Goal: Task Accomplishment & Management: Complete application form

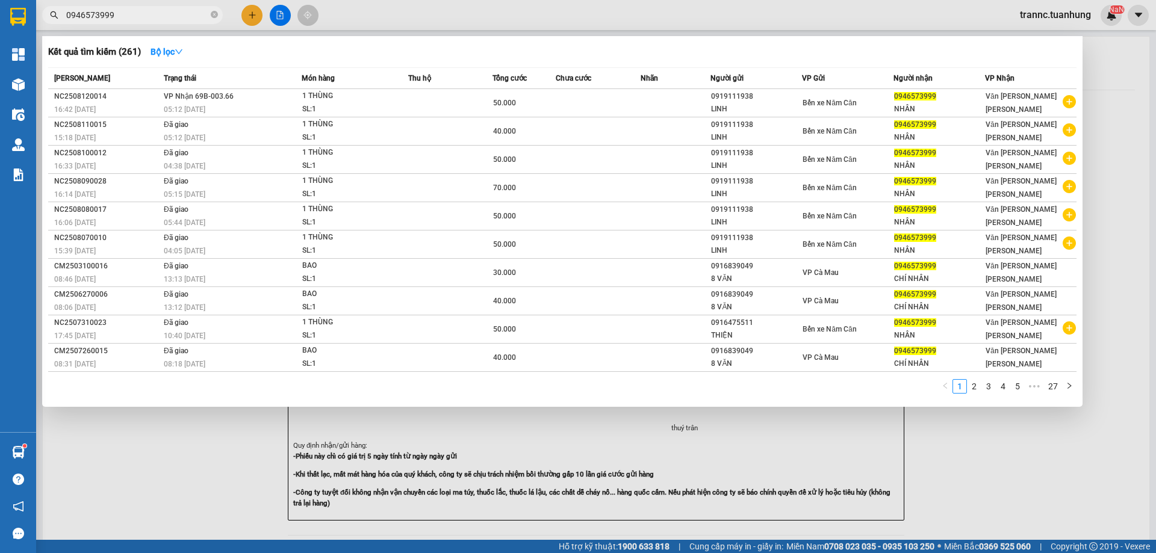
click at [215, 14] on icon "close-circle" at bounding box center [214, 14] width 7 height 7
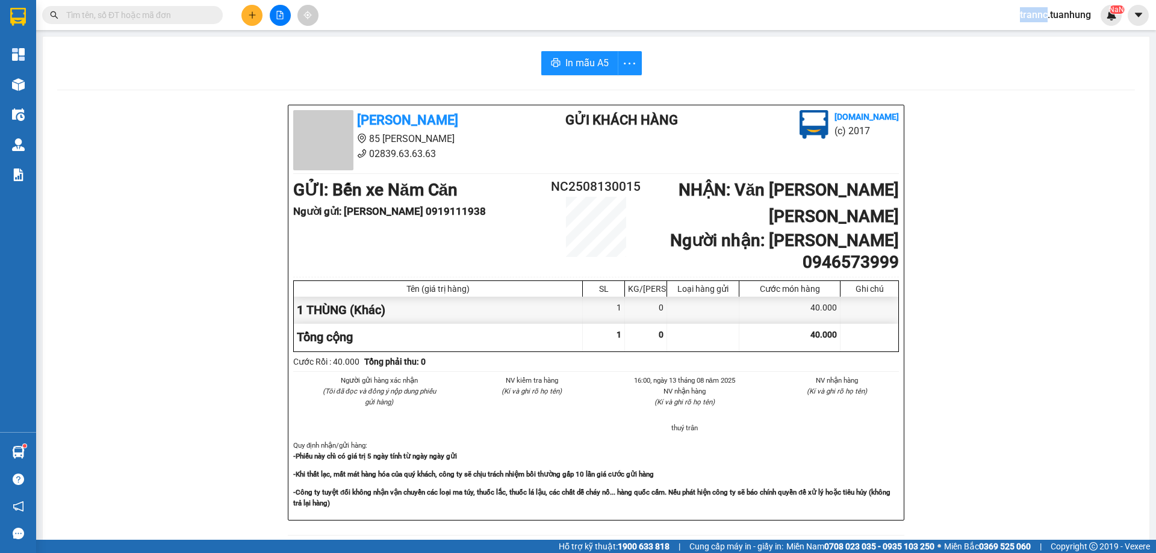
drag, startPoint x: 213, startPoint y: 14, endPoint x: 154, endPoint y: 16, distance: 59.0
click at [212, 14] on span at bounding box center [214, 14] width 7 height 13
click at [153, 16] on input "text" at bounding box center [137, 14] width 142 height 13
click at [144, 18] on input "text" at bounding box center [137, 14] width 142 height 13
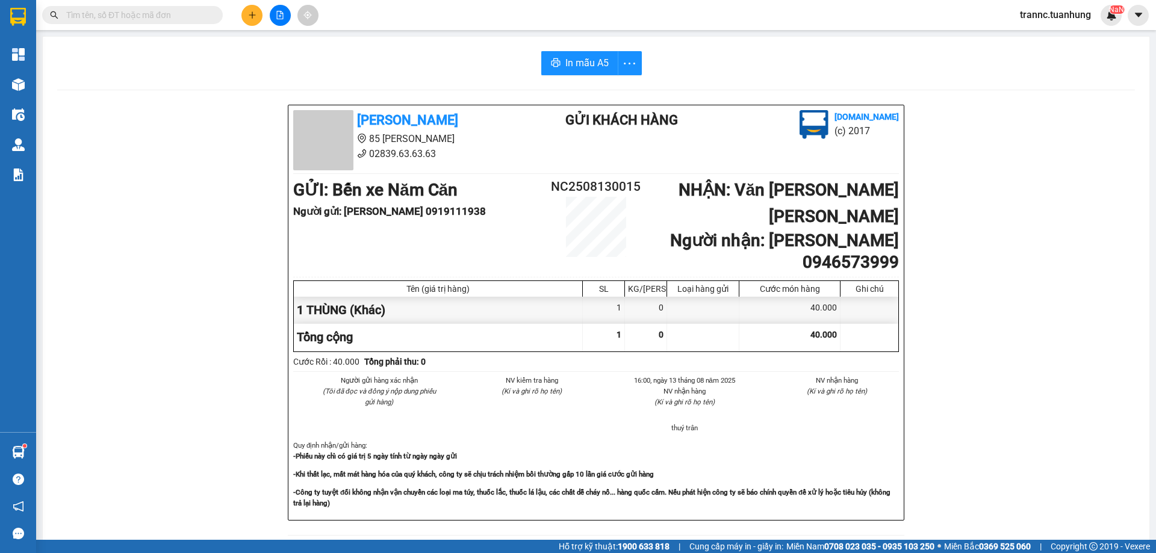
click at [144, 18] on input "text" at bounding box center [137, 14] width 142 height 13
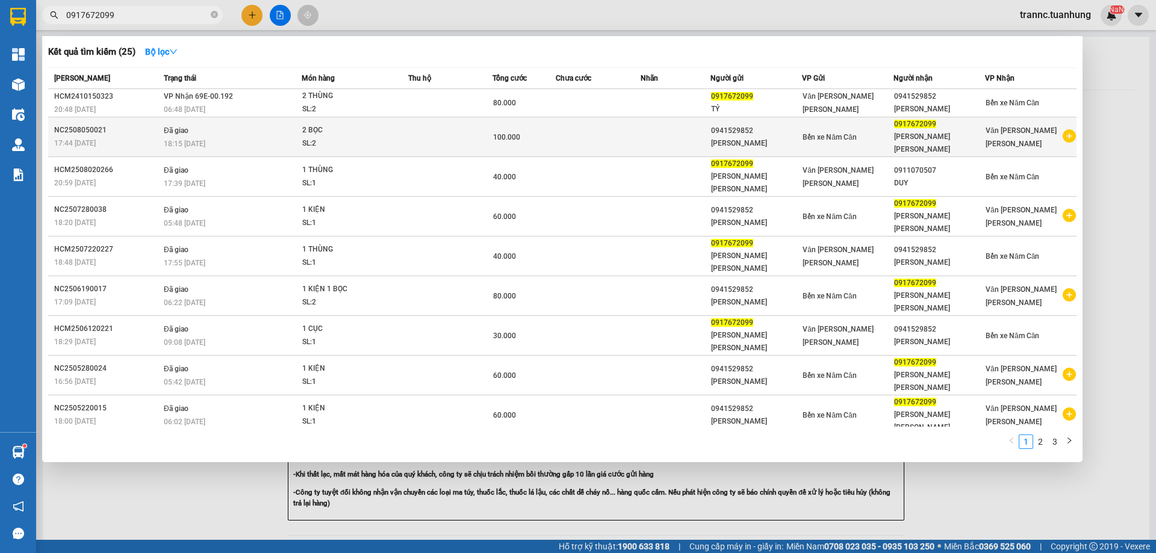
type input "0917672099"
click at [1071, 129] on icon "plus-circle" at bounding box center [1068, 135] width 13 height 13
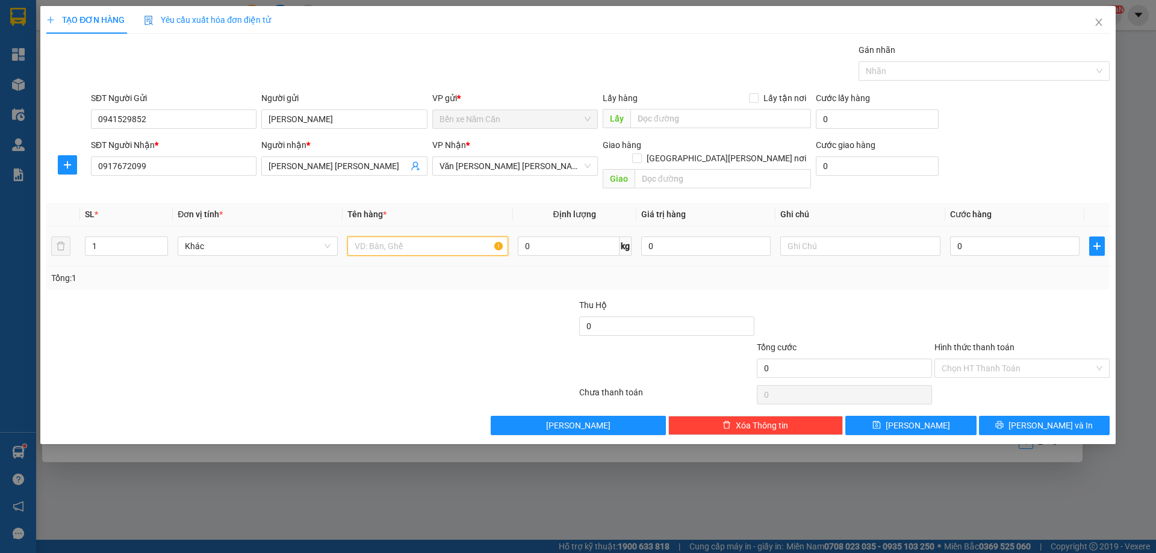
click at [409, 237] on input "text" at bounding box center [427, 246] width 160 height 19
type input "1 KIỆN"
click at [988, 237] on input "0" at bounding box center [1014, 246] width 129 height 19
type input "6"
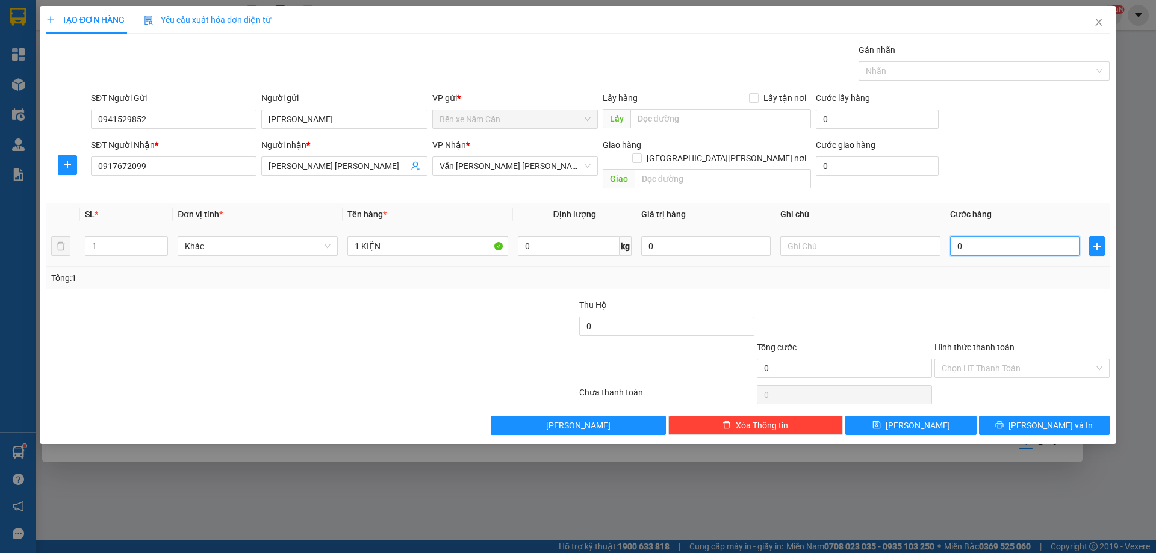
type input "6"
type input "60"
type input "60.000"
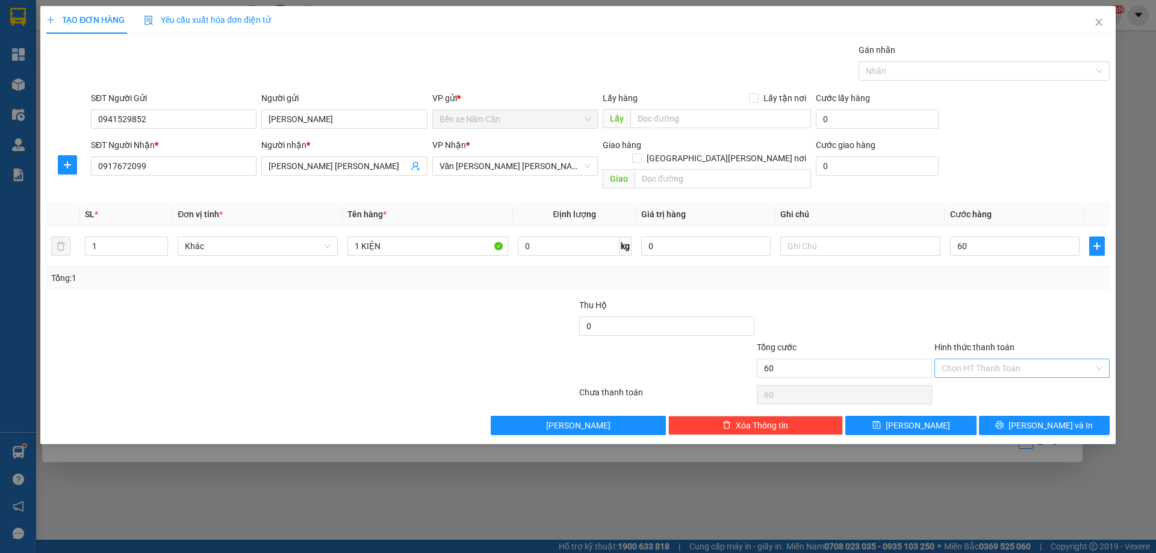
type input "60.000"
click at [965, 361] on input "Hình thức thanh toán" at bounding box center [1017, 368] width 152 height 18
click at [964, 375] on div "Tại văn phòng" at bounding box center [1021, 379] width 161 height 13
type input "0"
click at [1006, 416] on button "[PERSON_NAME] và In" at bounding box center [1044, 425] width 131 height 19
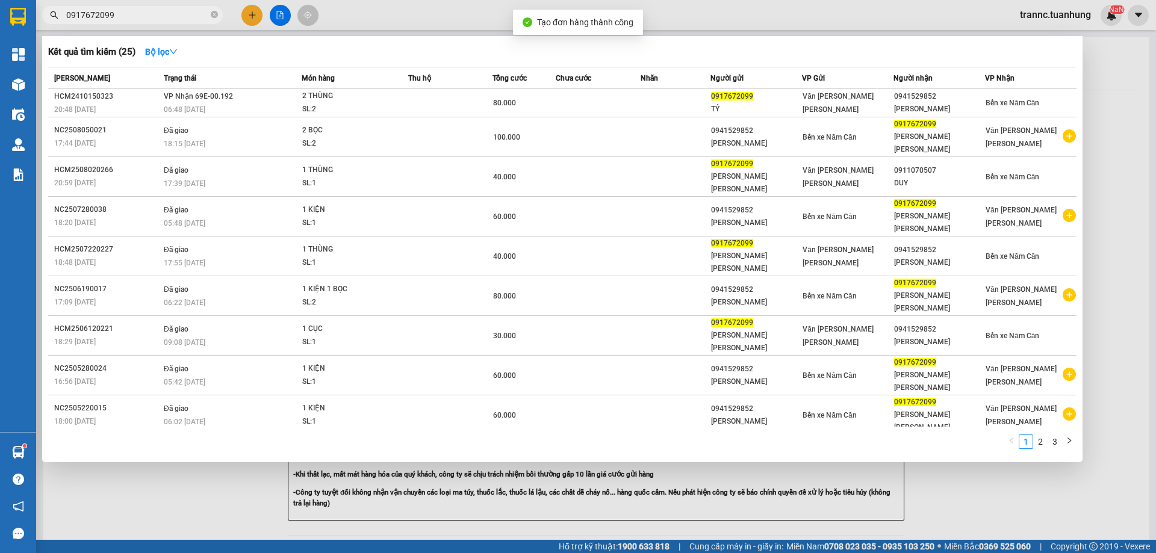
drag, startPoint x: 1020, startPoint y: 486, endPoint x: 648, endPoint y: 186, distance: 477.7
click at [1020, 486] on div at bounding box center [578, 276] width 1156 height 553
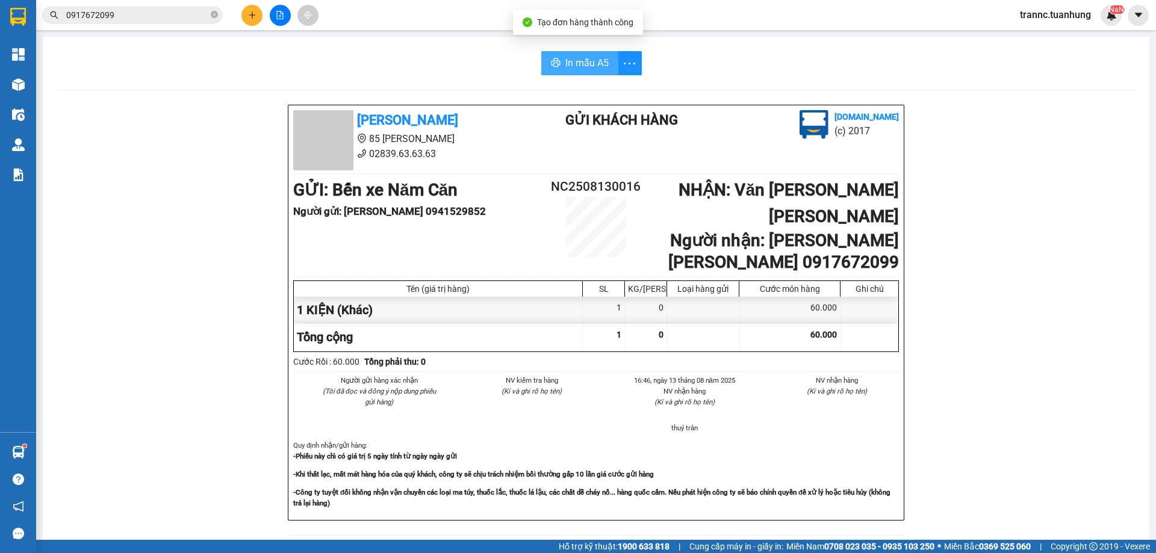
click at [543, 61] on button "In mẫu A5" at bounding box center [579, 63] width 77 height 24
click at [214, 14] on icon "close-circle" at bounding box center [214, 14] width 7 height 7
click at [199, 14] on input "text" at bounding box center [137, 14] width 142 height 13
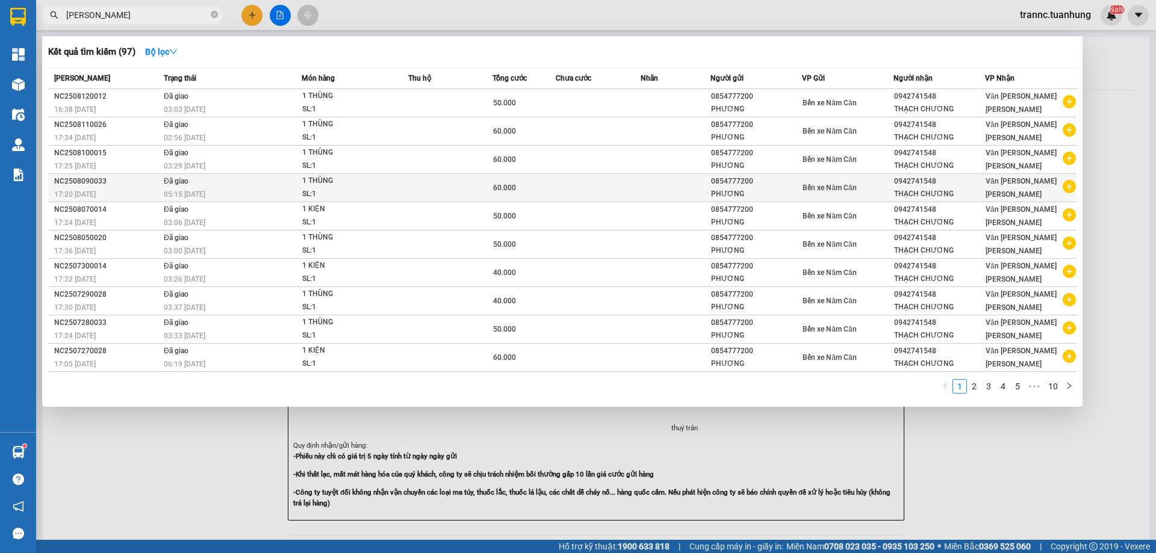
type input "[PERSON_NAME]"
click at [1063, 187] on icon "plus-circle" at bounding box center [1068, 186] width 13 height 13
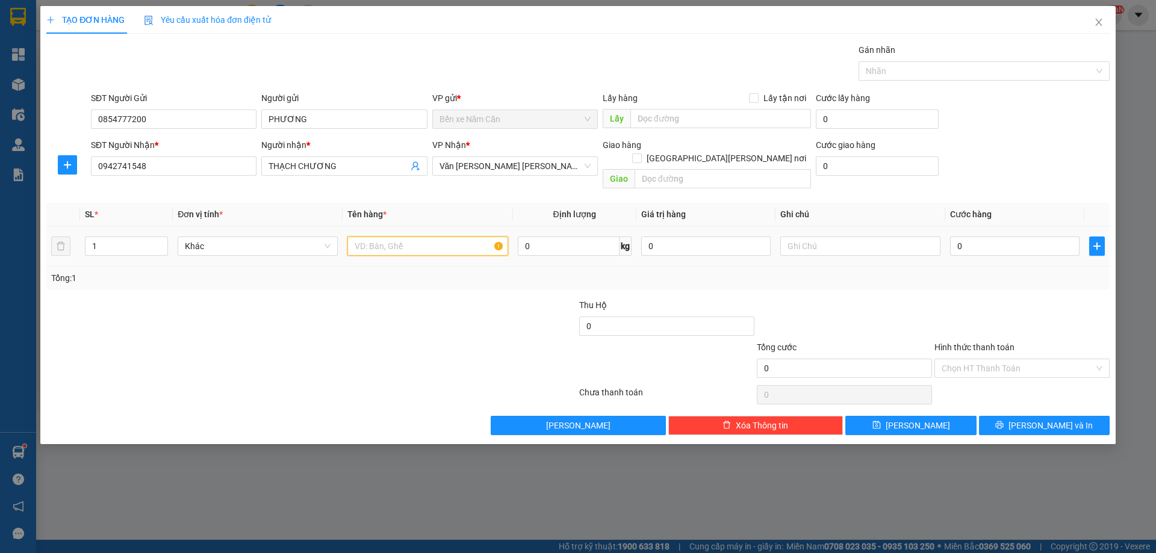
click at [460, 239] on input "text" at bounding box center [427, 246] width 160 height 19
type input "`1 KIỆN"
click at [971, 237] on input "0" at bounding box center [1014, 246] width 129 height 19
type input "5"
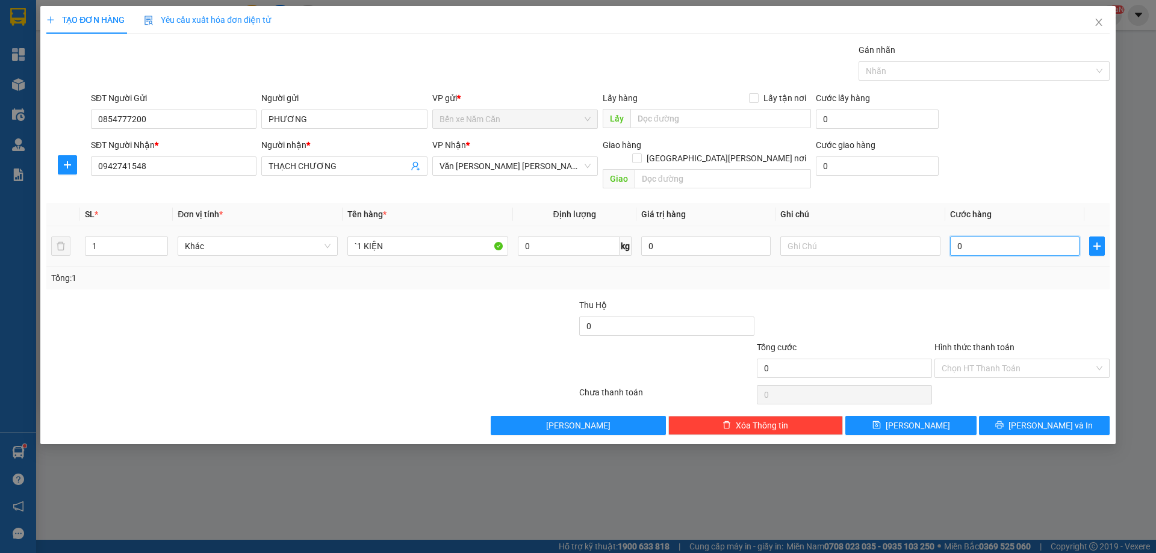
type input "5"
type input "50"
type input "50.000"
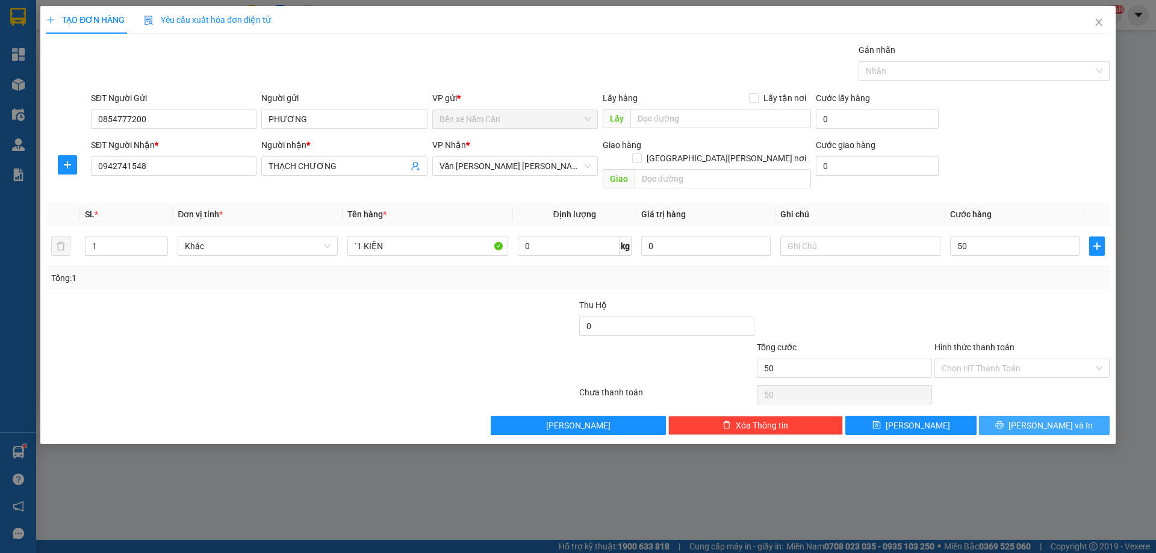
type input "50.000"
click at [1007, 416] on button "[PERSON_NAME] và In" at bounding box center [1044, 425] width 131 height 19
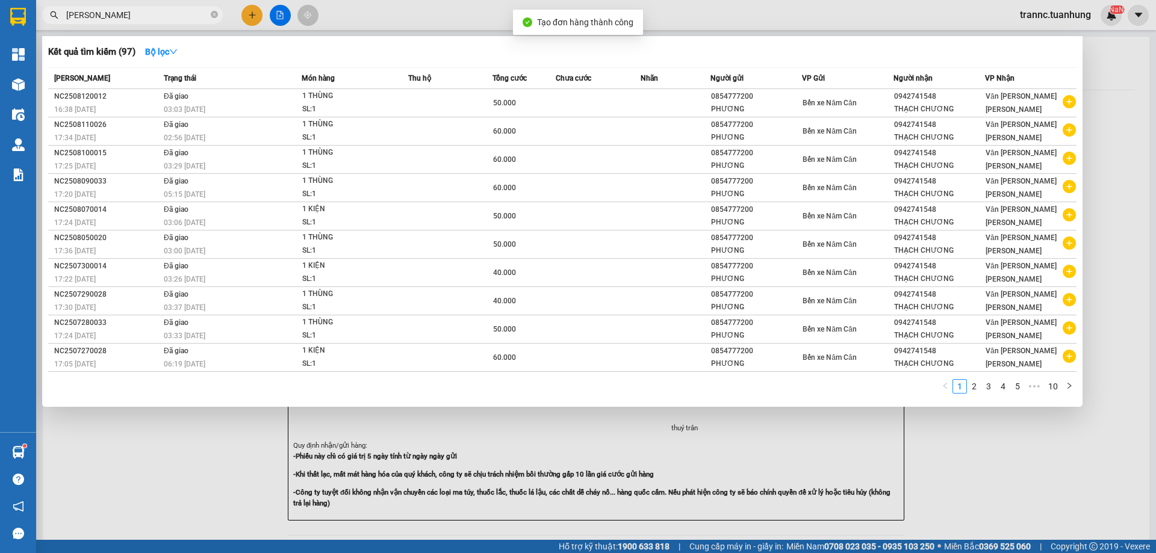
drag, startPoint x: 1067, startPoint y: 492, endPoint x: 737, endPoint y: 180, distance: 453.9
click at [1065, 492] on div at bounding box center [578, 276] width 1156 height 553
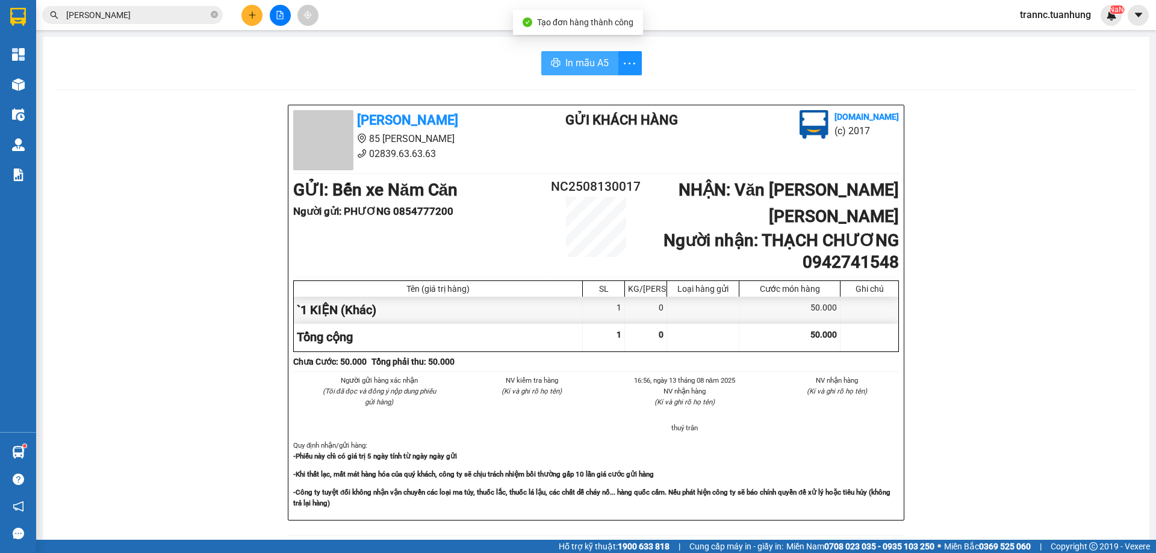
click at [551, 54] on button "In mẫu A5" at bounding box center [579, 63] width 77 height 24
click at [417, 65] on div "In mẫu A5" at bounding box center [595, 63] width 1077 height 24
click at [447, 83] on div "In mẫu A5 [PERSON_NAME] 85 [PERSON_NAME] 02839.63.63.63 Gửi khách hàng [DOMAIN_…" at bounding box center [596, 514] width 1106 height 954
click at [442, 85] on div "In mẫu A5 [PERSON_NAME] 85 [PERSON_NAME] 02839.63.63.63 Gửi khách hàng [DOMAIN_…" at bounding box center [596, 514] width 1106 height 954
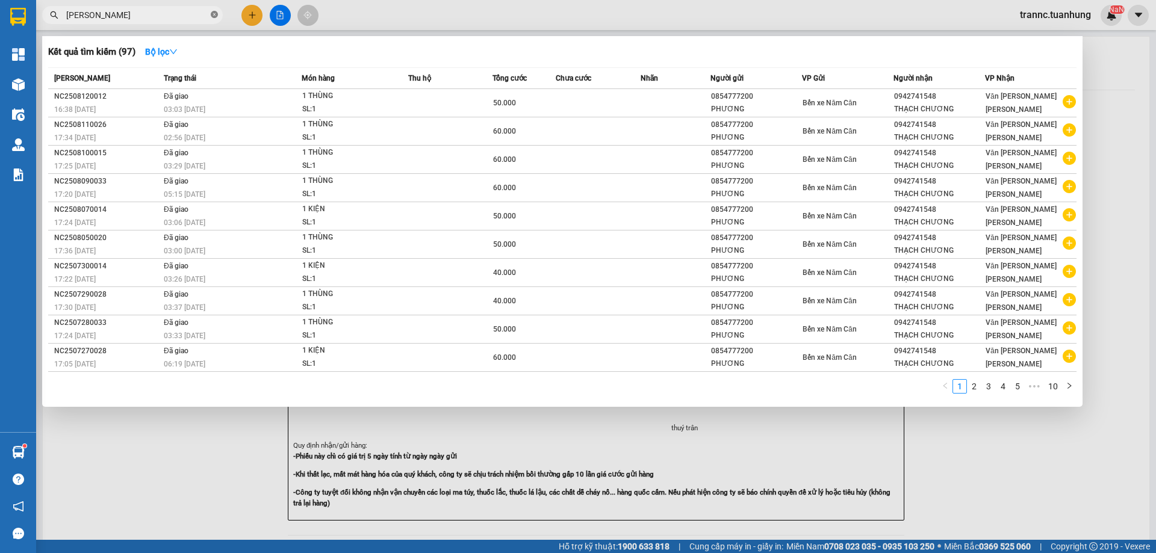
click at [214, 17] on icon "close-circle" at bounding box center [214, 14] width 7 height 7
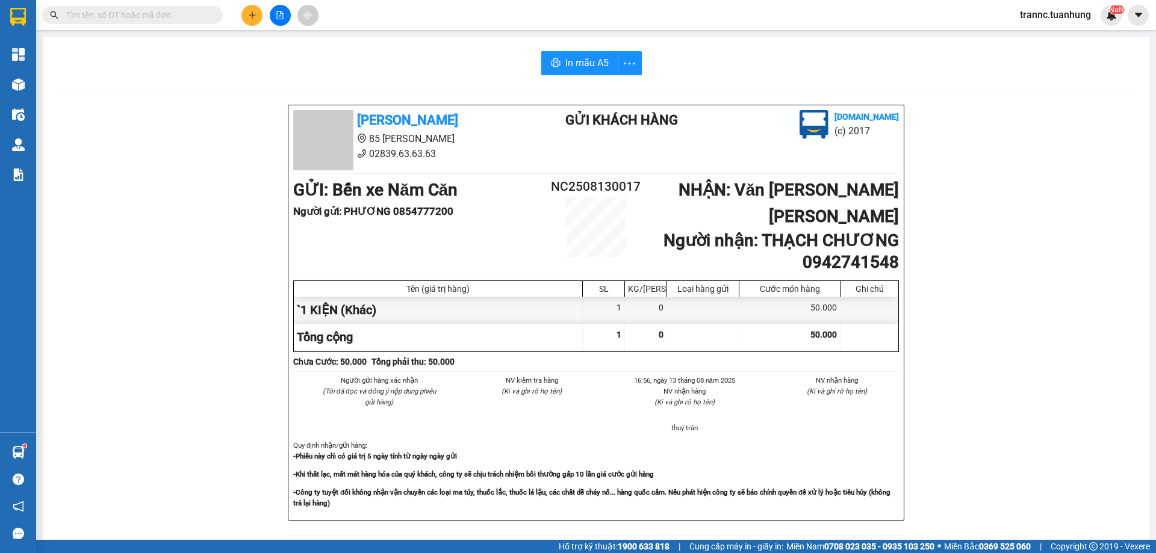
click at [188, 17] on input "text" at bounding box center [137, 14] width 142 height 13
click at [189, 15] on input "text" at bounding box center [137, 14] width 142 height 13
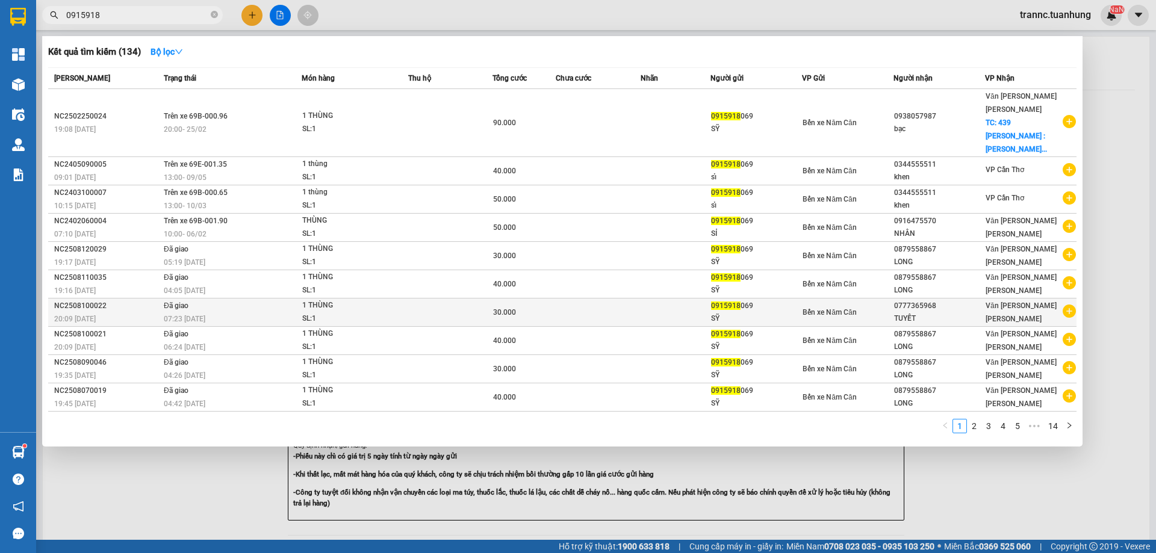
type input "0915918"
click at [1069, 305] on icon "plus-circle" at bounding box center [1068, 311] width 13 height 13
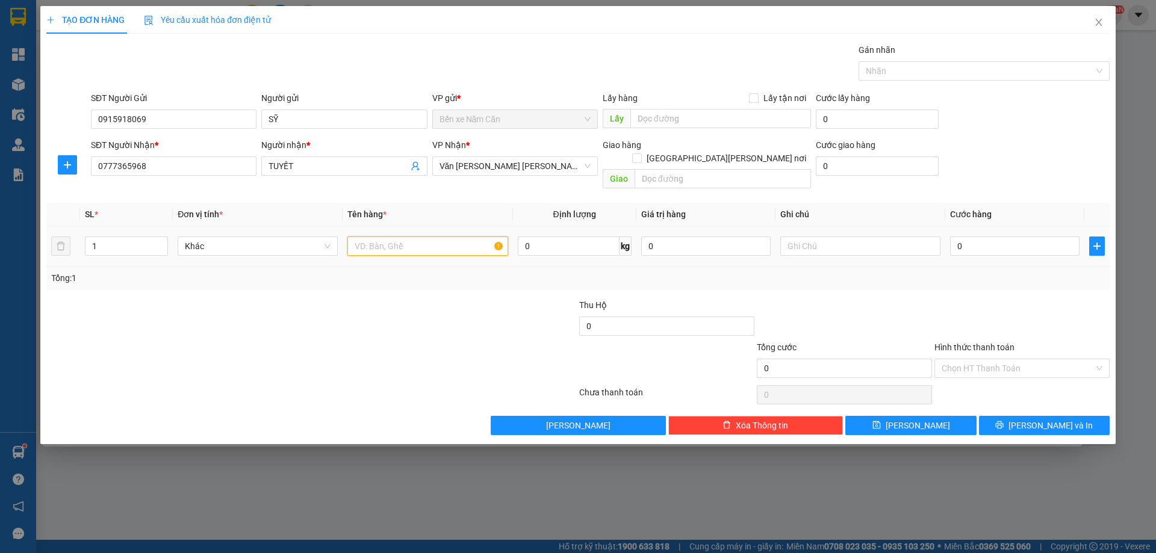
click at [410, 237] on input "text" at bounding box center [427, 246] width 160 height 19
type input "1 THÙNG"
click at [1036, 239] on input "0" at bounding box center [1014, 246] width 129 height 19
type input "3"
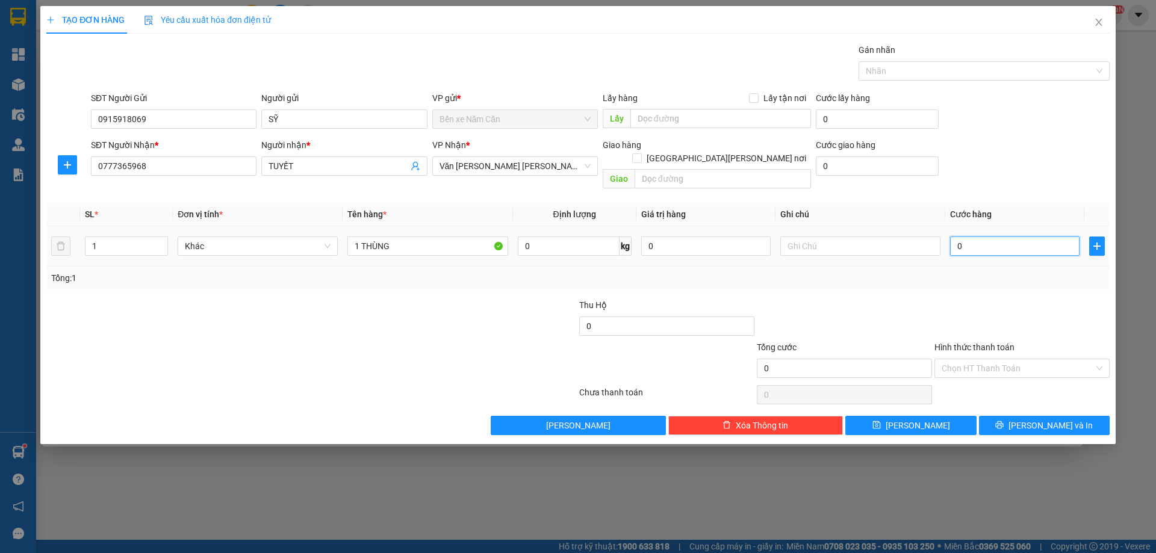
type input "3"
type input "30"
type input "30.000"
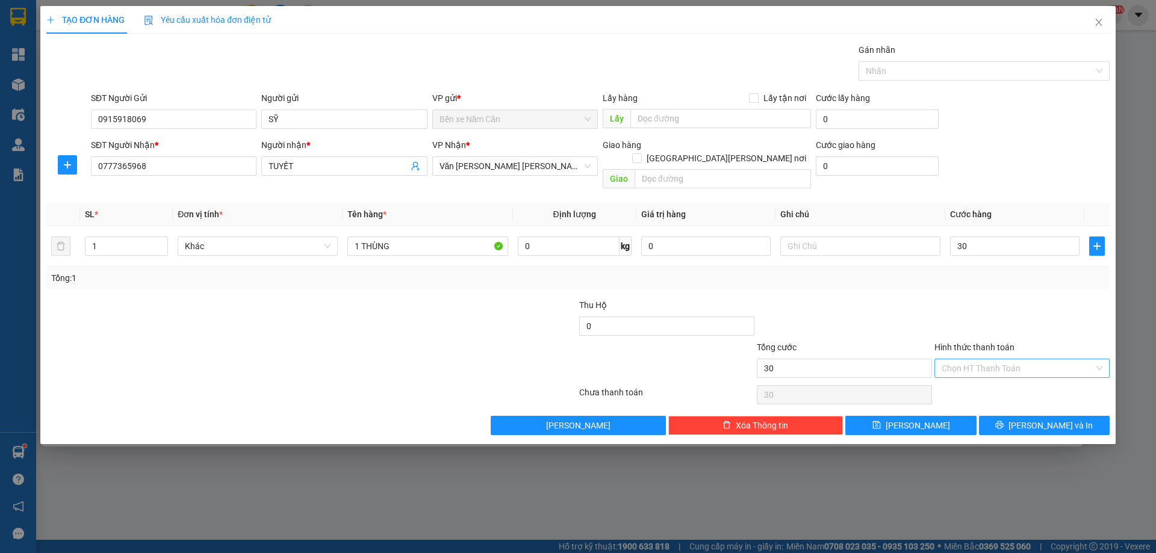
type input "30.000"
click at [982, 359] on input "Hình thức thanh toán" at bounding box center [1017, 368] width 152 height 18
click at [982, 374] on div "Tại văn phòng" at bounding box center [1021, 379] width 161 height 13
type input "0"
click at [1012, 416] on button "[PERSON_NAME] và In" at bounding box center [1044, 425] width 131 height 19
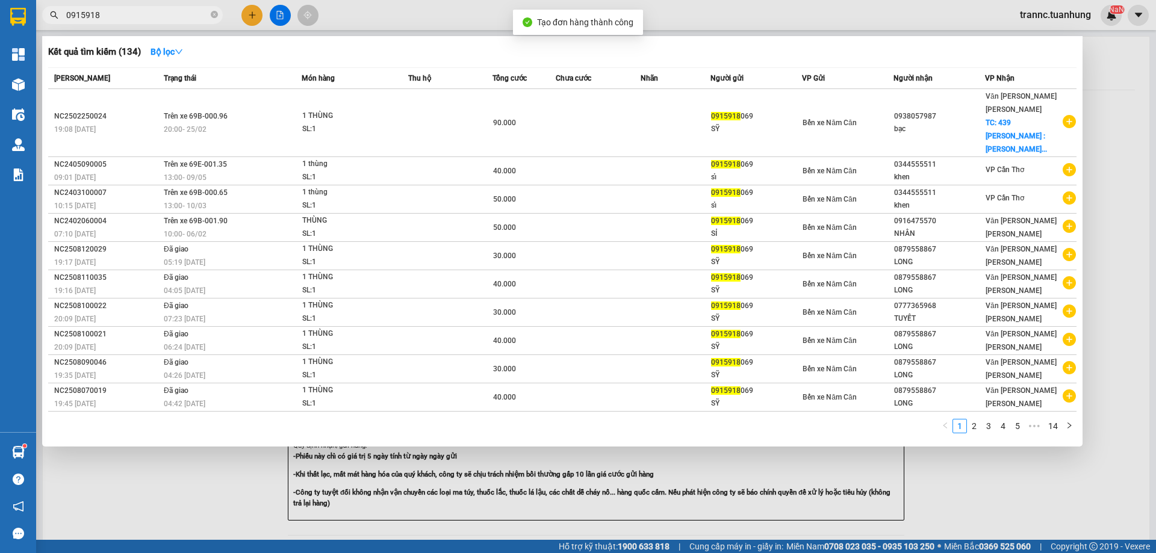
drag, startPoint x: 1042, startPoint y: 466, endPoint x: 929, endPoint y: 338, distance: 171.8
click at [1042, 464] on div at bounding box center [578, 276] width 1156 height 553
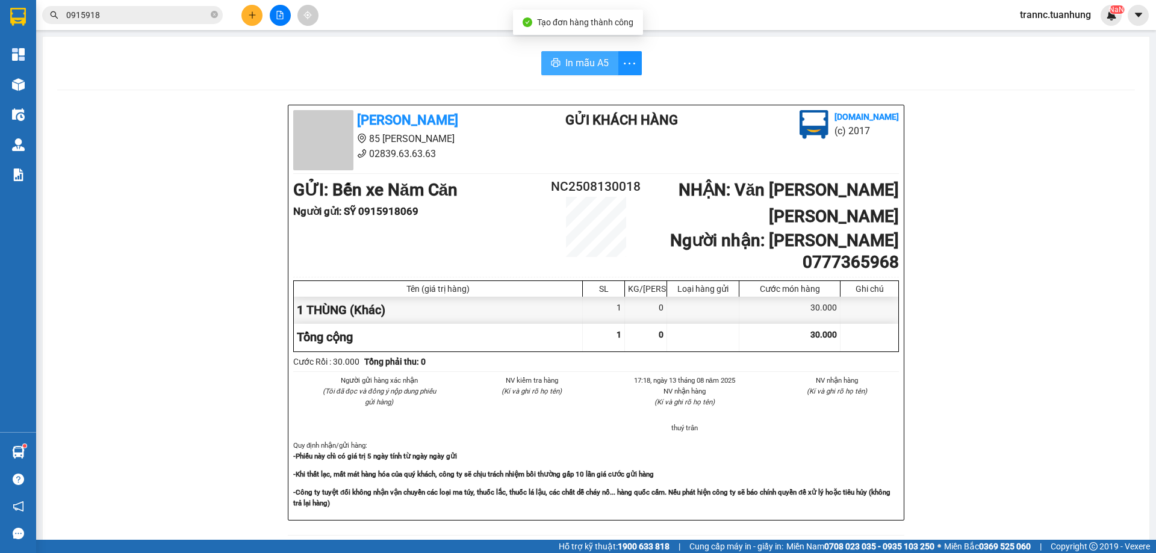
click at [580, 57] on span "In mẫu A5" at bounding box center [586, 62] width 43 height 15
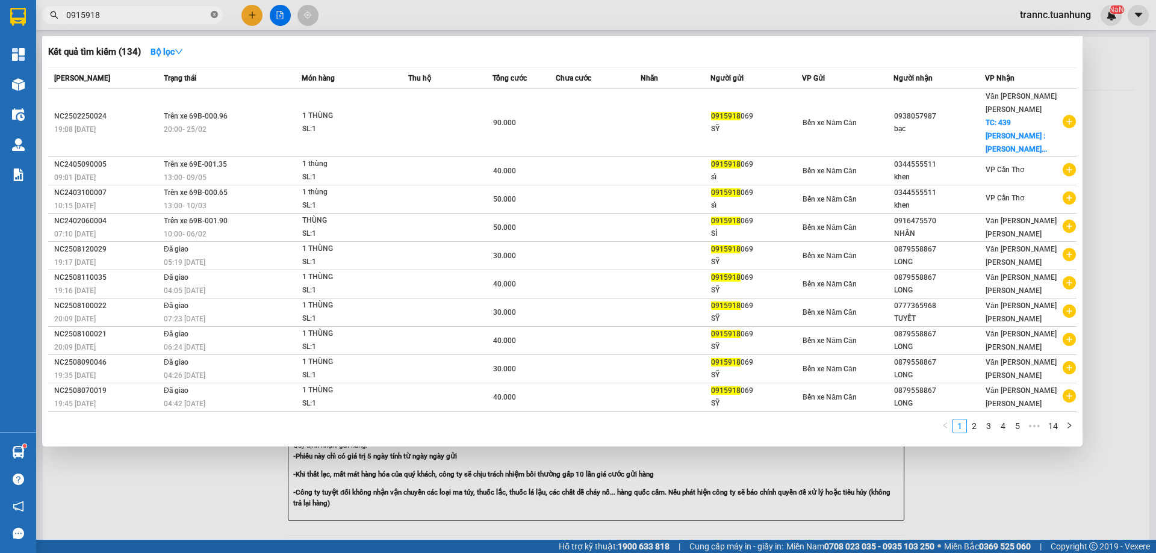
click at [214, 13] on icon "close-circle" at bounding box center [214, 14] width 7 height 7
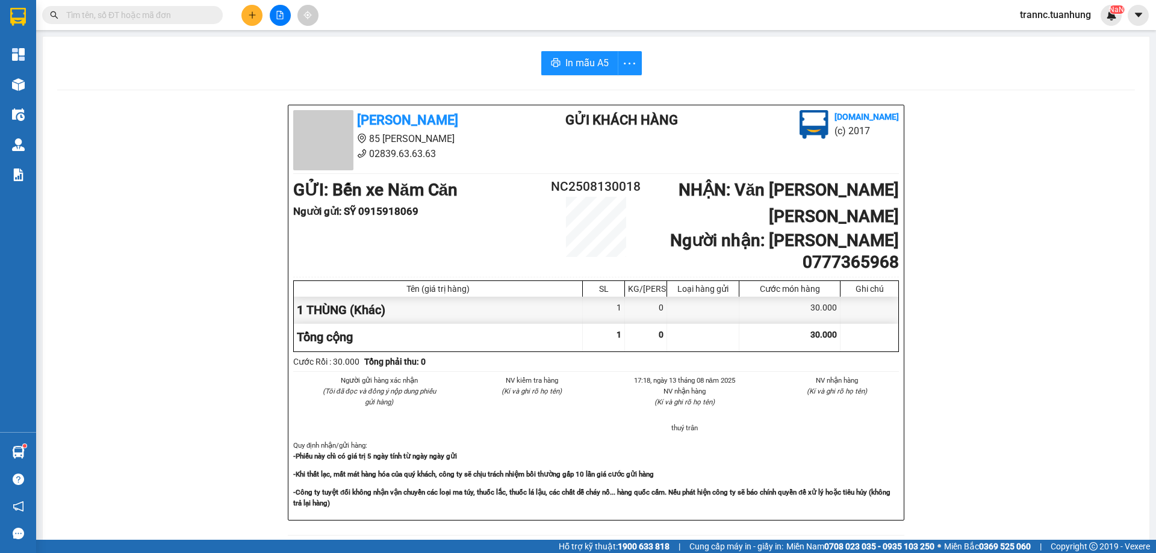
click at [200, 14] on input "text" at bounding box center [137, 14] width 142 height 13
click at [199, 14] on input "text" at bounding box center [137, 14] width 142 height 13
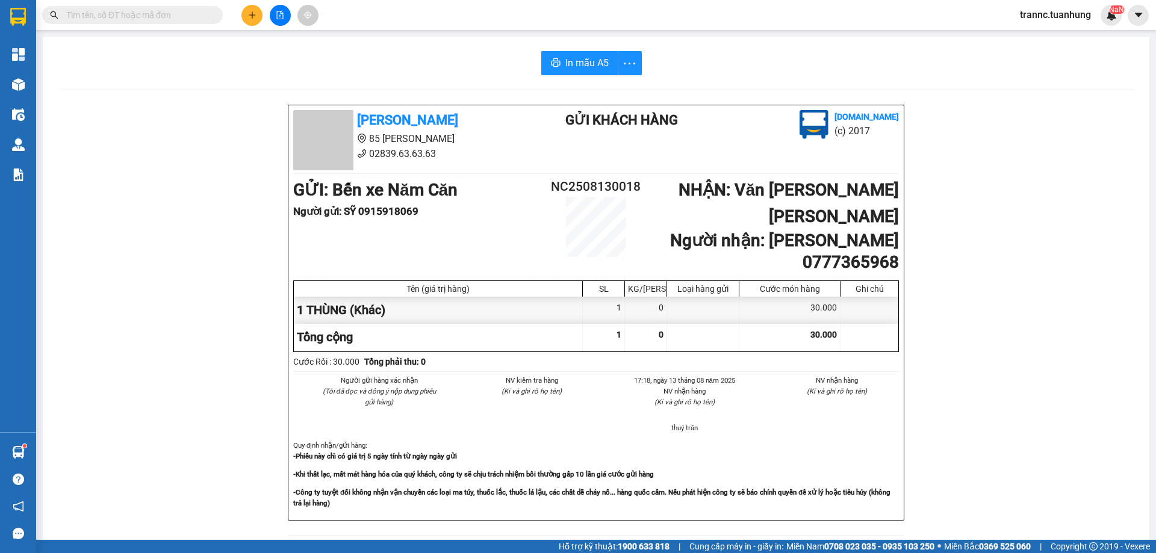
click at [163, 21] on input "text" at bounding box center [137, 14] width 142 height 13
click at [117, 14] on input "text" at bounding box center [137, 14] width 142 height 13
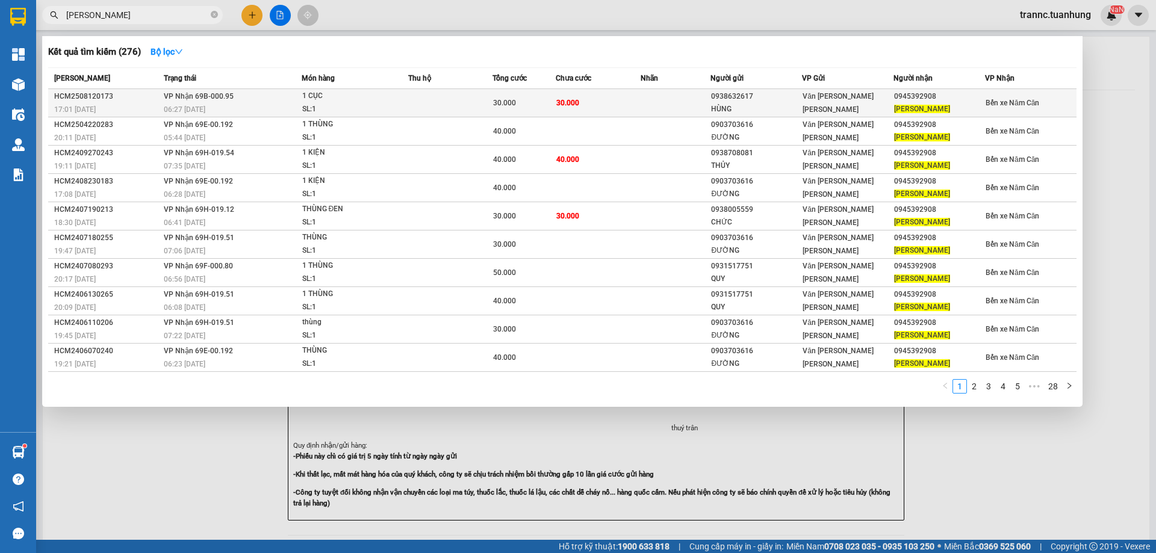
type input "[PERSON_NAME]"
click at [583, 102] on td "30.000" at bounding box center [598, 103] width 84 height 28
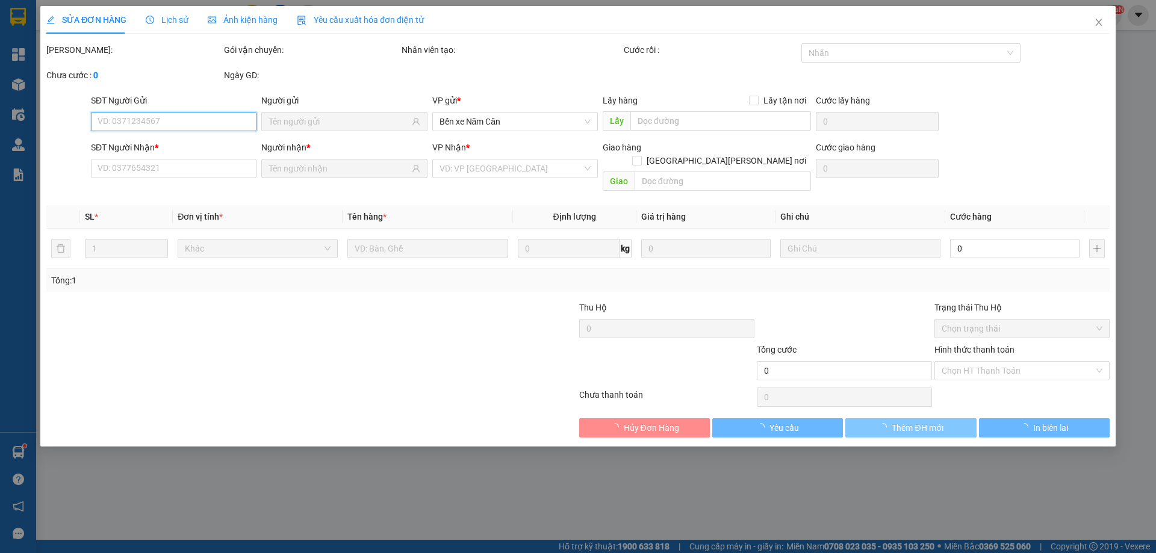
type input "0938632617"
type input "HÙNG"
type input "0945392908"
type input "[PERSON_NAME]"
type input "30.000"
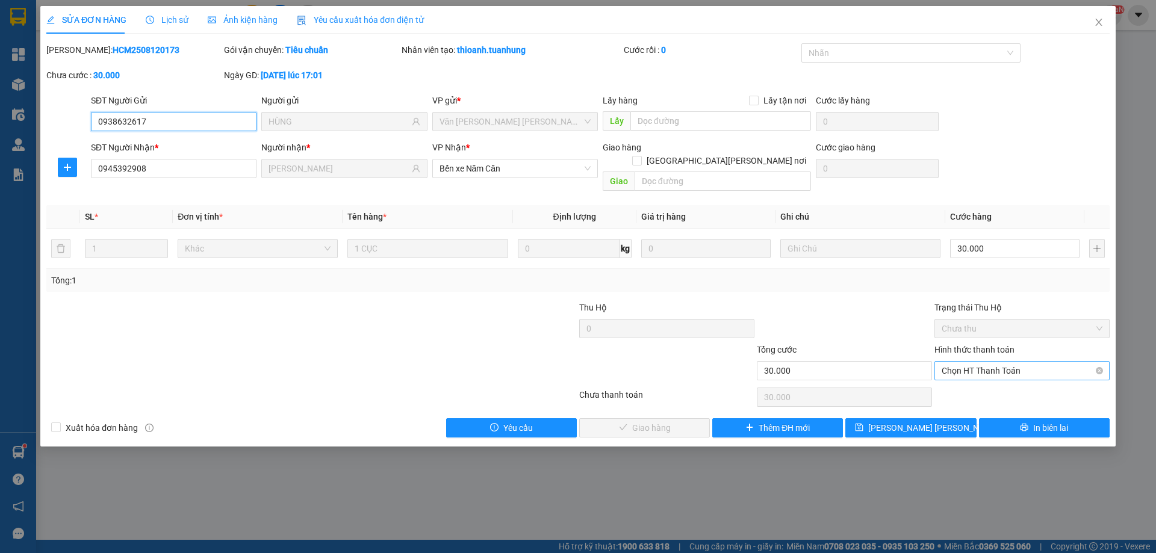
click at [982, 362] on span "Chọn HT Thanh Toán" at bounding box center [1021, 371] width 161 height 18
click at [967, 380] on div "Tại văn phòng" at bounding box center [1021, 381] width 161 height 13
type input "0"
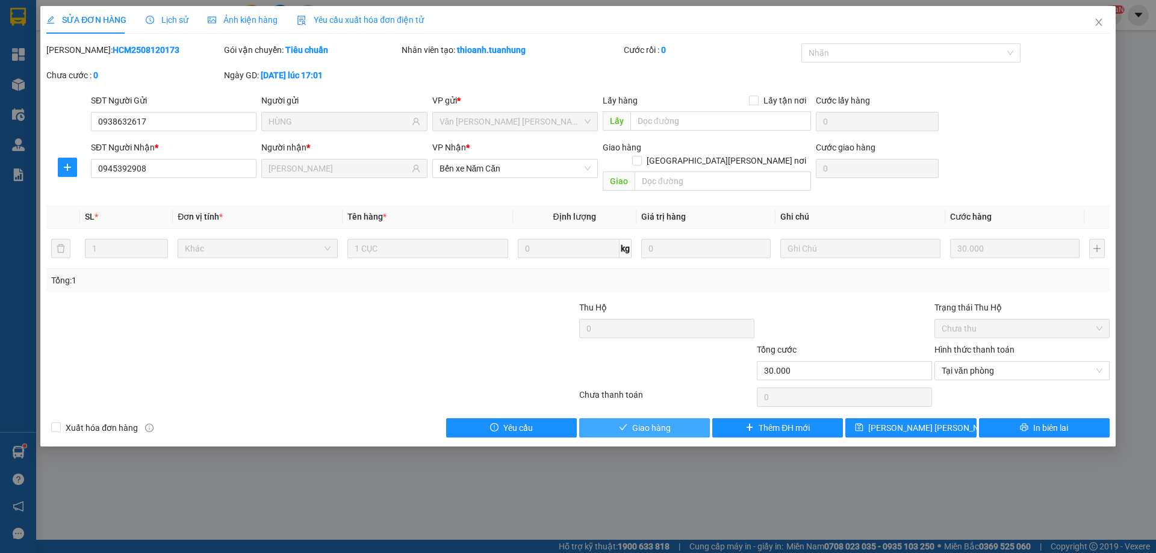
click at [651, 421] on span "Giao hàng" at bounding box center [651, 427] width 39 height 13
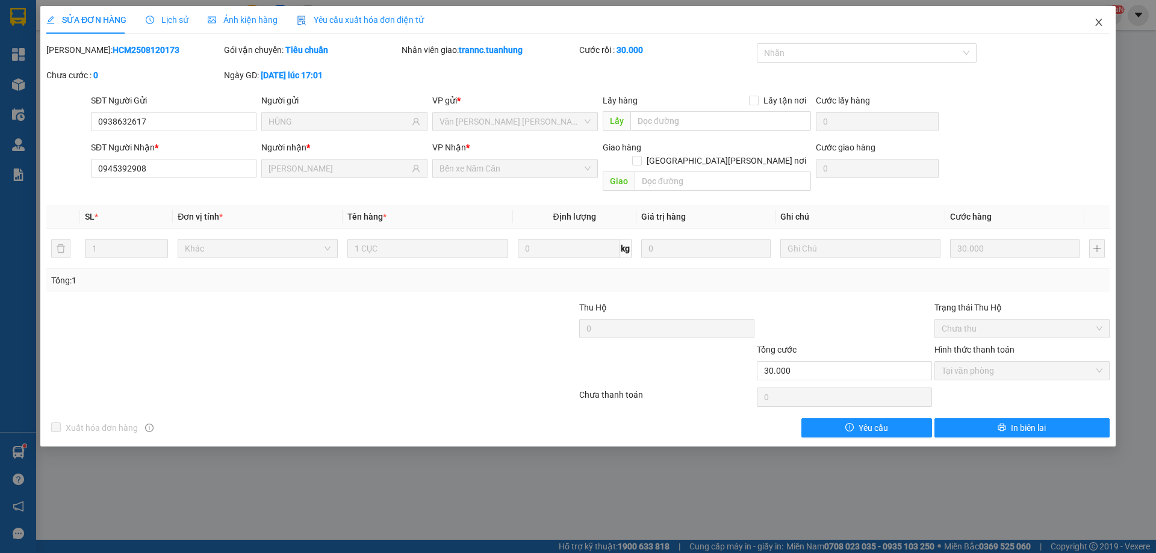
drag, startPoint x: 1103, startPoint y: 18, endPoint x: 1060, endPoint y: 17, distance: 42.7
click at [1102, 18] on icon "close" at bounding box center [1099, 22] width 10 height 10
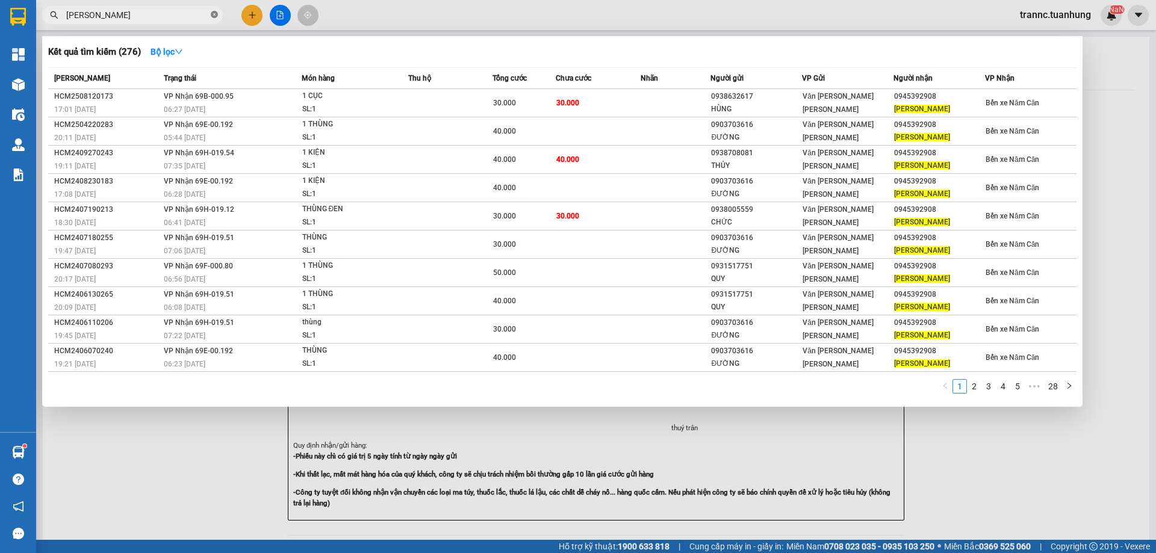
click at [215, 14] on icon "close-circle" at bounding box center [214, 14] width 7 height 7
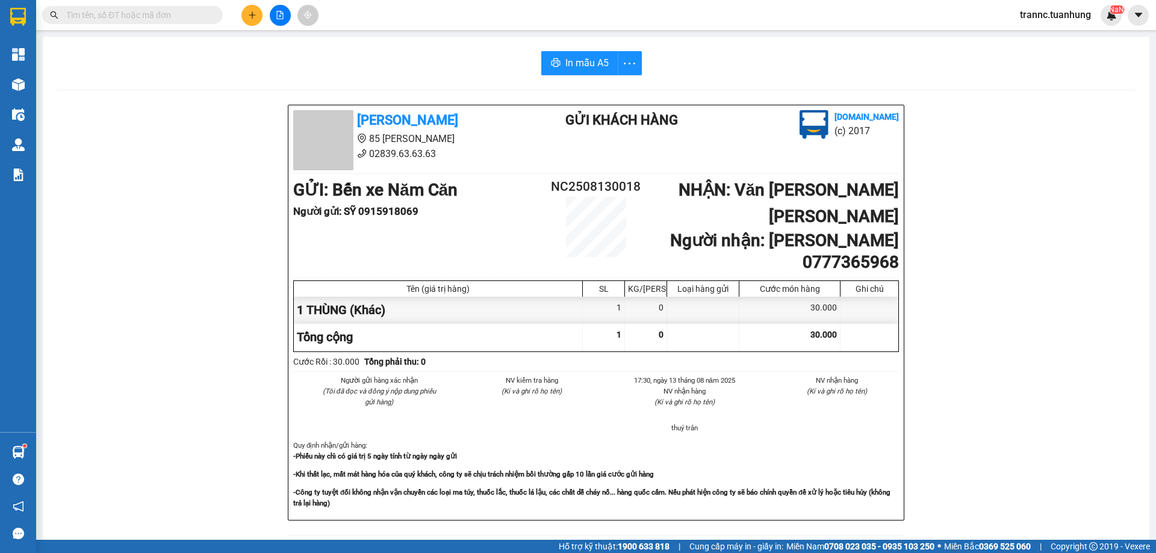
click at [193, 14] on input "text" at bounding box center [137, 14] width 142 height 13
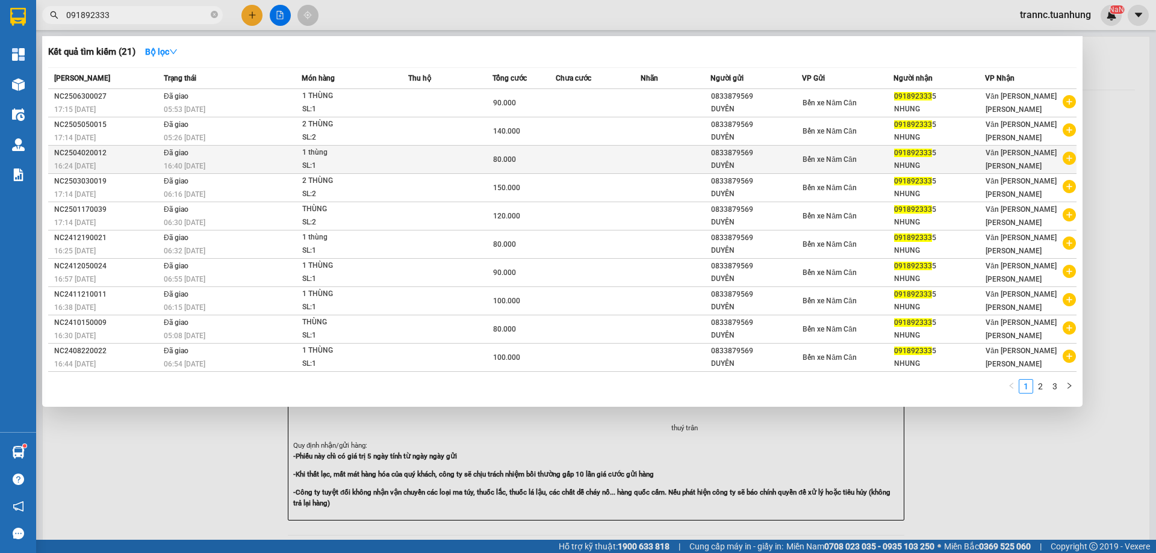
type input "091892333"
click at [1068, 159] on icon "plus-circle" at bounding box center [1068, 158] width 13 height 13
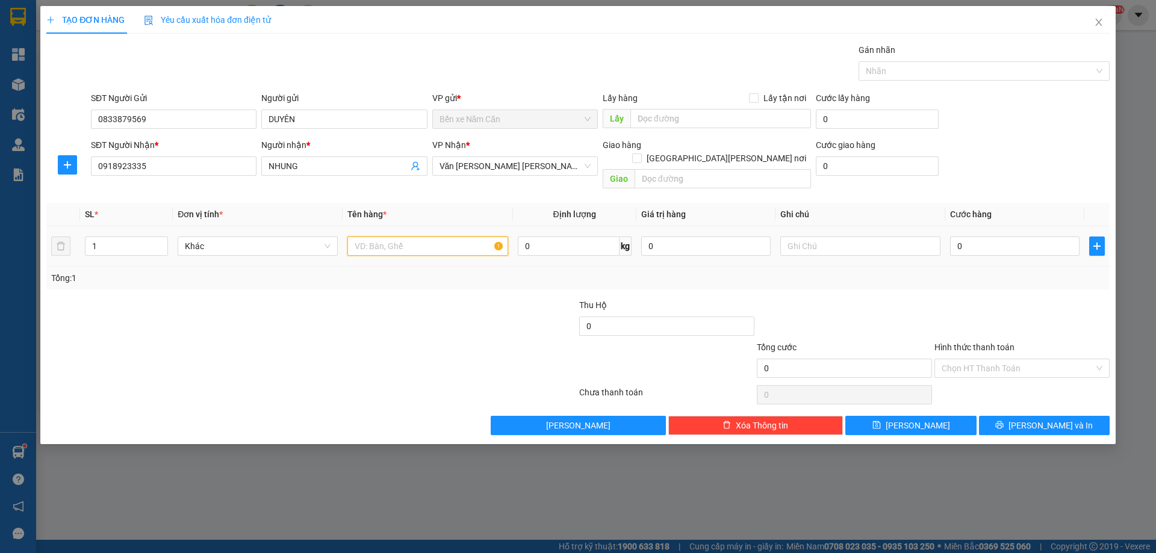
click at [371, 237] on input "text" at bounding box center [427, 246] width 160 height 19
type input "1 THÙNG"
click at [330, 169] on input "NHUNG" at bounding box center [337, 165] width 139 height 13
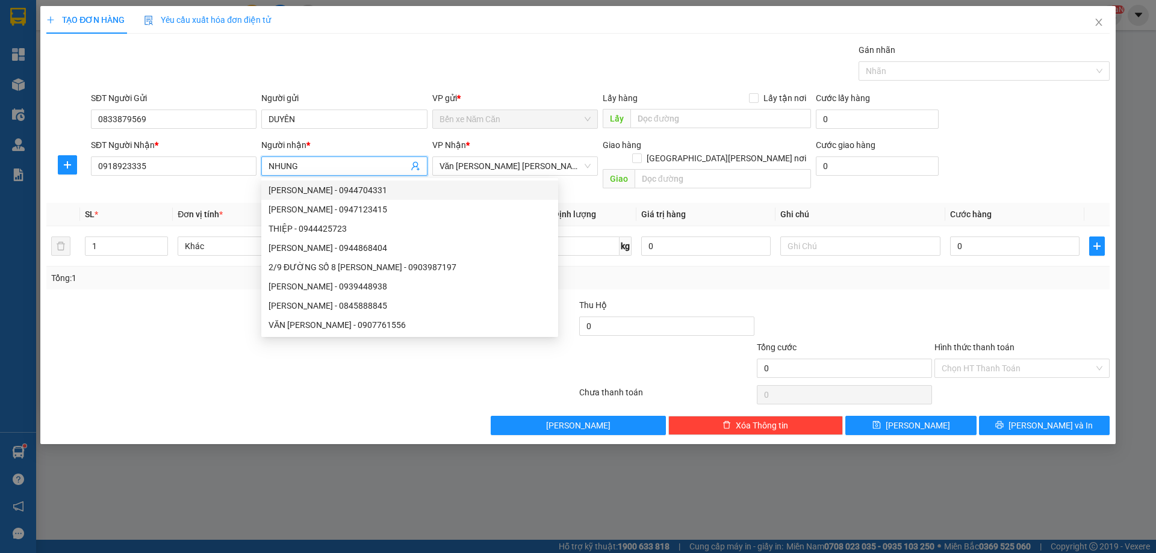
click at [344, 167] on input "NHUNG" at bounding box center [337, 165] width 139 height 13
click at [994, 237] on input "0" at bounding box center [1014, 246] width 129 height 19
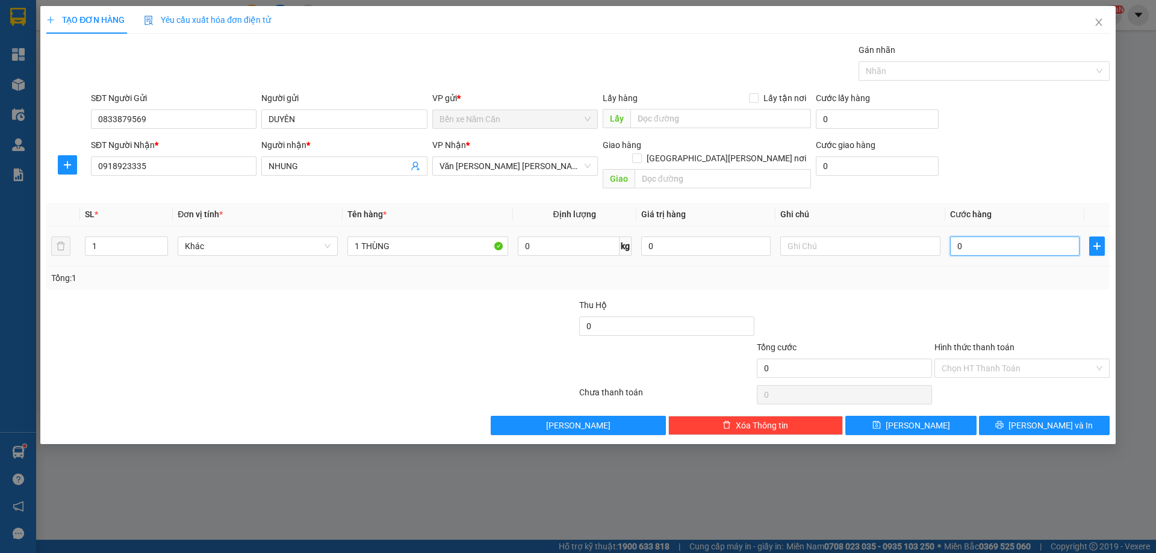
type input "4"
type input "40"
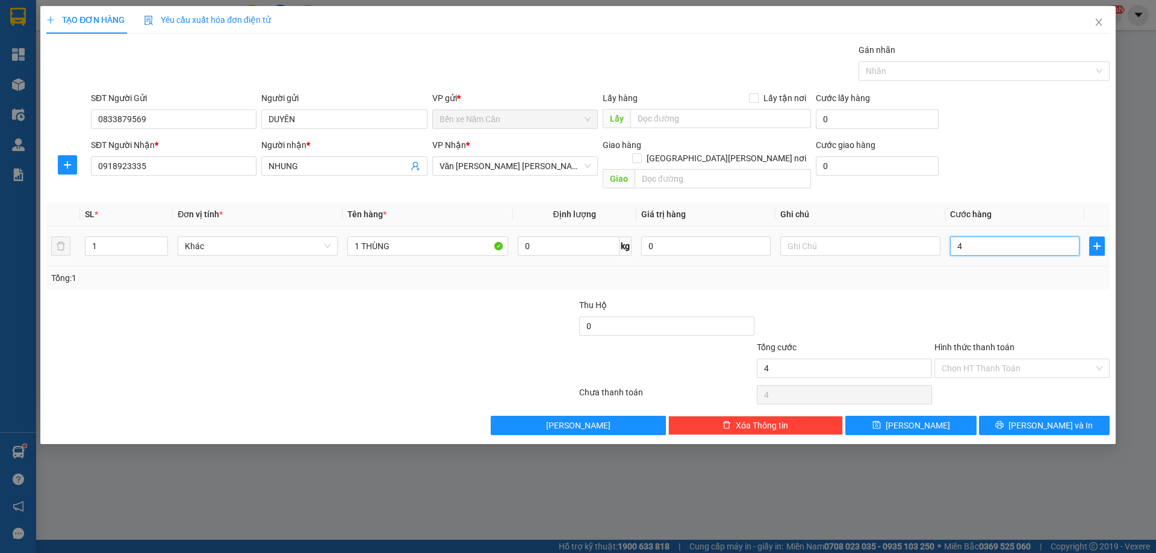
type input "40"
type input "40.000"
click at [956, 359] on input "Hình thức thanh toán" at bounding box center [1017, 368] width 152 height 18
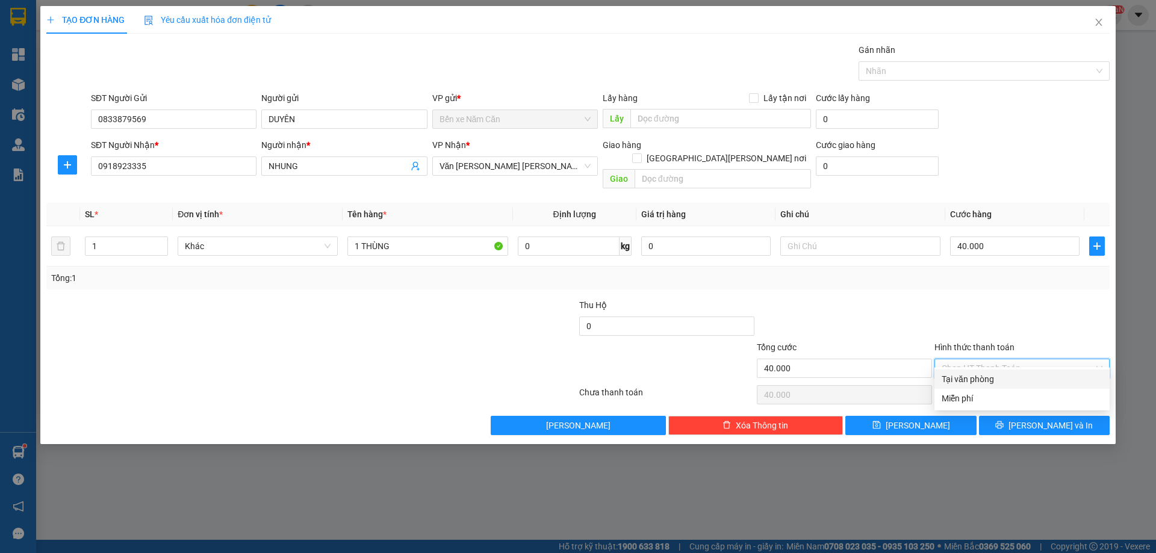
click at [967, 380] on div "Tại văn phòng" at bounding box center [1021, 379] width 161 height 13
type input "0"
click at [1018, 416] on button "[PERSON_NAME] và In" at bounding box center [1044, 425] width 131 height 19
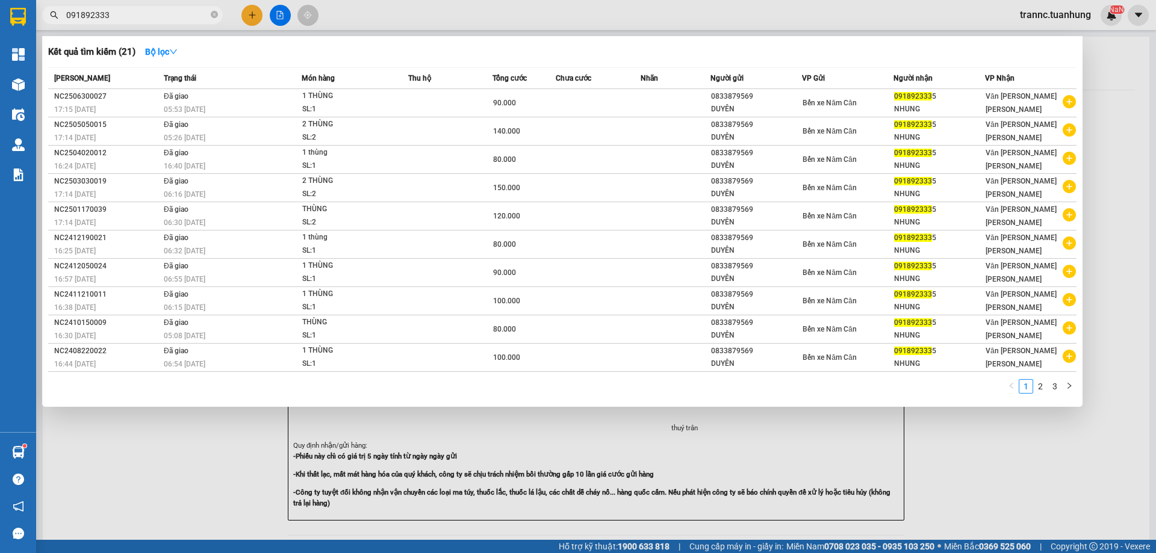
drag, startPoint x: 1047, startPoint y: 512, endPoint x: 1038, endPoint y: 502, distance: 13.6
click at [1042, 507] on div at bounding box center [578, 276] width 1156 height 553
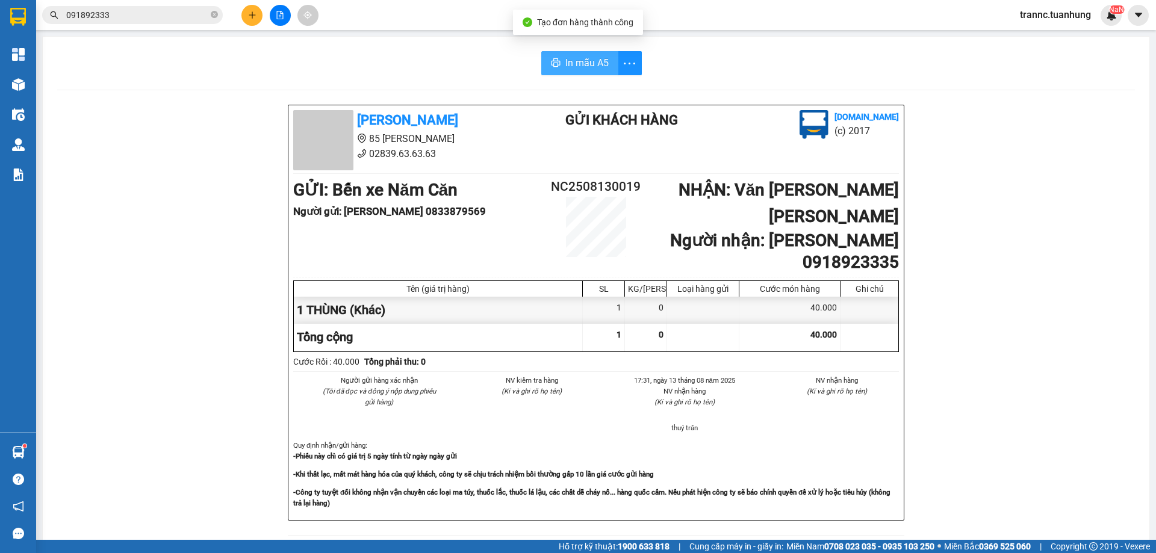
click at [567, 60] on span "In mẫu A5" at bounding box center [586, 62] width 43 height 15
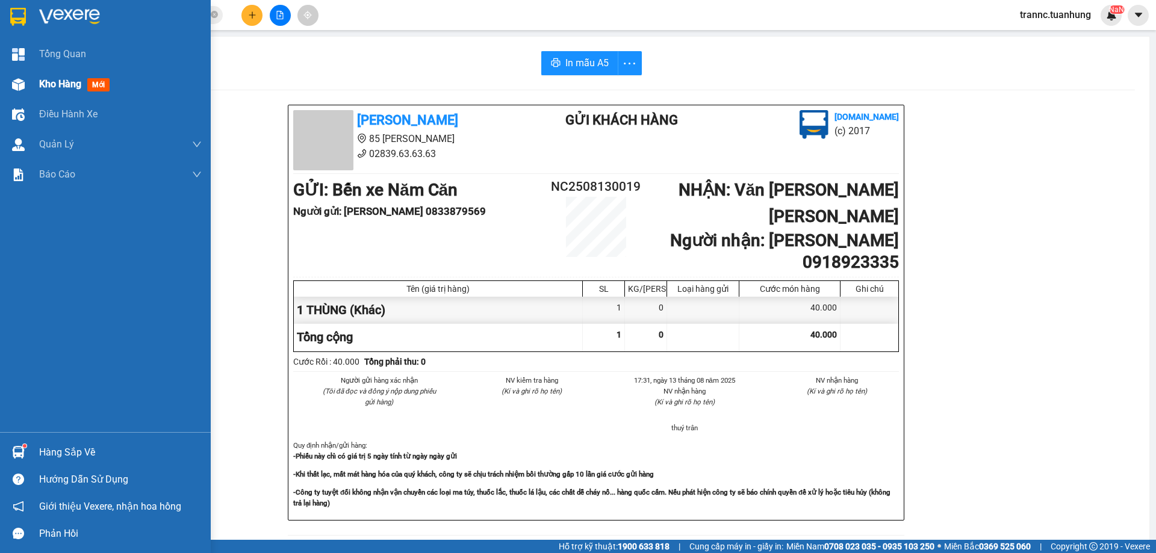
click at [88, 87] on div "Kho hàng mới" at bounding box center [76, 83] width 75 height 15
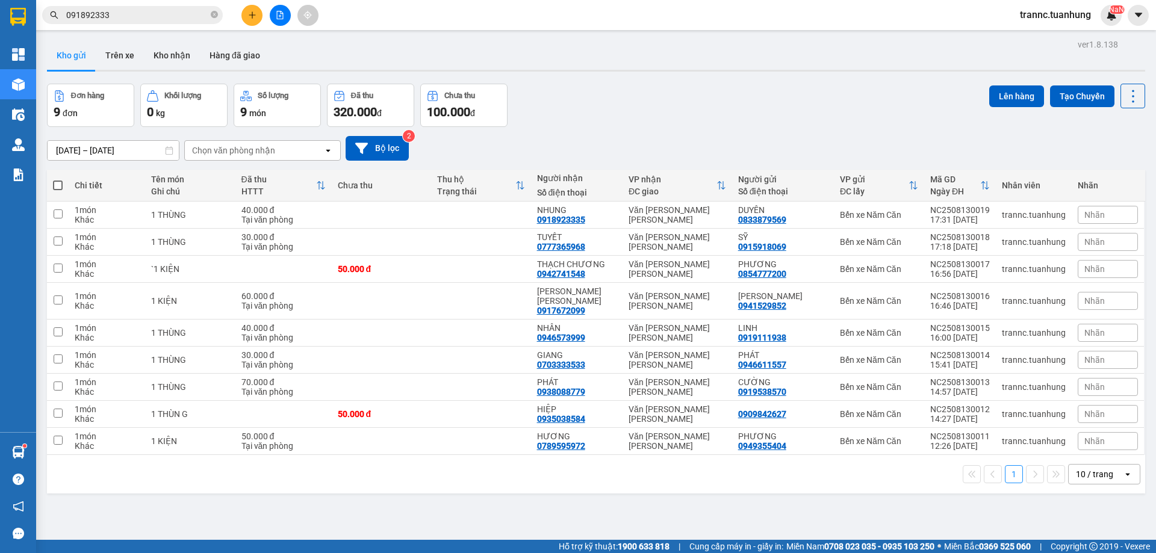
click at [56, 186] on span at bounding box center [58, 186] width 10 height 10
click at [58, 179] on input "checkbox" at bounding box center [58, 179] width 0 height 0
checkbox input "true"
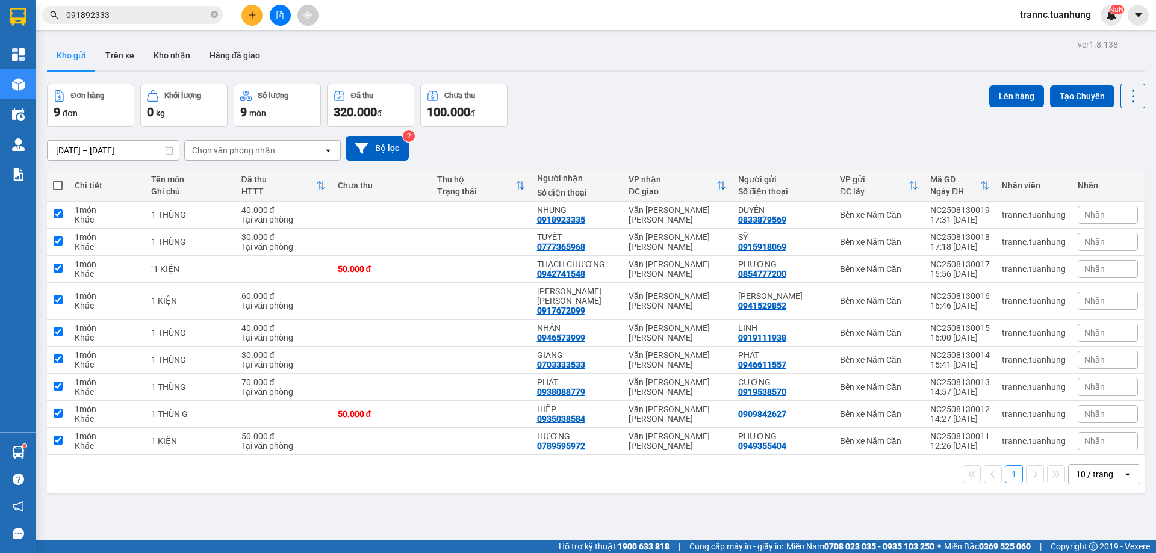
checkbox input "true"
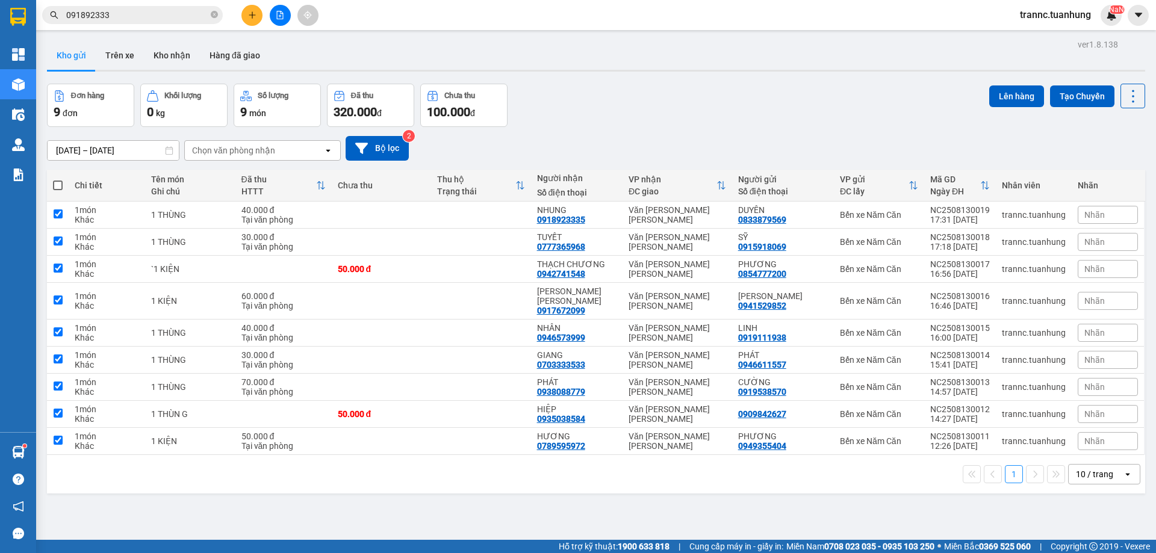
checkbox input "true"
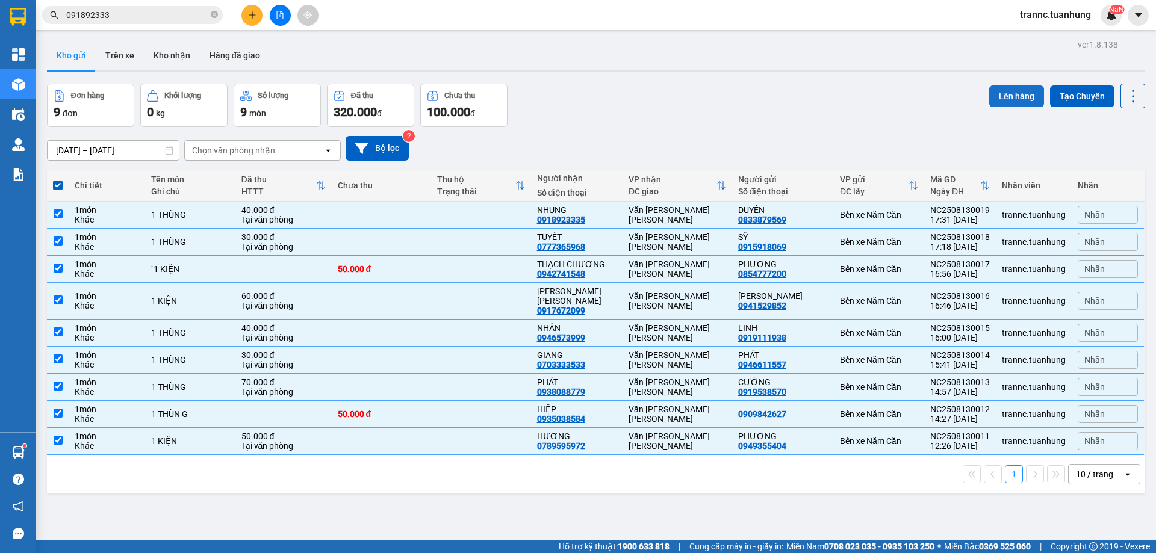
click at [999, 97] on button "Lên hàng" at bounding box center [1016, 96] width 55 height 22
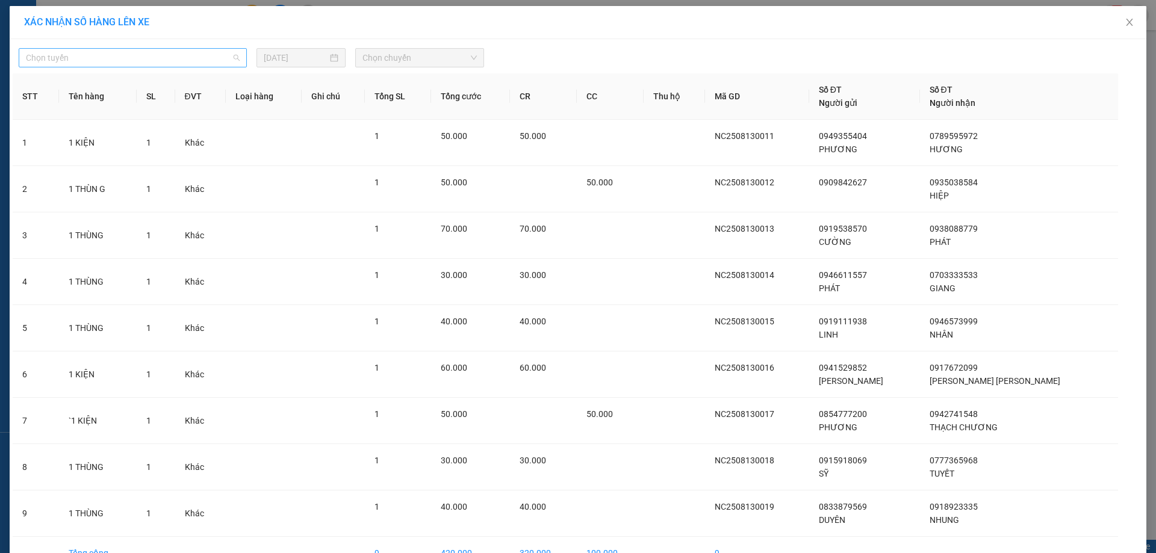
click at [63, 51] on span "Chọn tuyến" at bounding box center [133, 58] width 214 height 18
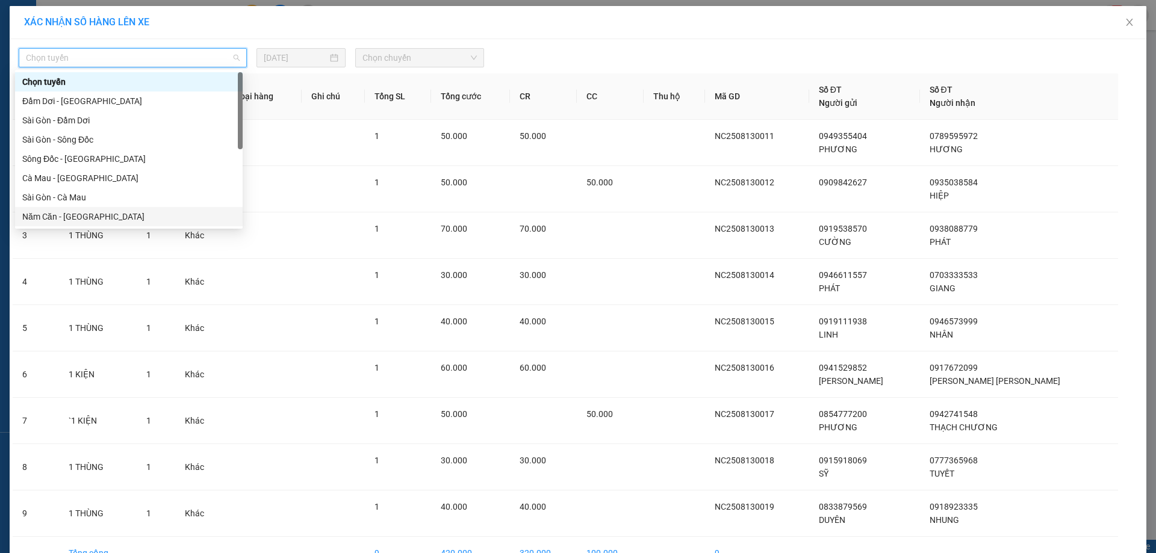
click at [81, 211] on div "Năm Căn - [GEOGRAPHIC_DATA]" at bounding box center [128, 216] width 213 height 13
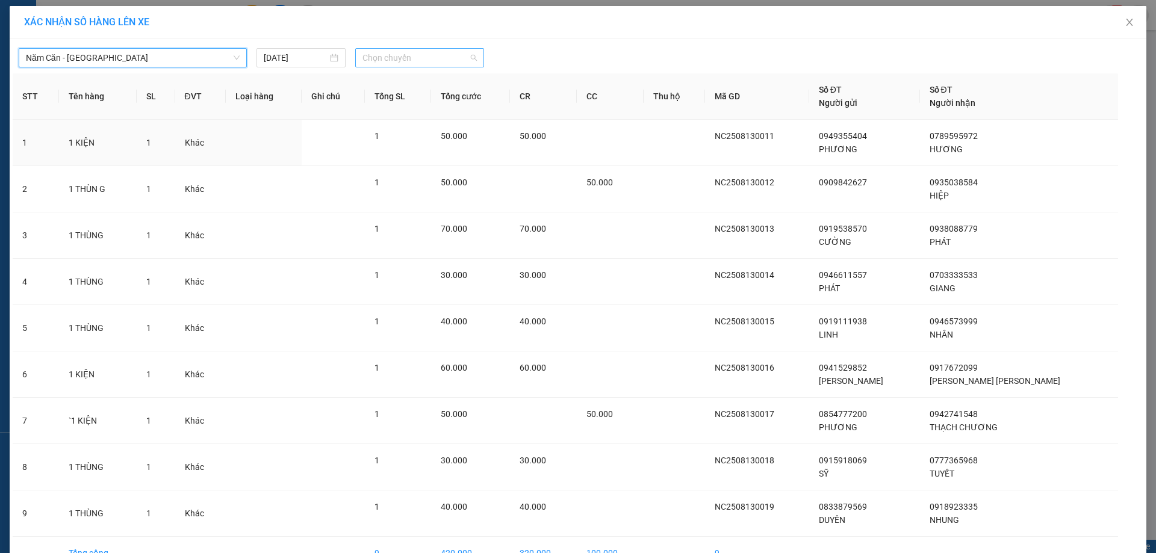
click at [409, 65] on span "Chọn chuyến" at bounding box center [419, 58] width 114 height 18
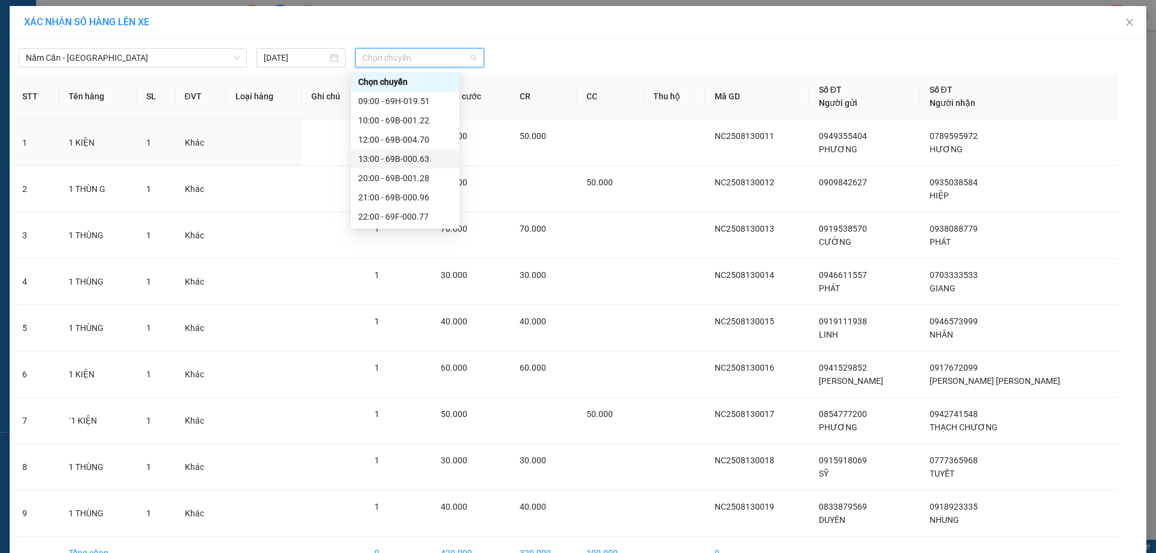
scroll to position [58, 0]
click at [411, 164] on div "22:00 - 69F-000.77" at bounding box center [405, 158] width 94 height 13
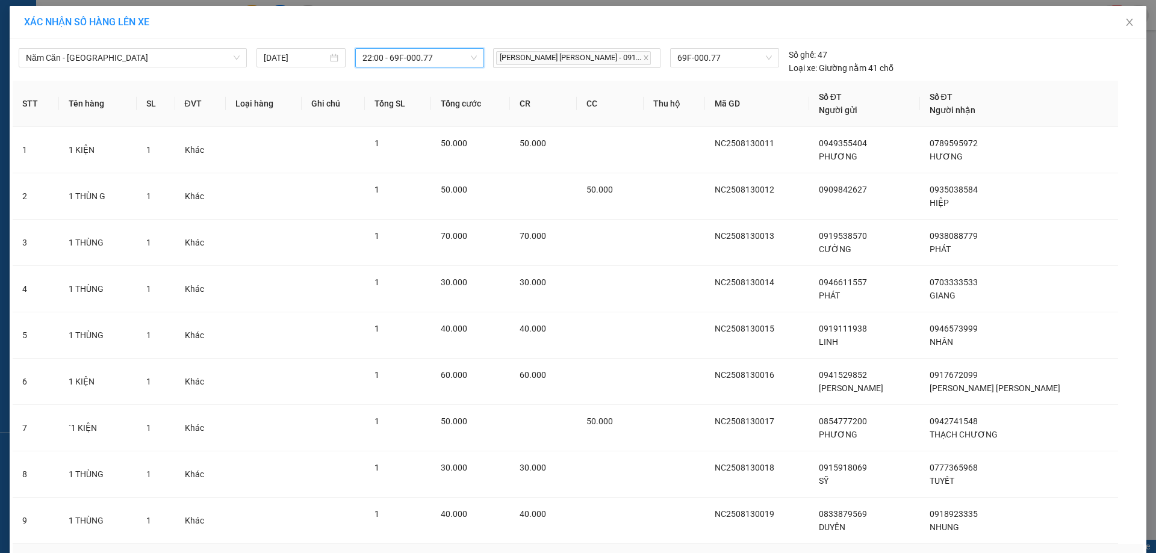
scroll to position [79, 0]
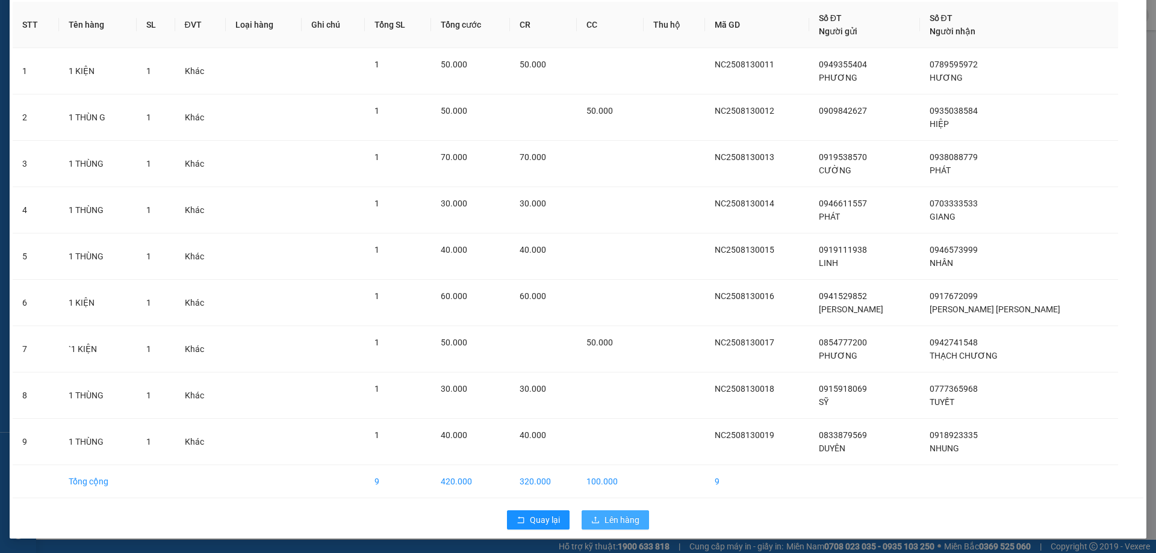
click at [618, 524] on span "Lên hàng" at bounding box center [621, 519] width 35 height 13
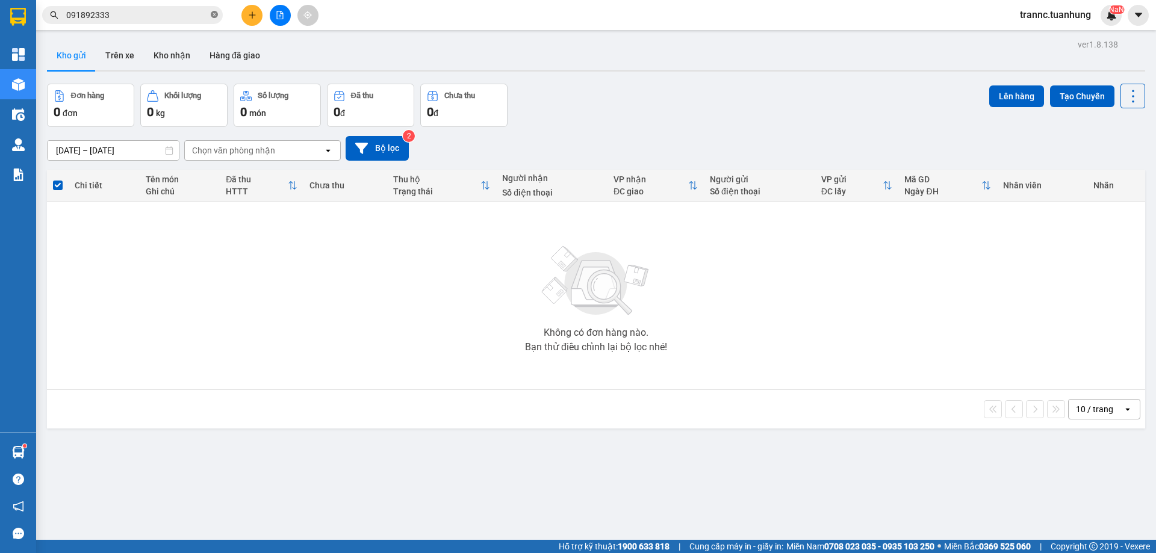
click at [211, 14] on icon "close-circle" at bounding box center [214, 14] width 7 height 7
click at [200, 14] on input "text" at bounding box center [137, 14] width 142 height 13
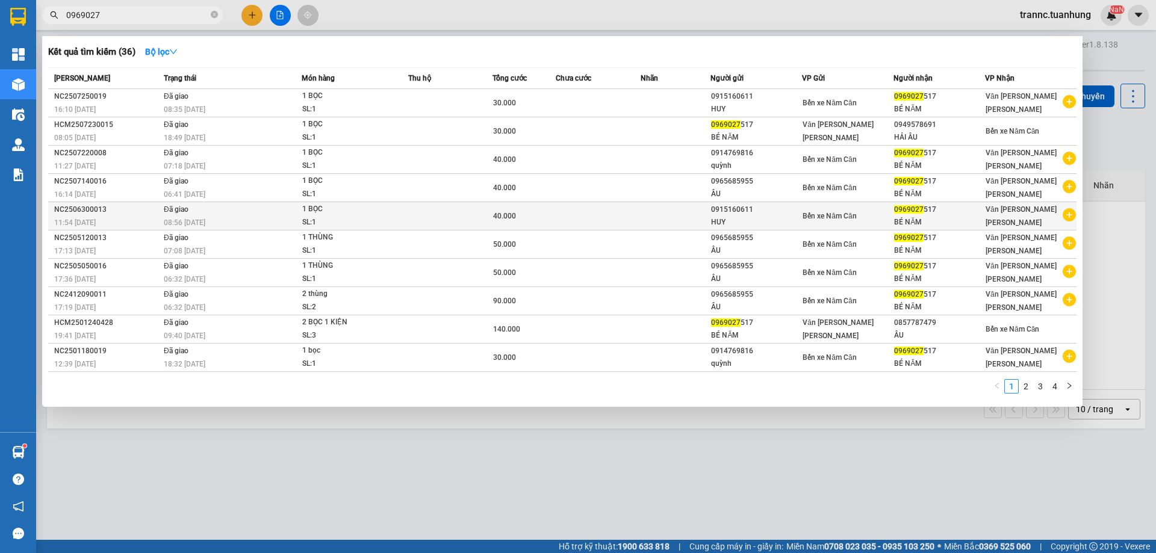
type input "0969027"
click at [1072, 215] on icon "plus-circle" at bounding box center [1068, 214] width 13 height 13
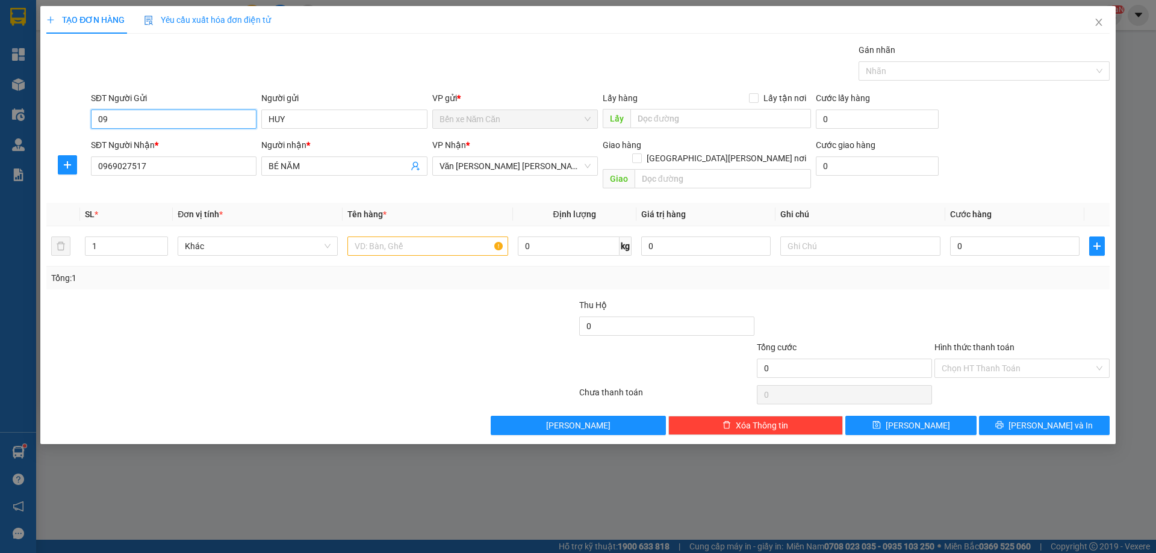
type input "0"
click at [177, 140] on div "0944142741 - [PERSON_NAME]" at bounding box center [173, 143] width 151 height 13
type input "0944142741"
type input "DƯƠNG"
type input "0944142741"
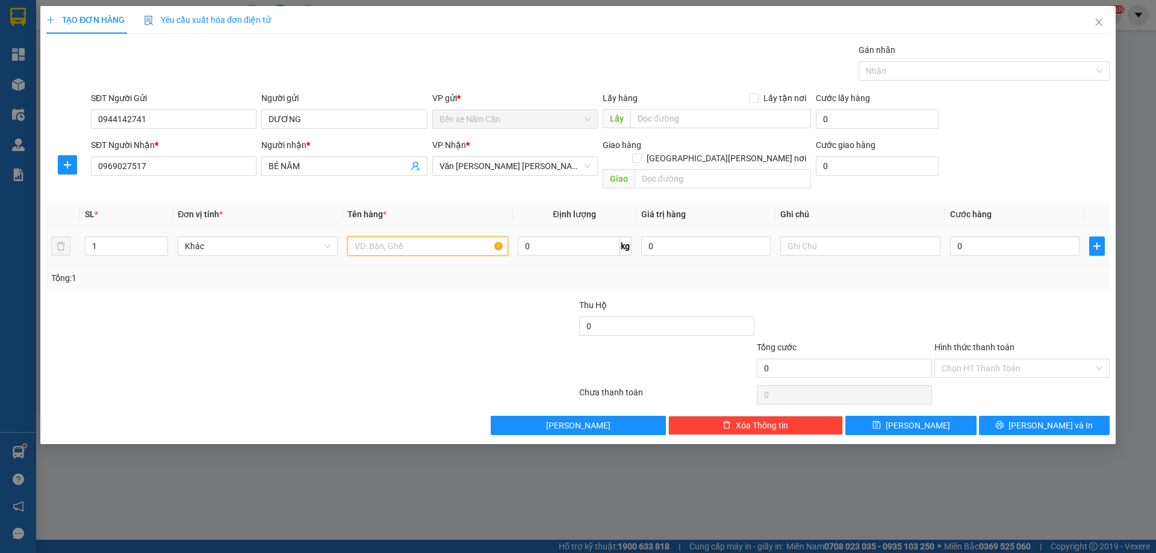
click at [421, 237] on input "text" at bounding box center [427, 246] width 160 height 19
type input "1 BỌC"
click at [982, 234] on div "0" at bounding box center [1014, 246] width 129 height 24
click at [981, 237] on input "0" at bounding box center [1014, 246] width 129 height 19
type input "3"
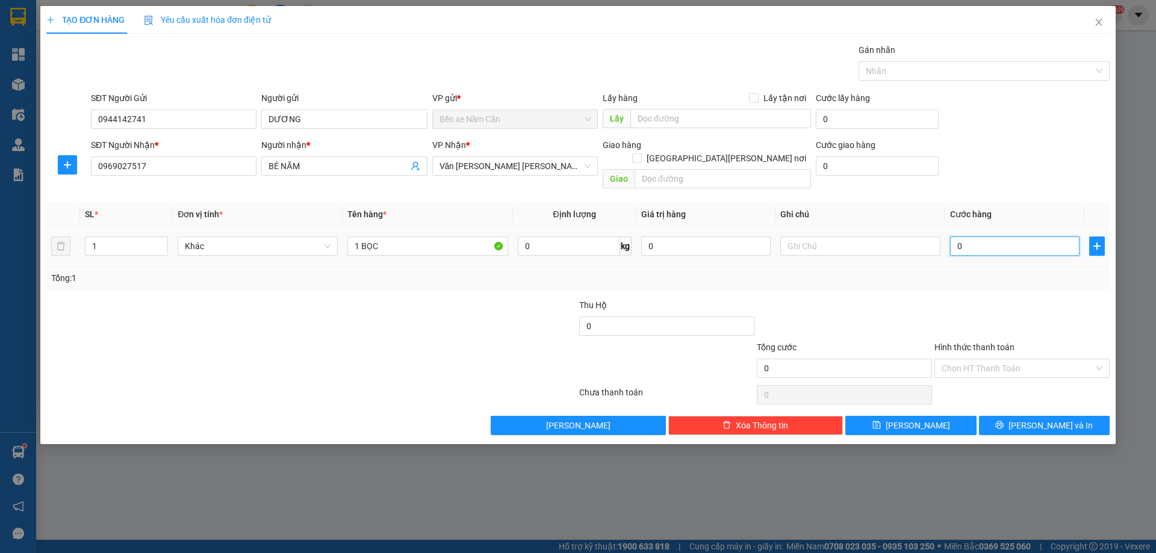
type input "3"
type input "30"
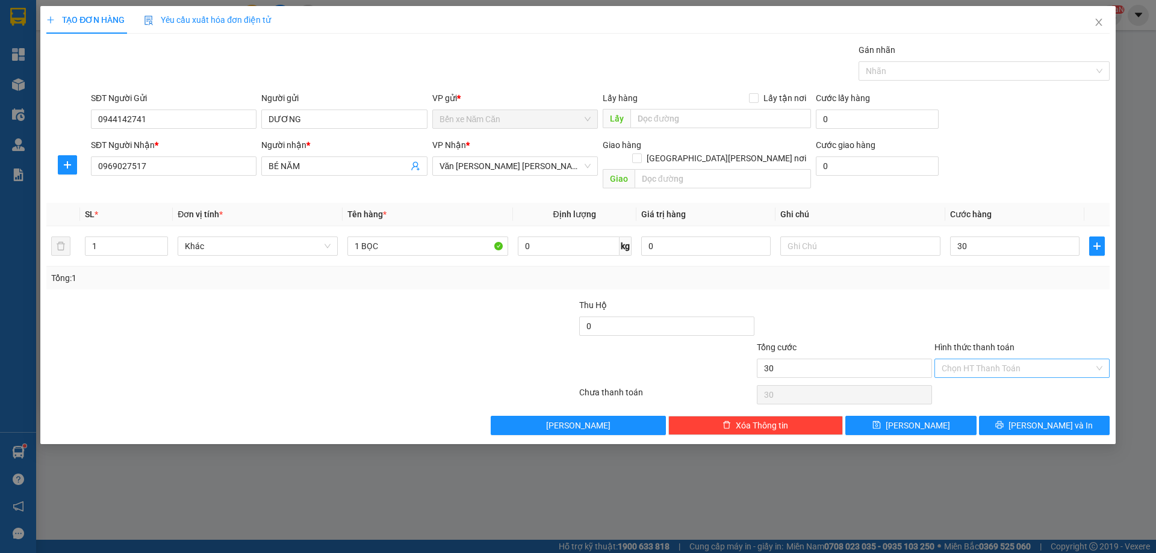
type input "30.000"
click at [1001, 359] on input "Hình thức thanh toán" at bounding box center [1017, 368] width 152 height 18
click at [999, 379] on div "Tại văn phòng" at bounding box center [1021, 379] width 161 height 13
type input "0"
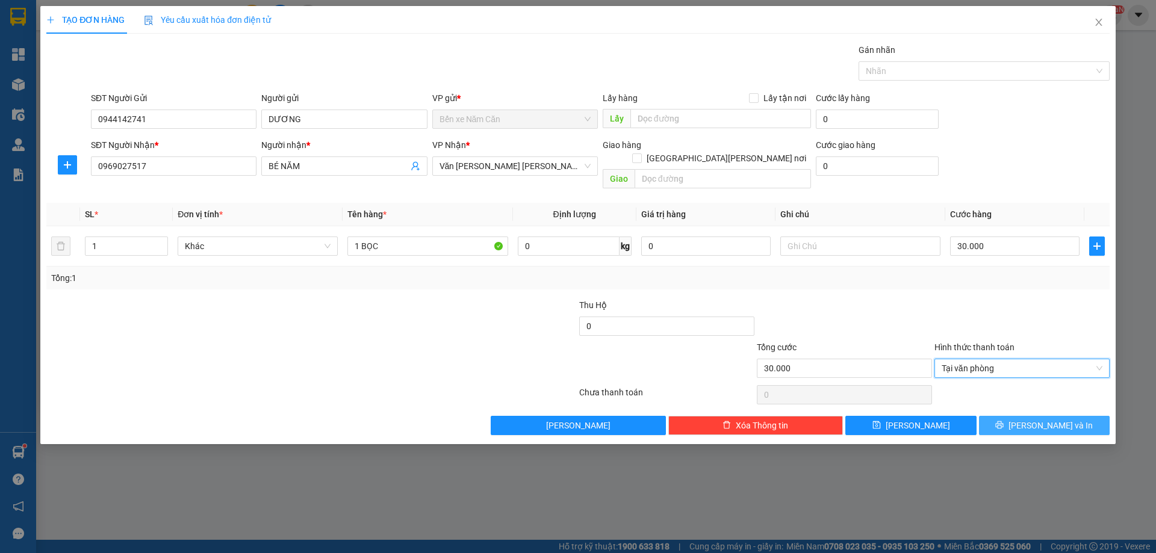
click at [1008, 416] on button "[PERSON_NAME] và In" at bounding box center [1044, 425] width 131 height 19
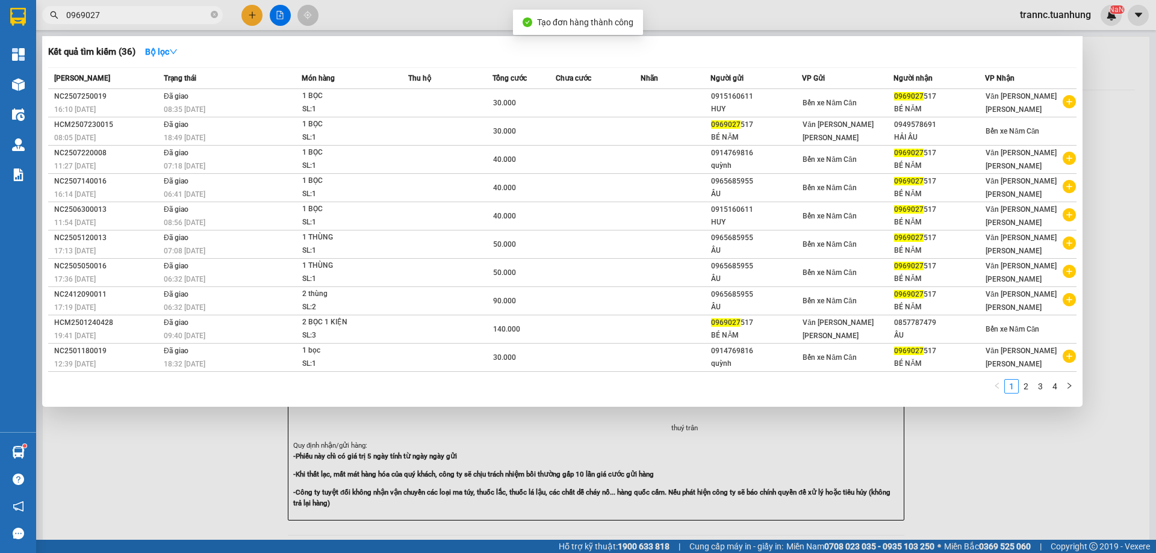
click at [1064, 519] on div at bounding box center [578, 276] width 1156 height 553
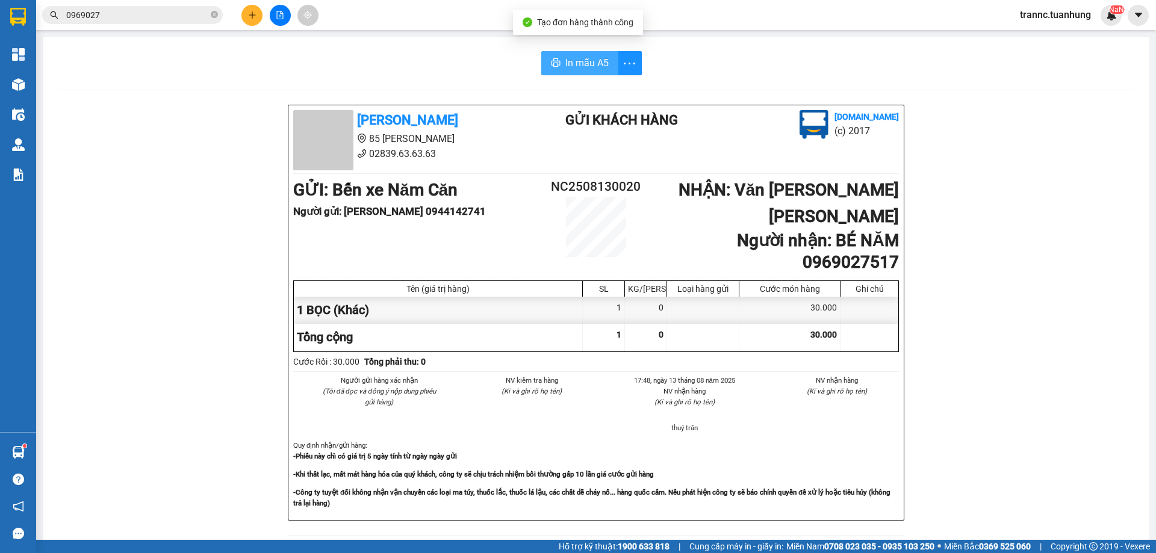
click at [575, 70] on span "In mẫu A5" at bounding box center [586, 62] width 43 height 15
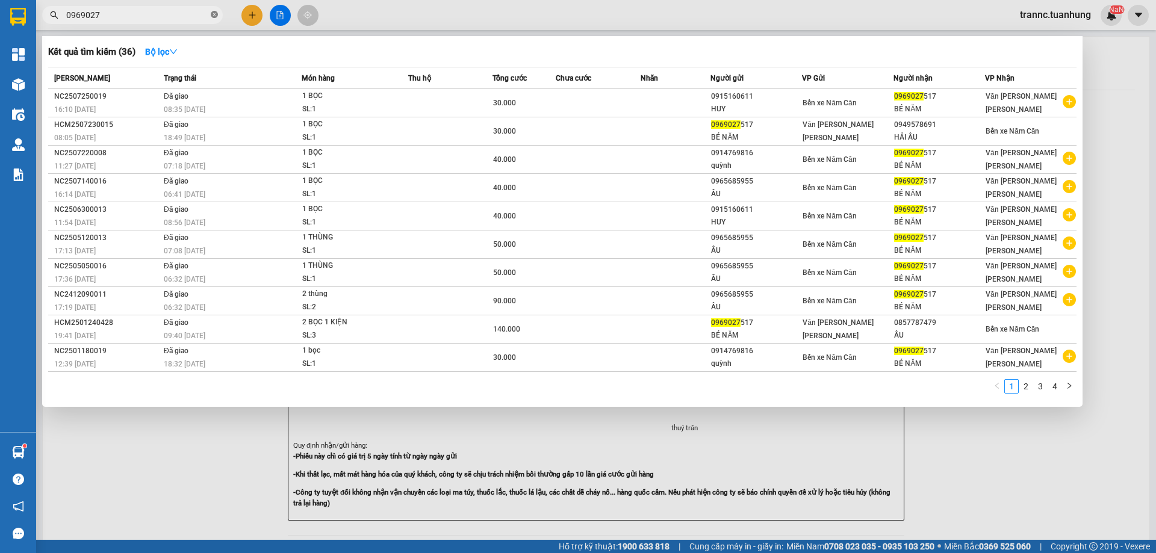
click at [215, 11] on span at bounding box center [214, 15] width 7 height 11
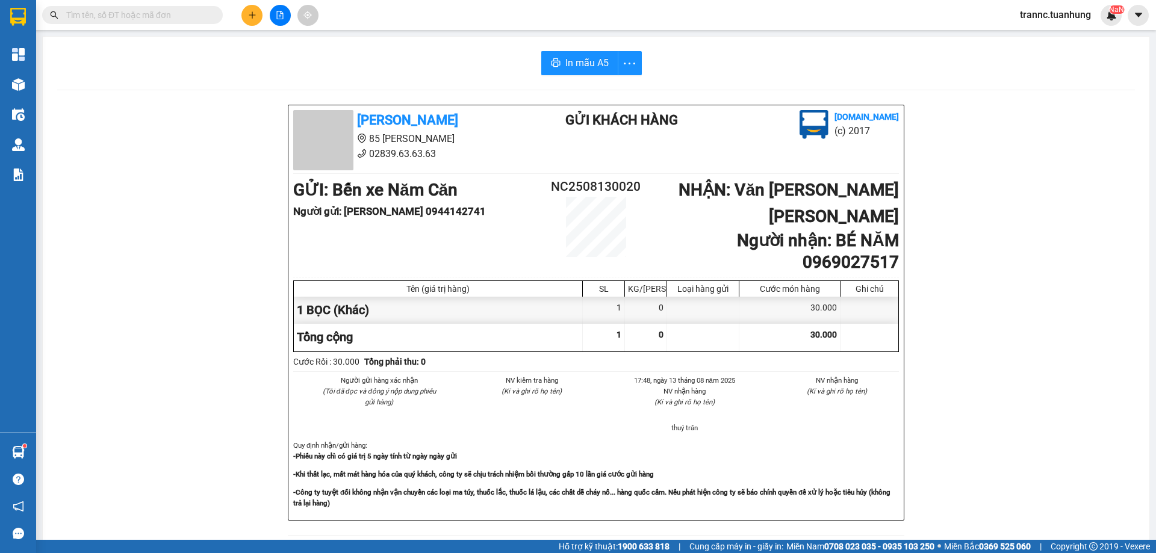
click at [200, 10] on input "text" at bounding box center [137, 14] width 142 height 13
click at [184, 14] on input "text" at bounding box center [137, 14] width 142 height 13
click at [178, 19] on input "text" at bounding box center [137, 14] width 142 height 13
click at [253, 14] on icon "plus" at bounding box center [252, 15] width 8 height 8
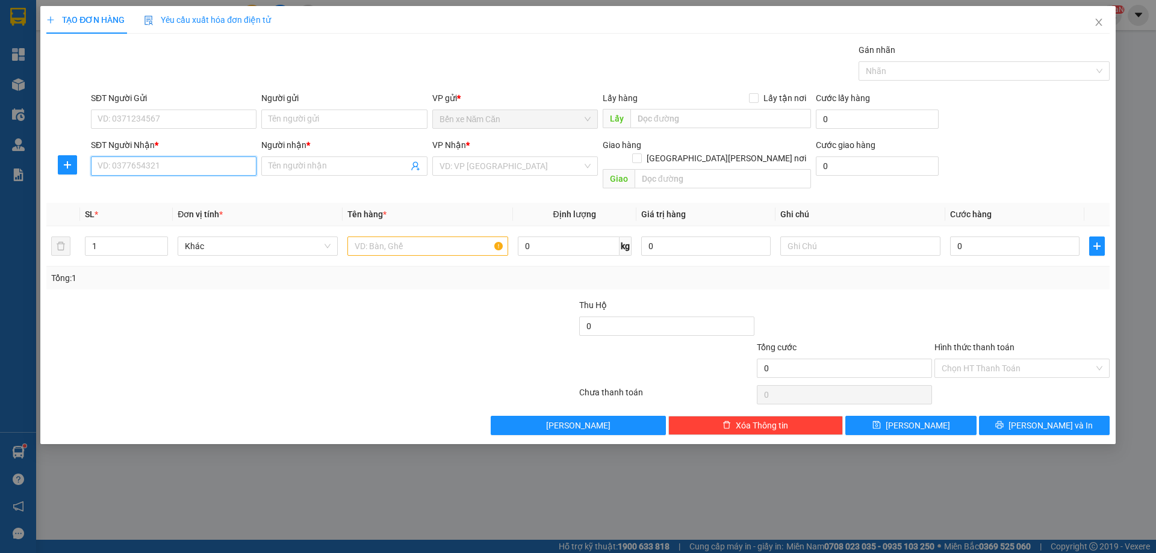
click at [126, 168] on input "SĐT Người Nhận *" at bounding box center [174, 165] width 166 height 19
click at [137, 188] on div "0919598277 - [PERSON_NAME]" at bounding box center [173, 190] width 151 height 13
type input "0919598277"
type input "[PERSON_NAME]"
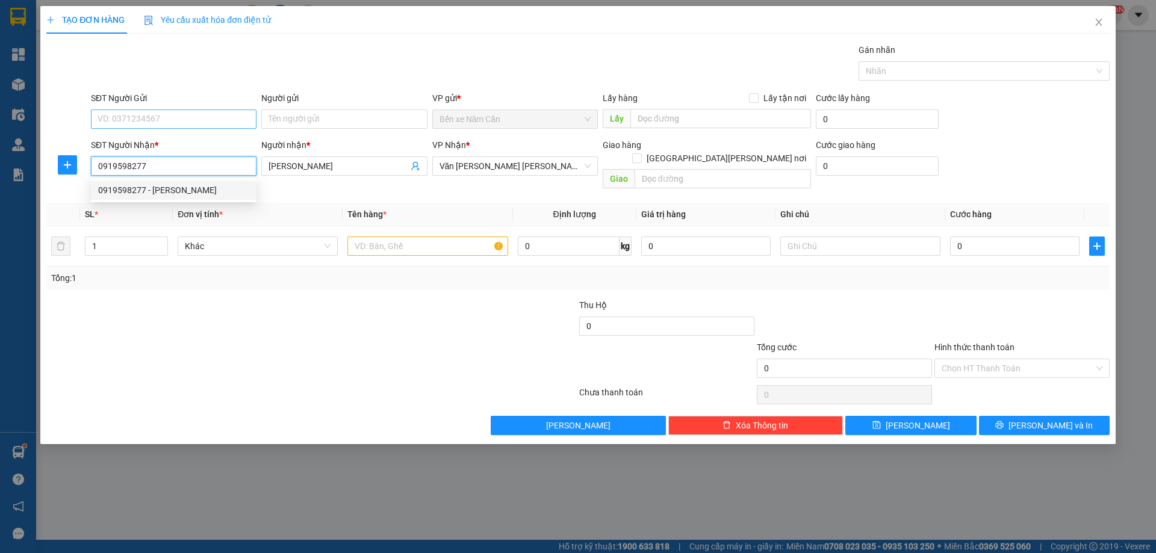
type input "0919598277"
click at [166, 114] on input "SĐT Người Gửi" at bounding box center [174, 119] width 166 height 19
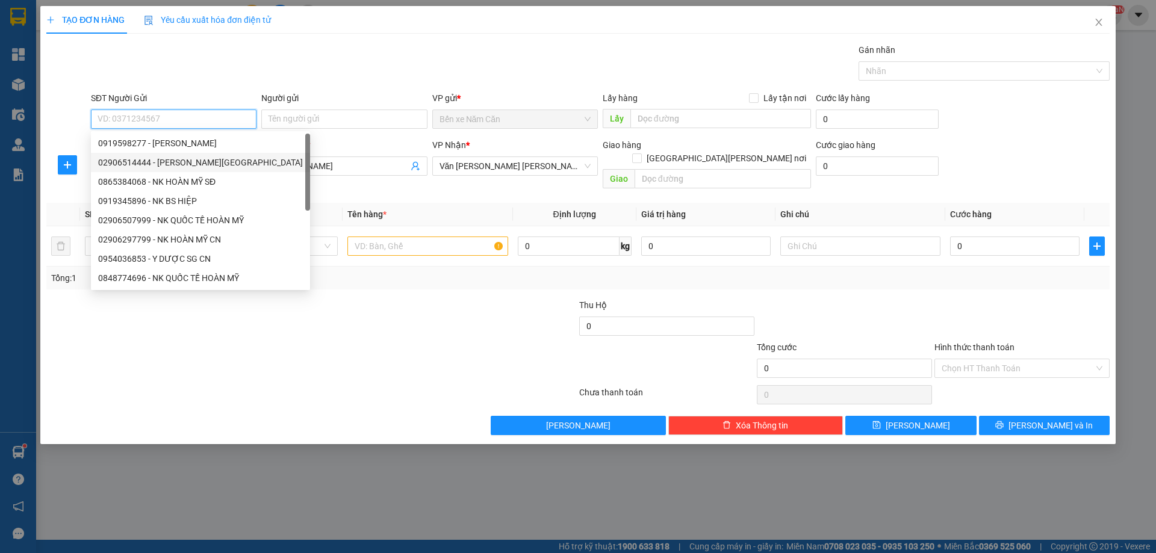
drag, startPoint x: 190, startPoint y: 159, endPoint x: 329, endPoint y: 225, distance: 153.7
click at [191, 159] on div "02906514444 - [PERSON_NAME][GEOGRAPHIC_DATA]" at bounding box center [200, 162] width 205 height 13
type input "02906514444"
type input "[PERSON_NAME] MỸ [GEOGRAPHIC_DATA]"
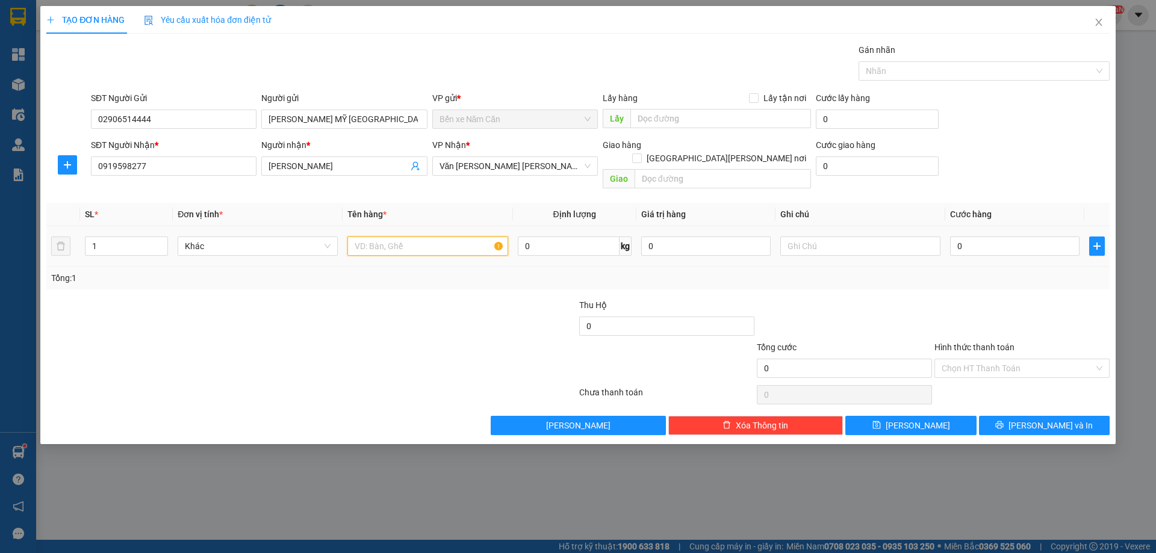
click at [359, 237] on input "text" at bounding box center [427, 246] width 160 height 19
type input "1 HỘP"
click at [970, 237] on input "0" at bounding box center [1014, 246] width 129 height 19
type input "3"
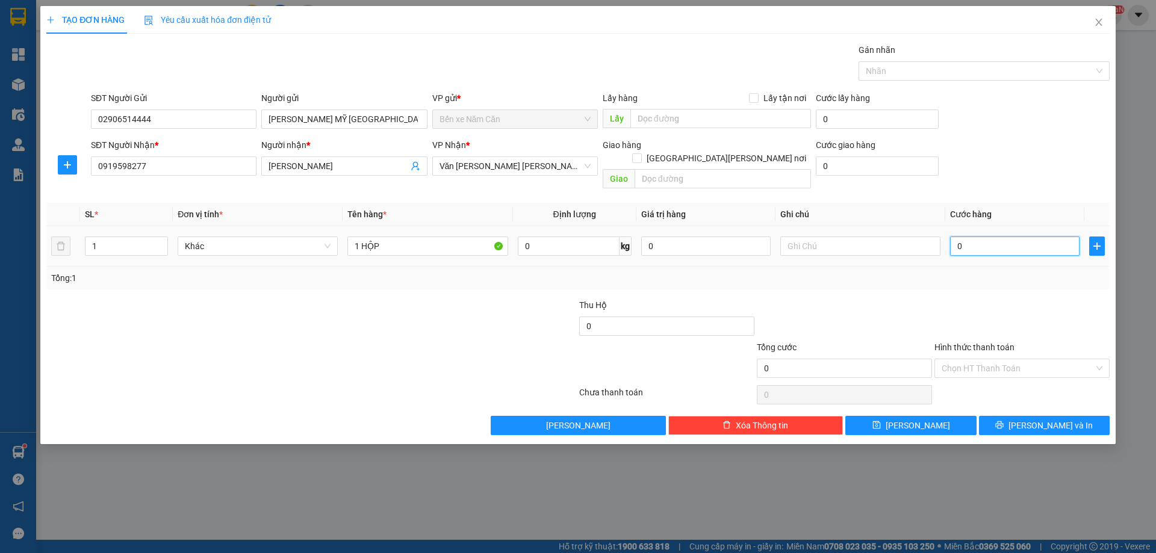
type input "3"
type input "30"
type input "30.000"
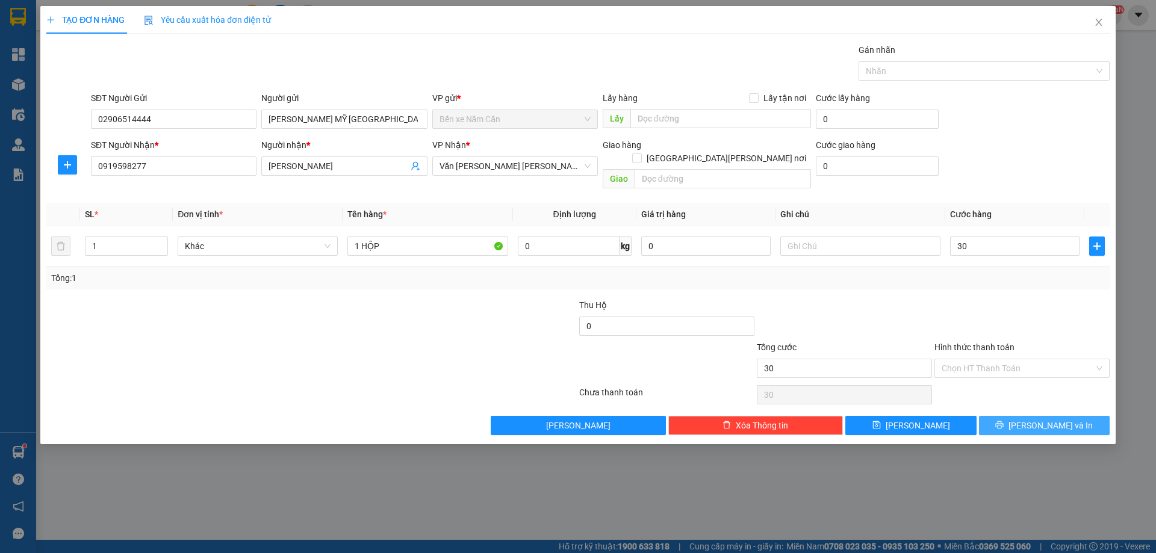
type input "30.000"
click at [995, 420] on button "[PERSON_NAME] và In" at bounding box center [1044, 425] width 131 height 19
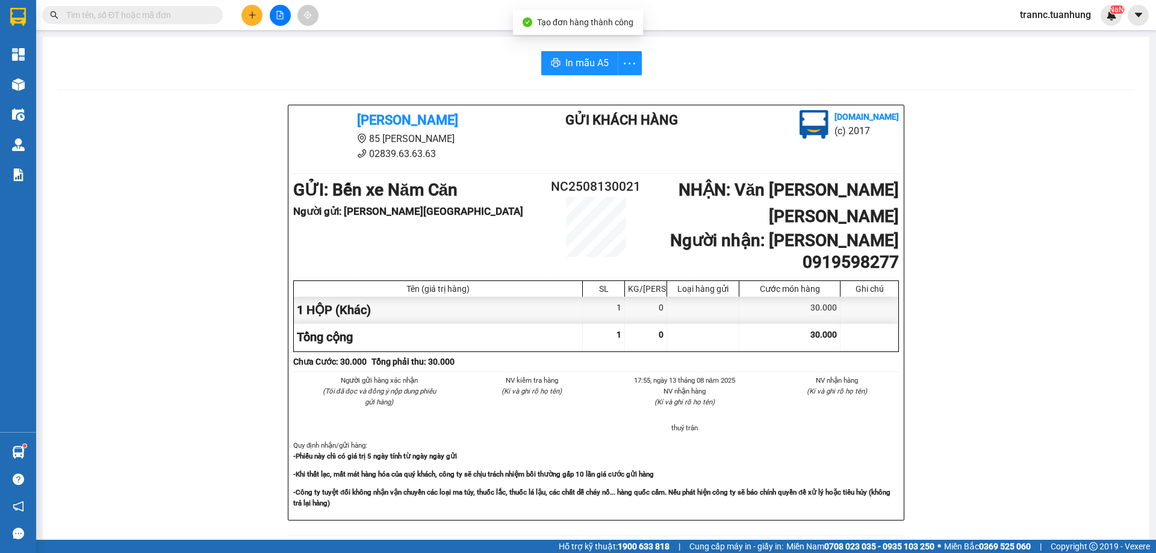
click at [1005, 495] on div "[PERSON_NAME] 85 [PERSON_NAME] 02839.63.63.63 Gửi khách hàng [DOMAIN_NAME] (c) …" at bounding box center [595, 541] width 1077 height 872
click at [577, 59] on span "In mẫu A5" at bounding box center [586, 62] width 43 height 15
click at [180, 16] on input "text" at bounding box center [137, 14] width 142 height 13
click at [149, 18] on input "text" at bounding box center [137, 14] width 142 height 13
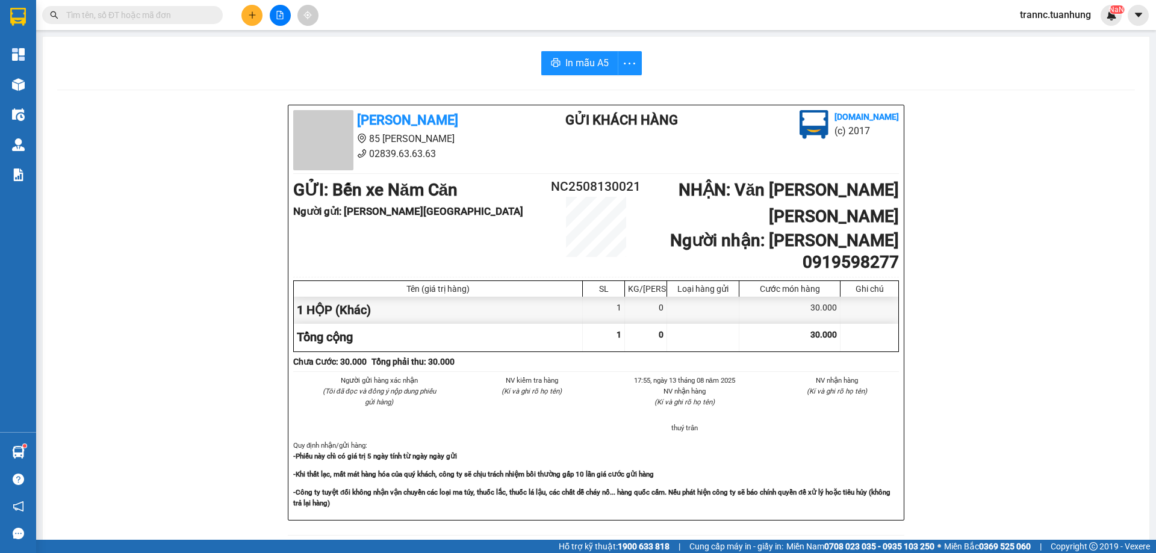
click at [149, 18] on input "text" at bounding box center [137, 14] width 142 height 13
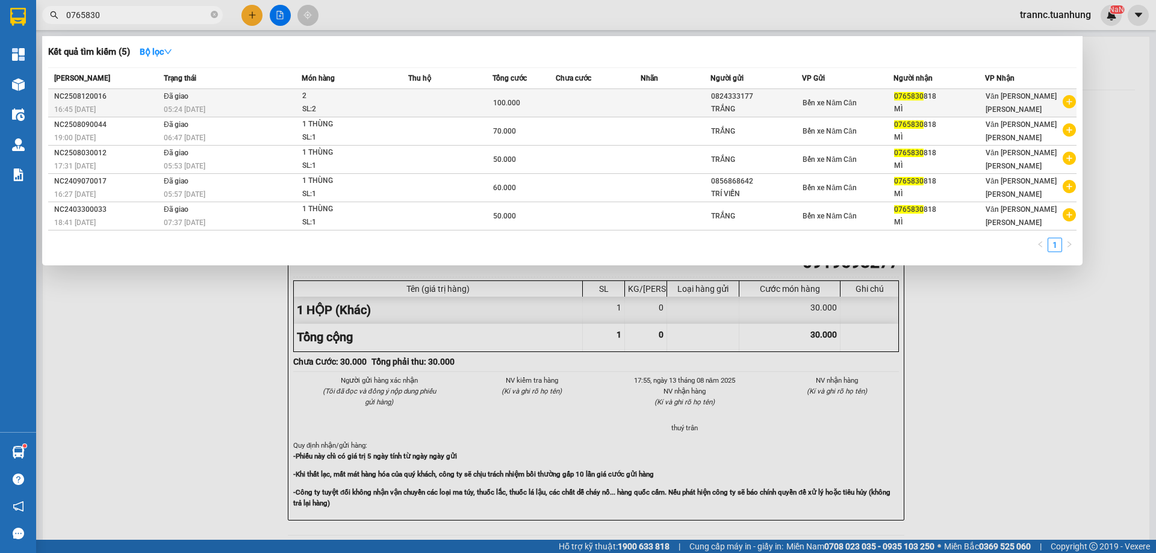
type input "0765830"
click at [1070, 102] on icon "plus-circle" at bounding box center [1068, 101] width 13 height 13
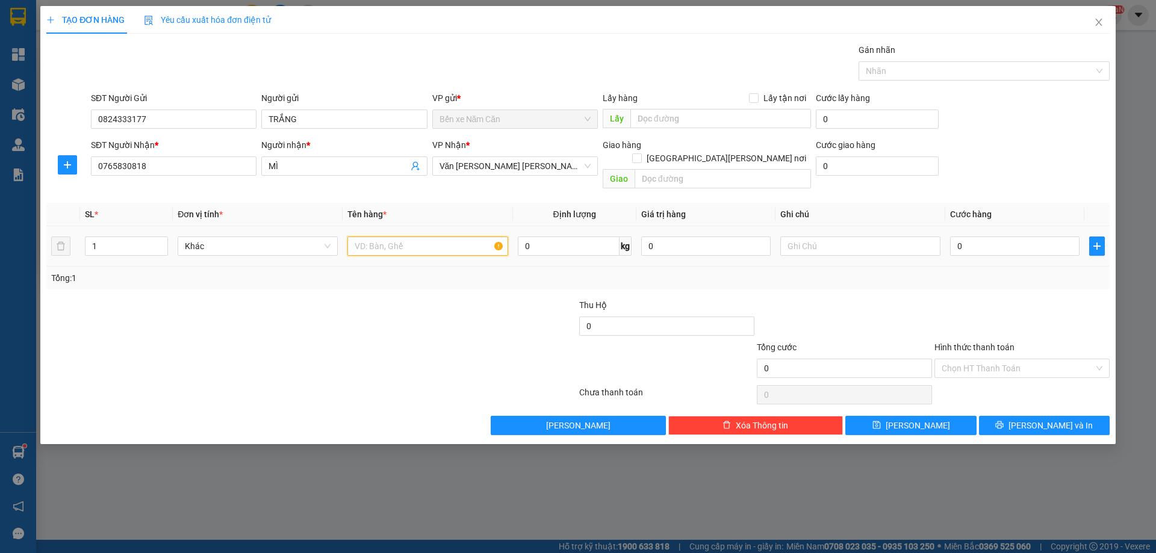
click at [360, 237] on input "text" at bounding box center [427, 246] width 160 height 19
type input "1 THÙNG"
click at [979, 237] on input "0" at bounding box center [1014, 246] width 129 height 19
type input "7"
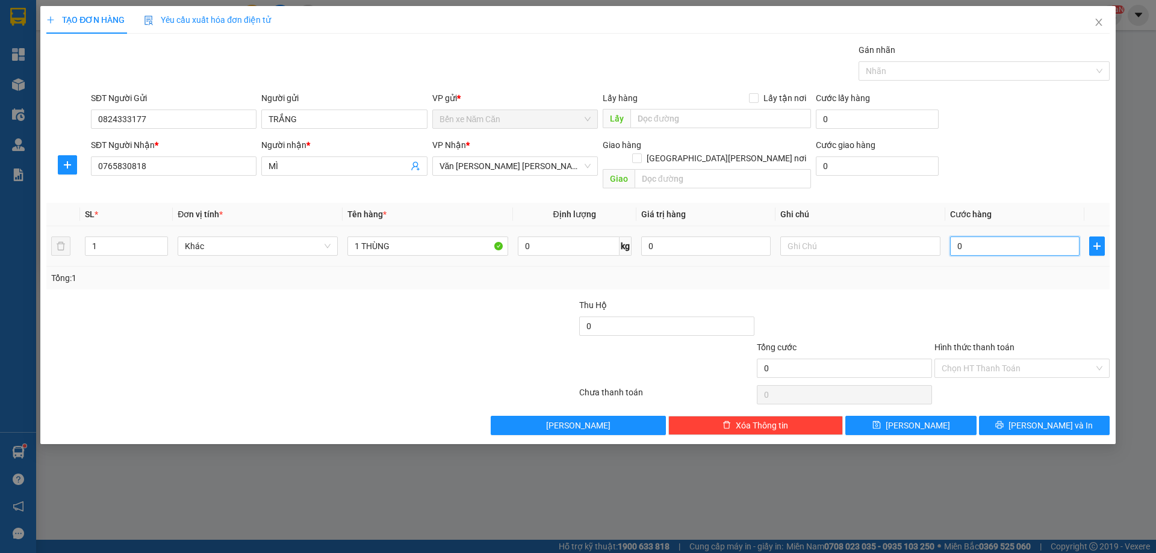
type input "7"
type input "70"
type input "70.000"
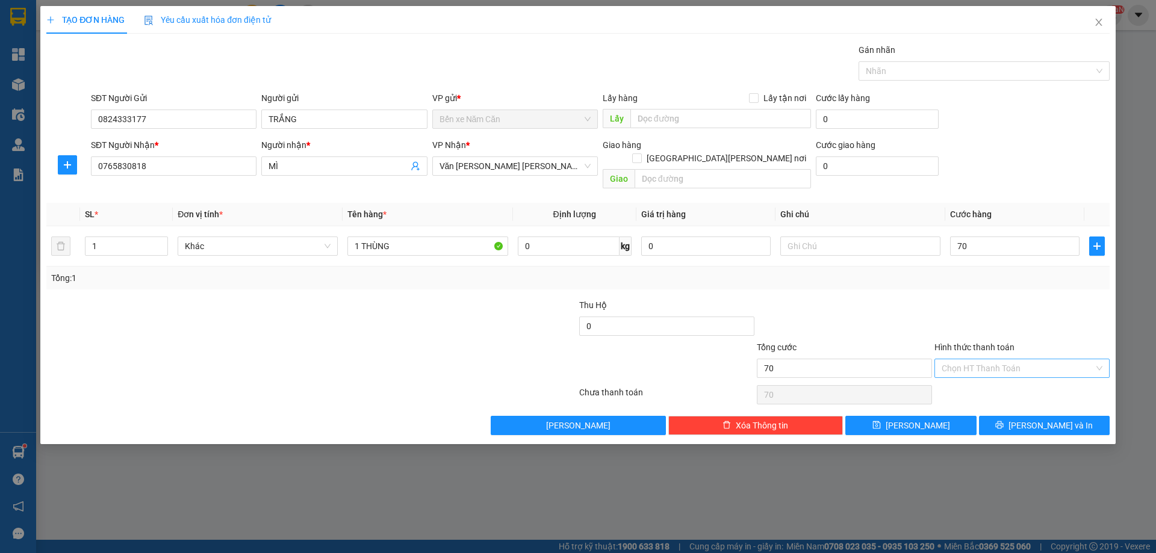
type input "70.000"
click at [957, 359] on input "Hình thức thanh toán" at bounding box center [1017, 368] width 152 height 18
drag, startPoint x: 969, startPoint y: 380, endPoint x: 1027, endPoint y: 416, distance: 68.1
click at [970, 383] on div "Tại văn phòng" at bounding box center [1021, 379] width 161 height 13
type input "0"
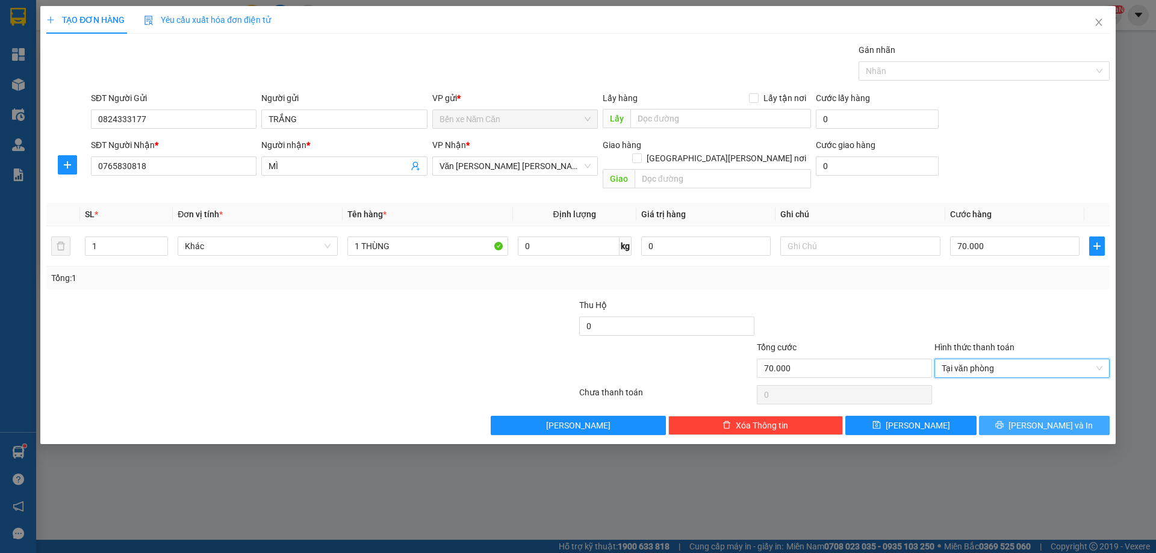
click at [1003, 421] on span "printer" at bounding box center [999, 426] width 8 height 10
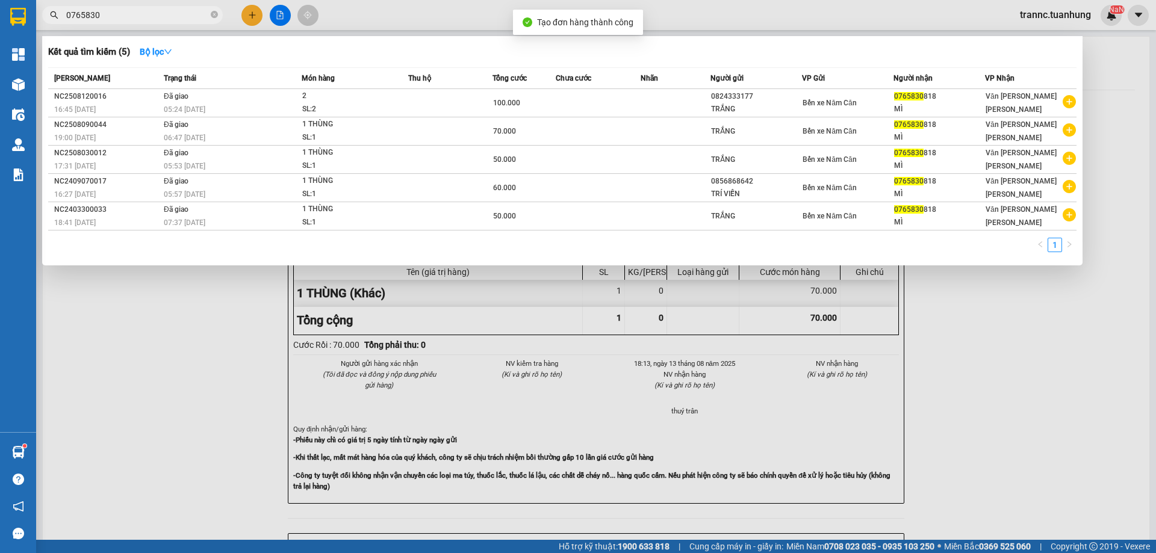
drag, startPoint x: 1021, startPoint y: 488, endPoint x: 943, endPoint y: 421, distance: 103.0
click at [1011, 480] on div at bounding box center [578, 276] width 1156 height 553
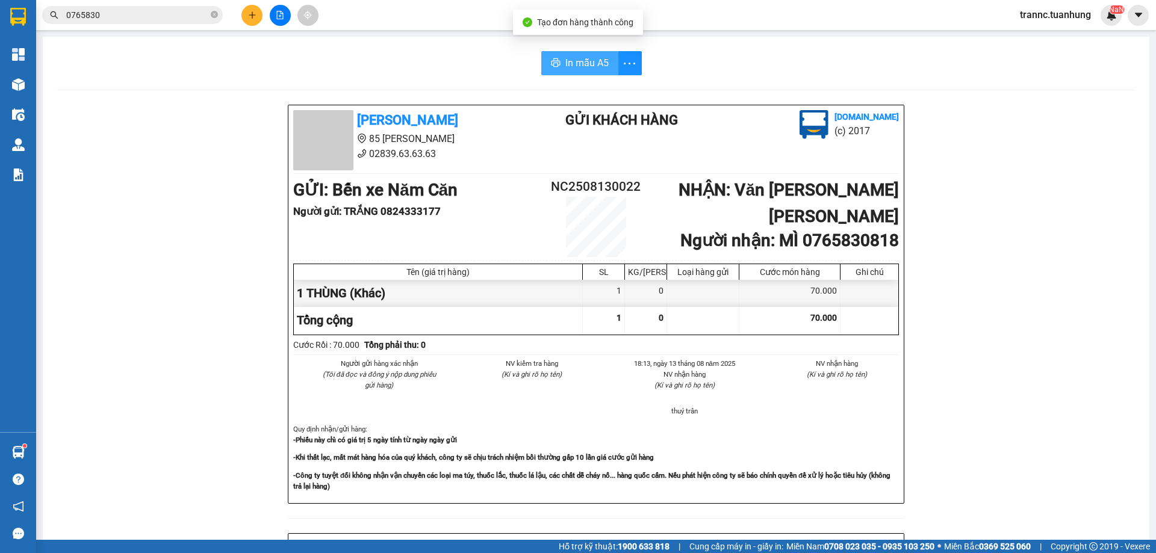
click at [586, 63] on span "In mẫu A5" at bounding box center [586, 62] width 43 height 15
click at [212, 13] on icon "close-circle" at bounding box center [214, 14] width 7 height 7
click at [184, 17] on input "text" at bounding box center [137, 14] width 142 height 13
click at [183, 17] on input "text" at bounding box center [137, 14] width 142 height 13
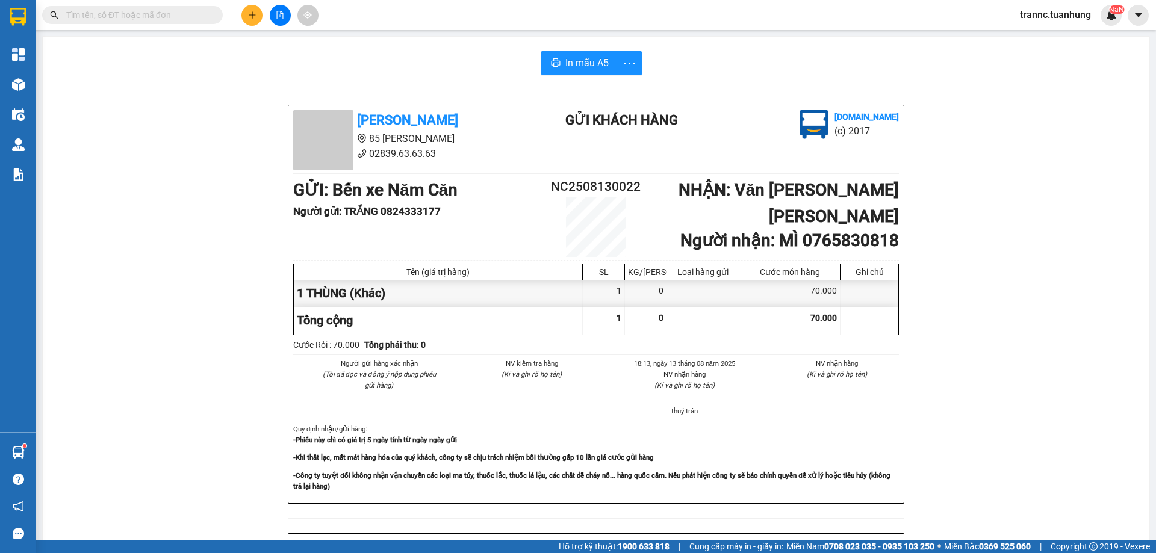
click at [183, 17] on input "text" at bounding box center [137, 14] width 142 height 13
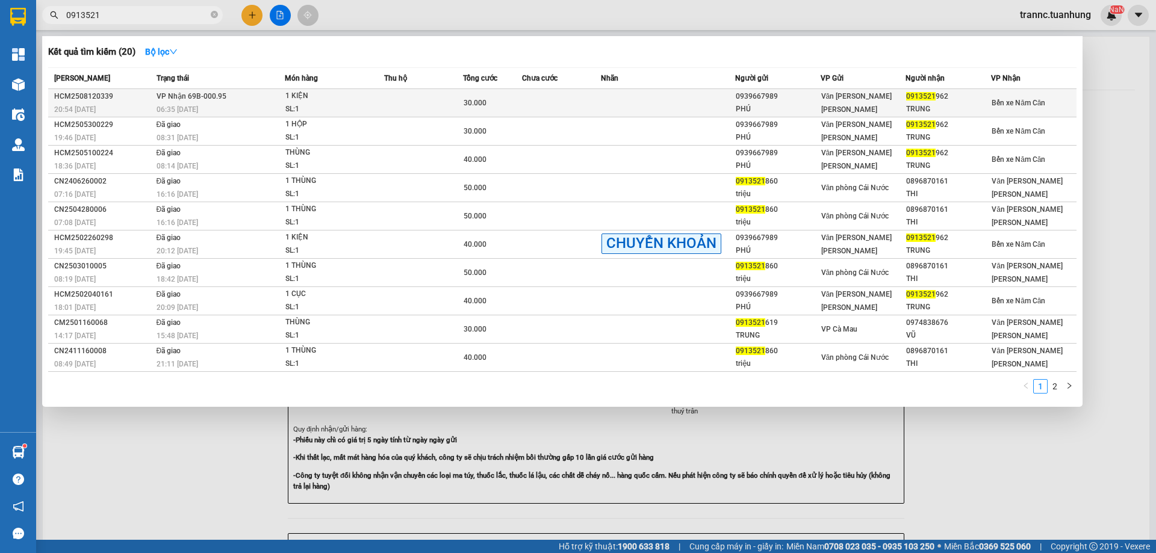
type input "0913521"
click at [884, 106] on span "Văn [PERSON_NAME] [PERSON_NAME]" at bounding box center [856, 103] width 71 height 22
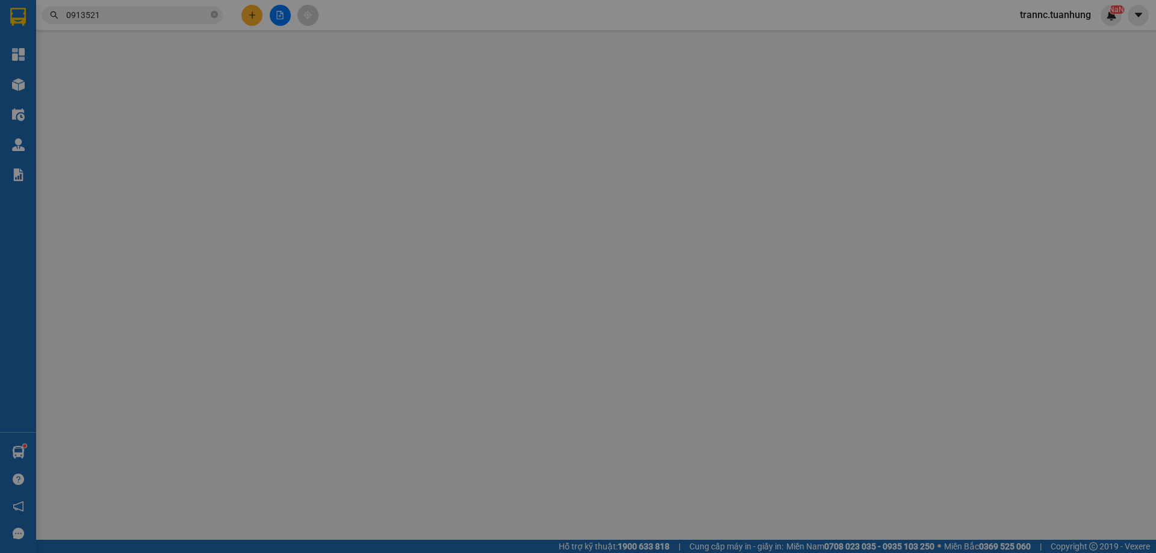
type input "0939667989"
type input "PHÚ"
type input "0913521962"
type input "TRUNG"
type input "30.000"
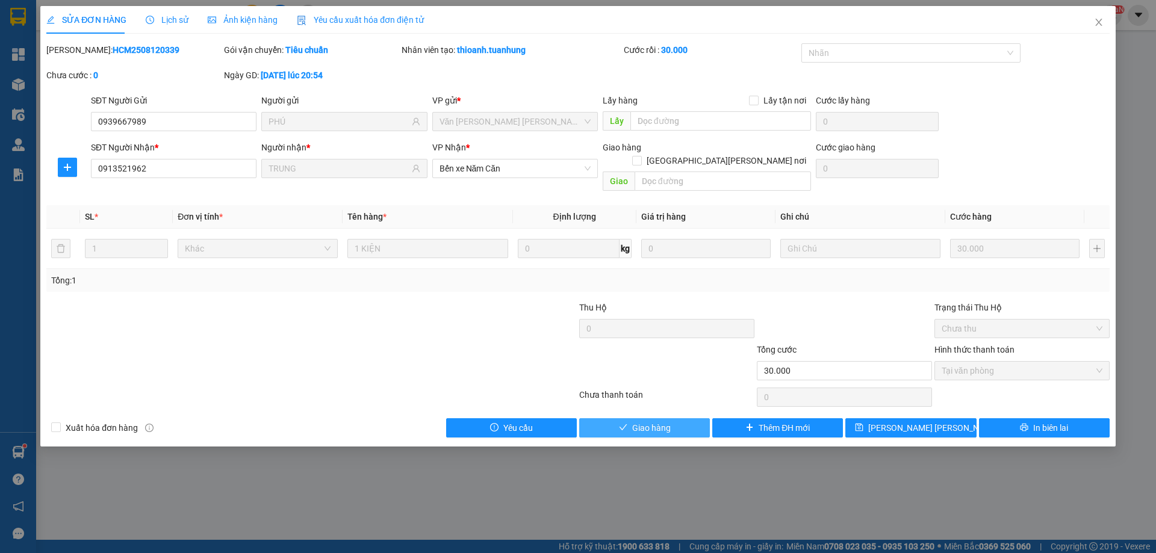
click at [635, 421] on span "Giao hàng" at bounding box center [651, 427] width 39 height 13
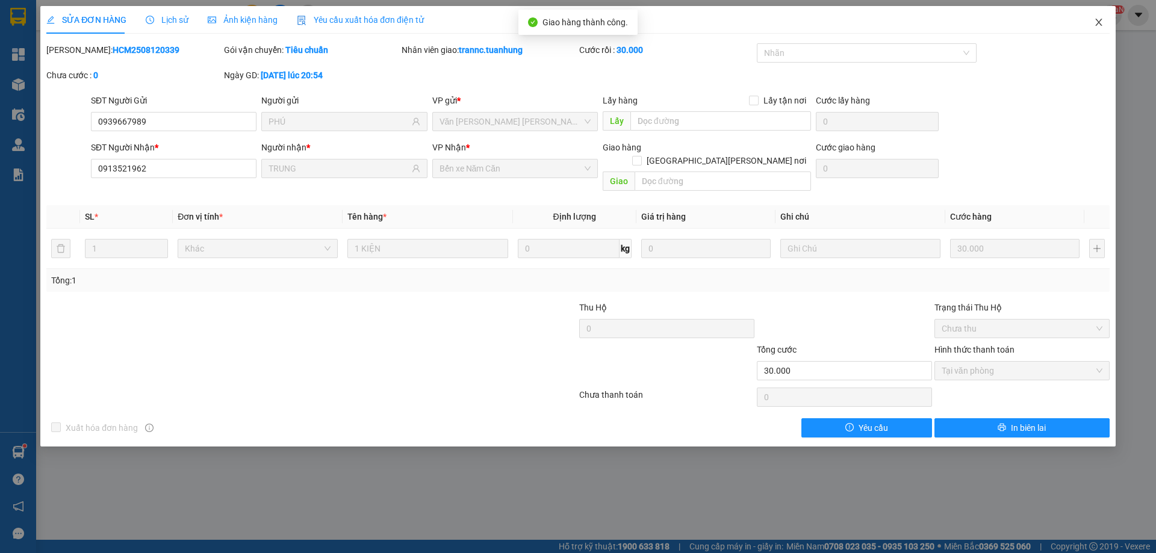
click at [1096, 23] on icon "close" at bounding box center [1099, 22] width 10 height 10
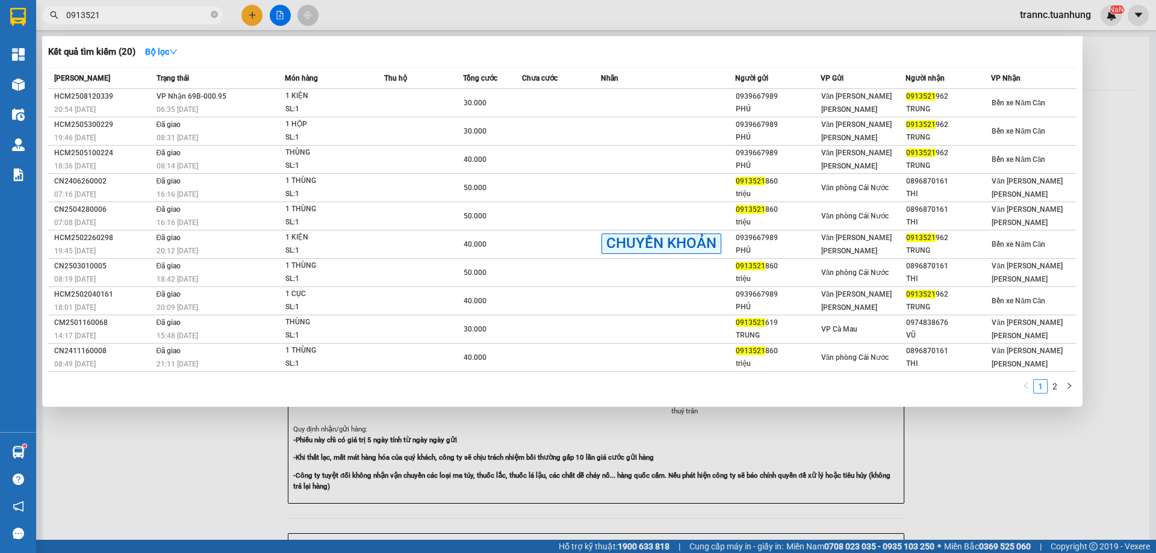
drag, startPoint x: 217, startPoint y: 14, endPoint x: 210, endPoint y: 14, distance: 6.6
click at [214, 14] on icon "close-circle" at bounding box center [214, 14] width 7 height 7
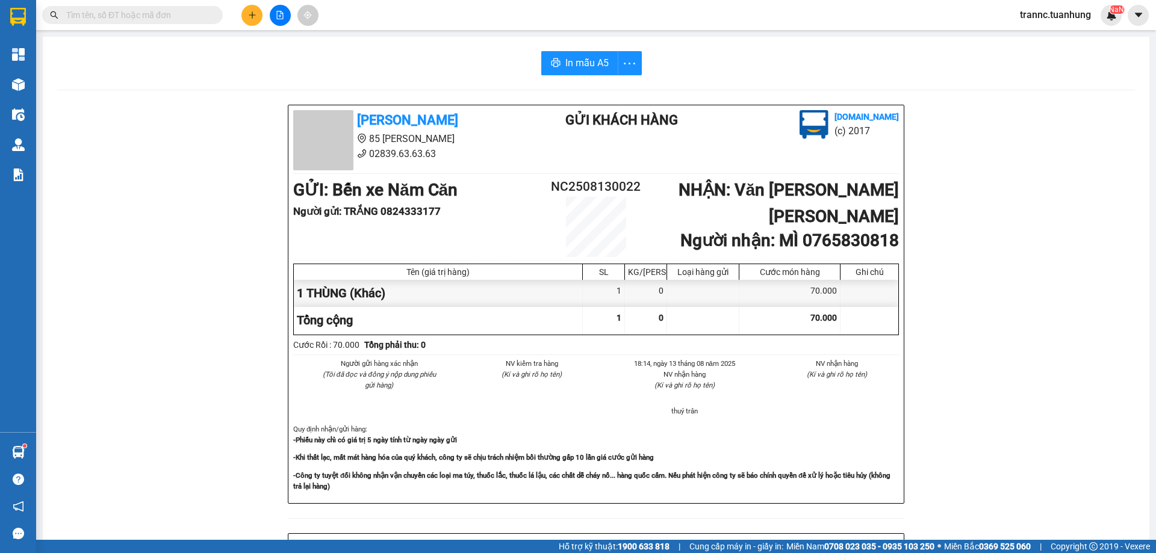
click at [202, 14] on input "text" at bounding box center [137, 14] width 142 height 13
click at [201, 14] on input "text" at bounding box center [137, 14] width 142 height 13
click at [146, 22] on span at bounding box center [132, 15] width 181 height 18
click at [146, 19] on input "text" at bounding box center [137, 14] width 142 height 13
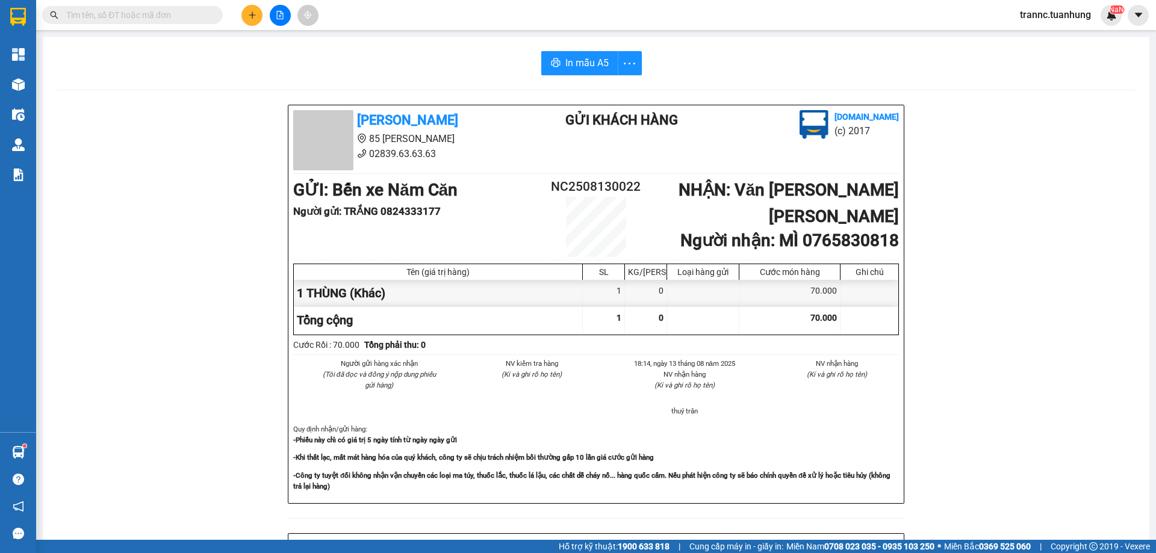
click at [146, 19] on input "text" at bounding box center [137, 14] width 142 height 13
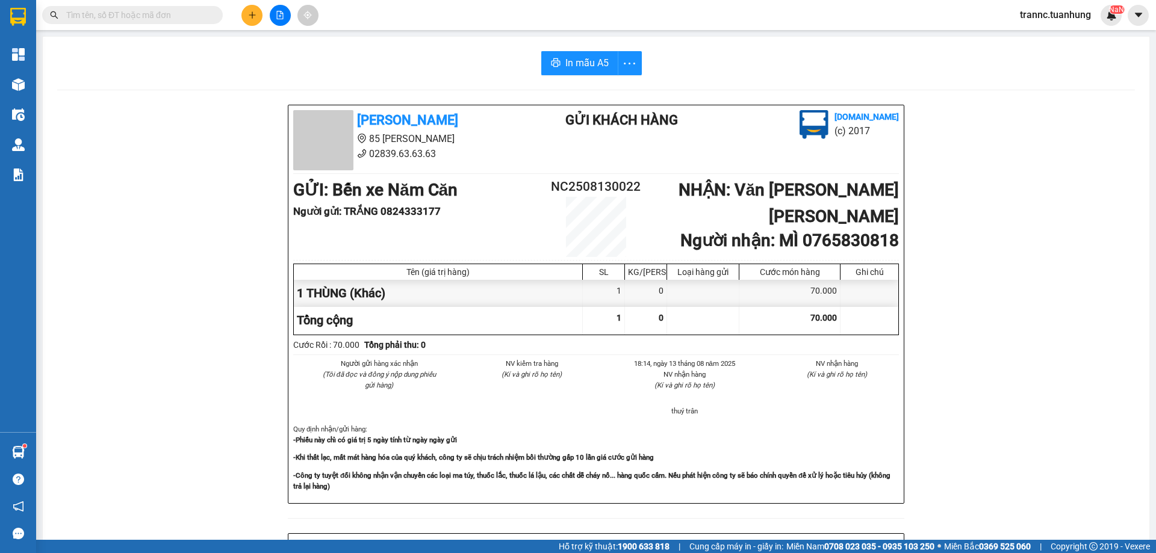
click at [146, 19] on input "text" at bounding box center [137, 14] width 142 height 13
click at [146, 15] on input "text" at bounding box center [137, 14] width 142 height 13
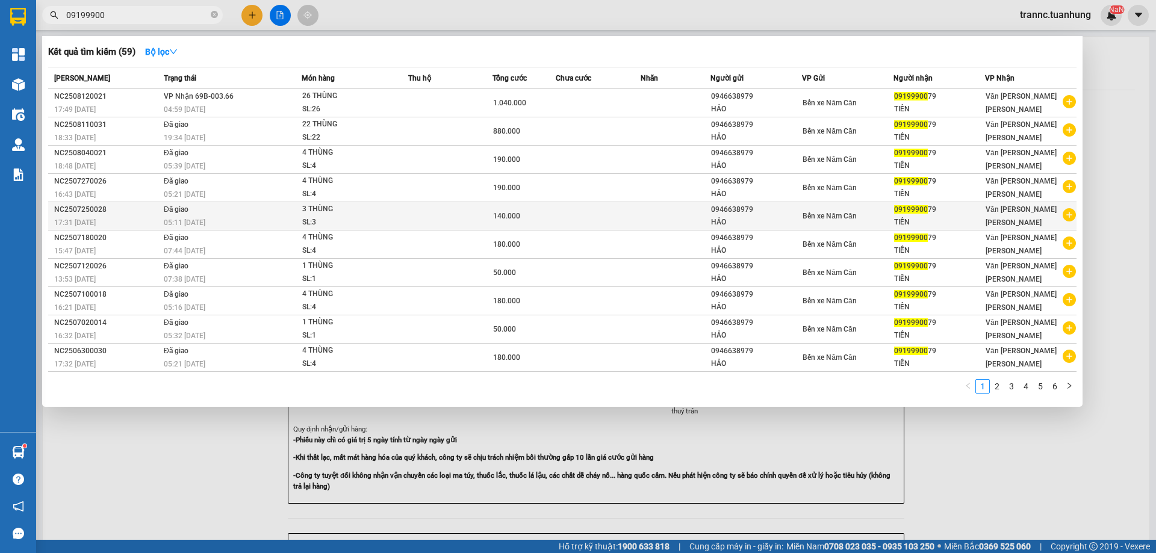
type input "09199900"
click at [1067, 218] on icon "plus-circle" at bounding box center [1068, 214] width 13 height 13
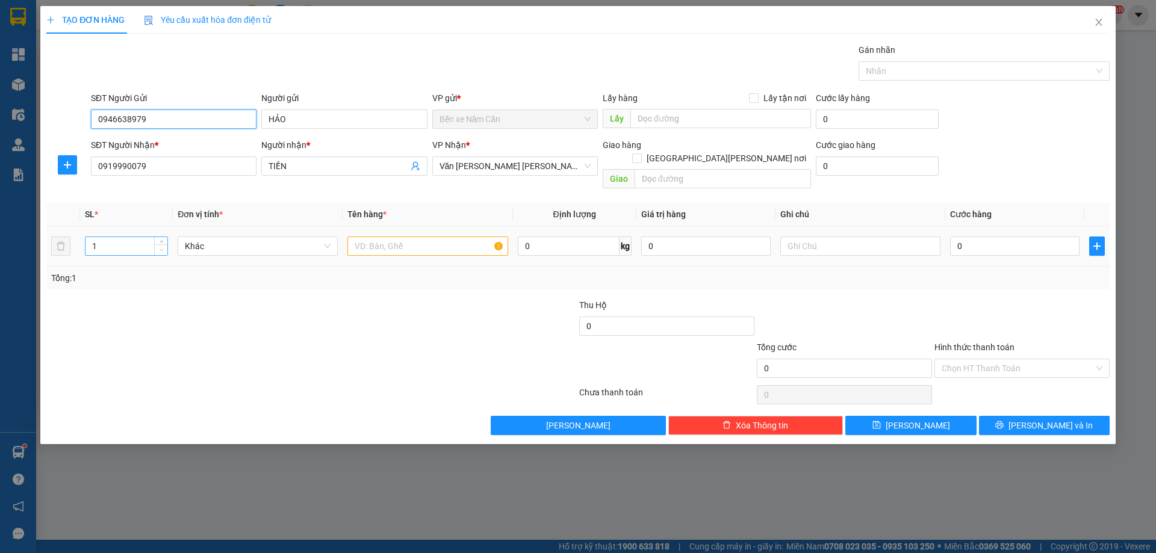
click at [161, 244] on span "Decrease Value" at bounding box center [160, 249] width 13 height 11
click at [162, 244] on span "Decrease Value" at bounding box center [160, 249] width 13 height 11
click at [165, 240] on span "up" at bounding box center [161, 243] width 7 height 7
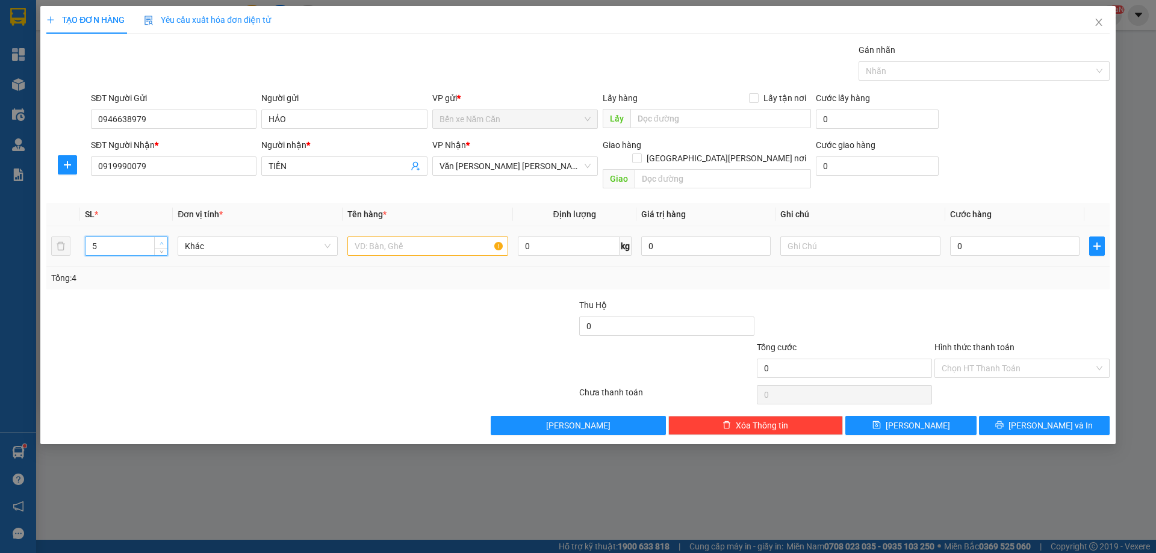
click at [165, 240] on span "up" at bounding box center [161, 243] width 7 height 7
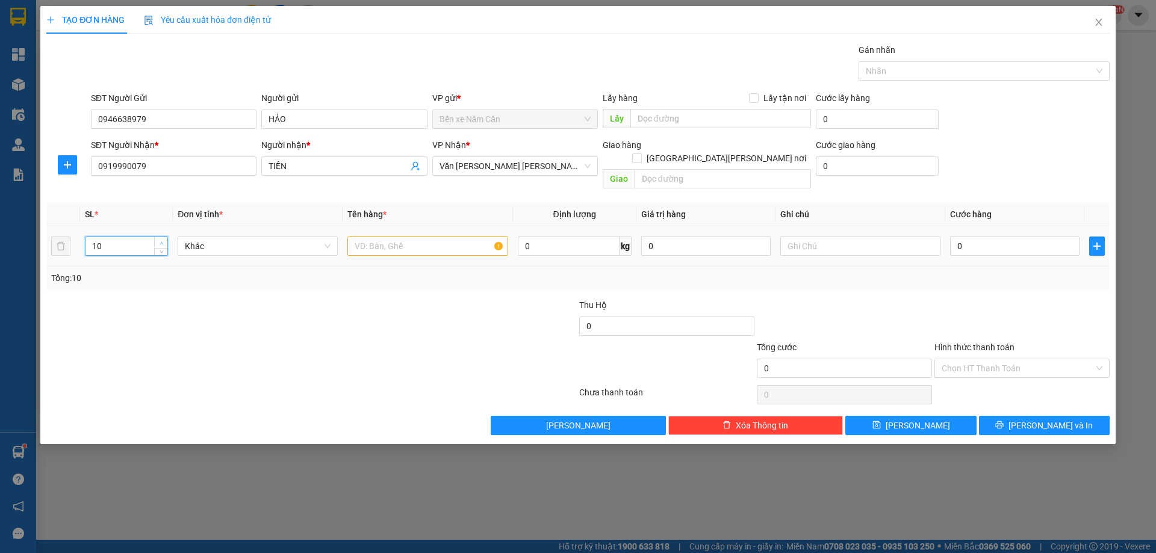
click at [165, 240] on span "up" at bounding box center [161, 243] width 7 height 7
type input "13"
click at [165, 240] on span "up" at bounding box center [161, 243] width 7 height 7
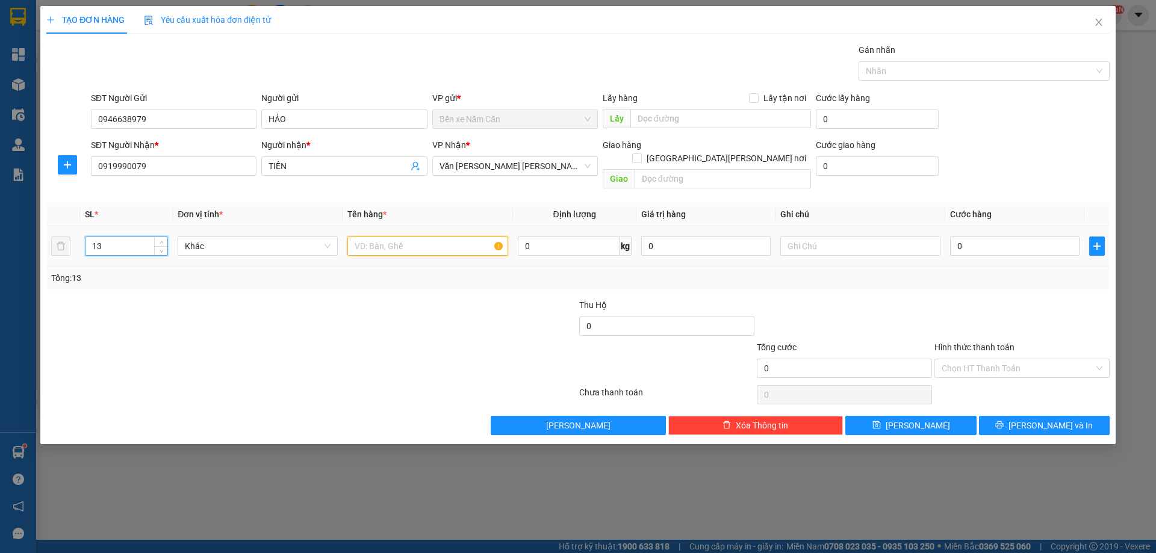
click at [389, 237] on input "text" at bounding box center [427, 246] width 160 height 19
type input "13 THÙNG"
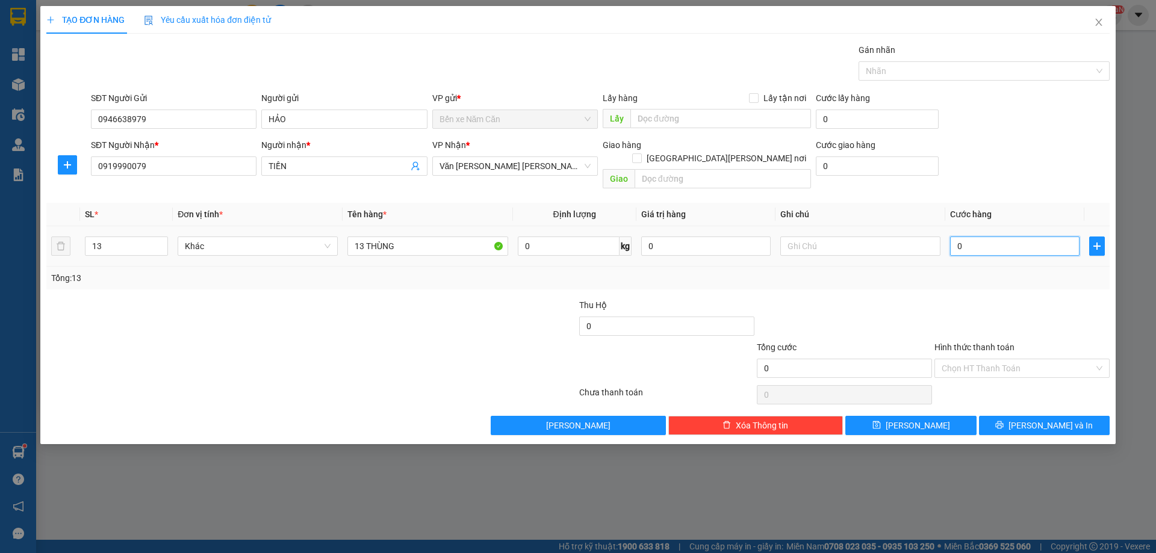
click at [1036, 237] on input "0" at bounding box center [1014, 246] width 129 height 19
type input "5"
type input "52"
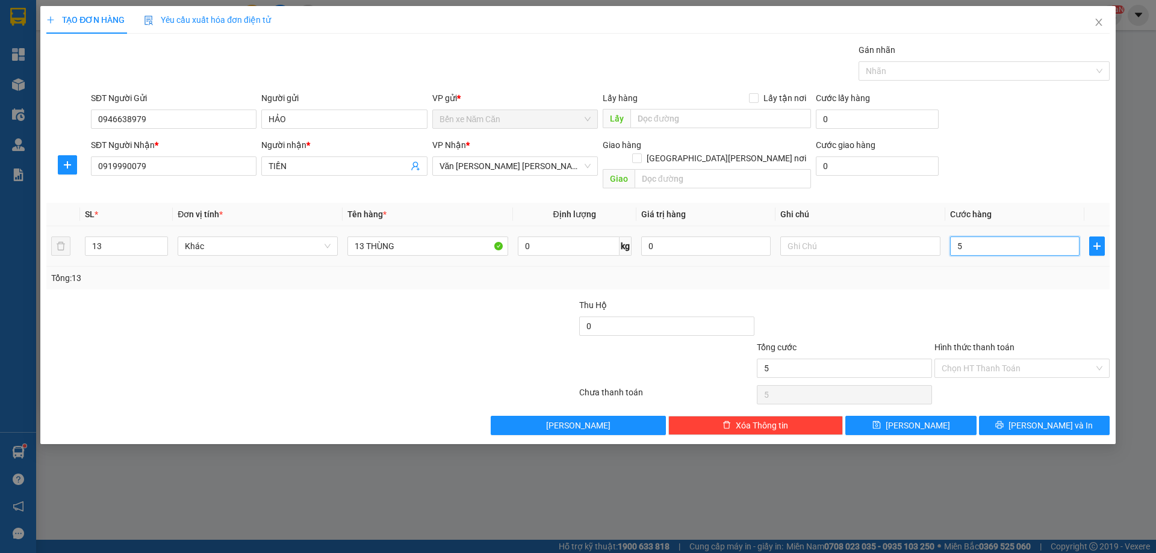
type input "52"
type input "520"
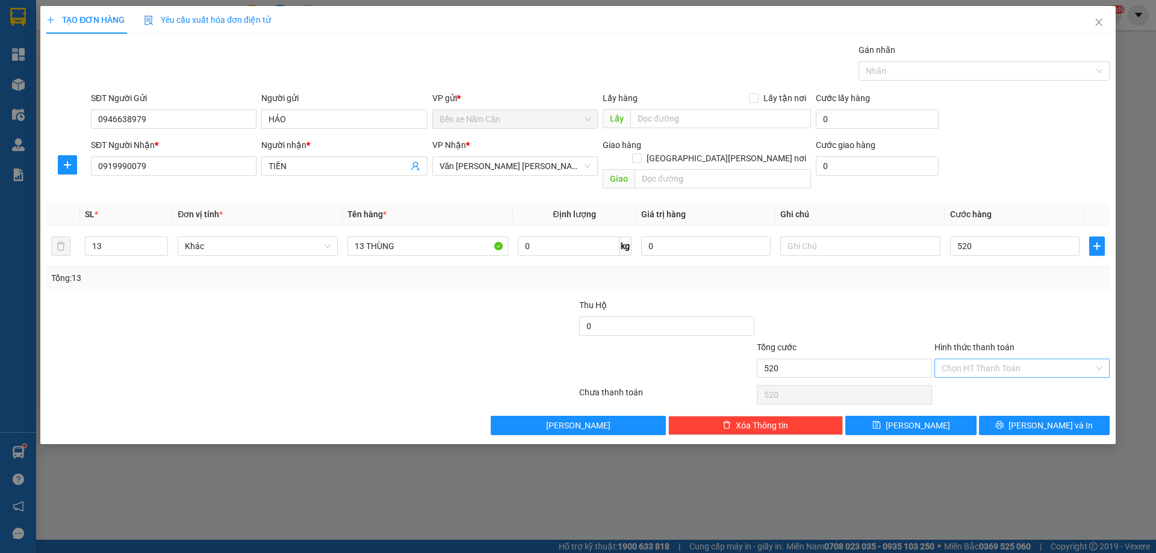
type input "520.000"
click at [972, 359] on input "Hình thức thanh toán" at bounding box center [1017, 368] width 152 height 18
click at [961, 376] on div "Tại văn phòng" at bounding box center [1021, 379] width 161 height 13
type input "0"
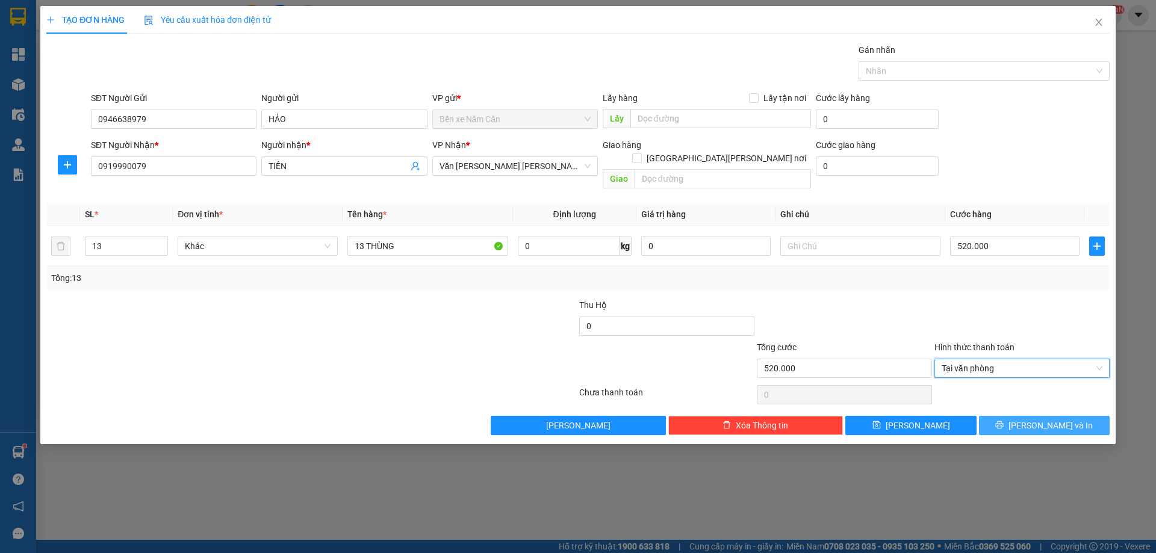
click at [999, 416] on button "[PERSON_NAME] và In" at bounding box center [1044, 425] width 131 height 19
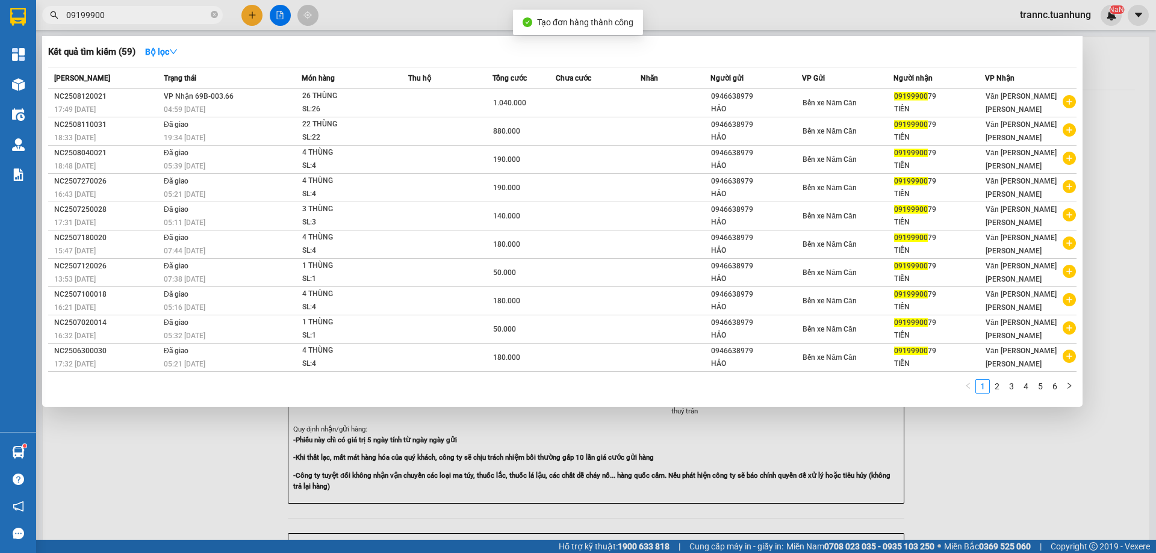
drag, startPoint x: 1020, startPoint y: 481, endPoint x: 955, endPoint y: 442, distance: 75.9
click at [1016, 479] on div at bounding box center [578, 276] width 1156 height 553
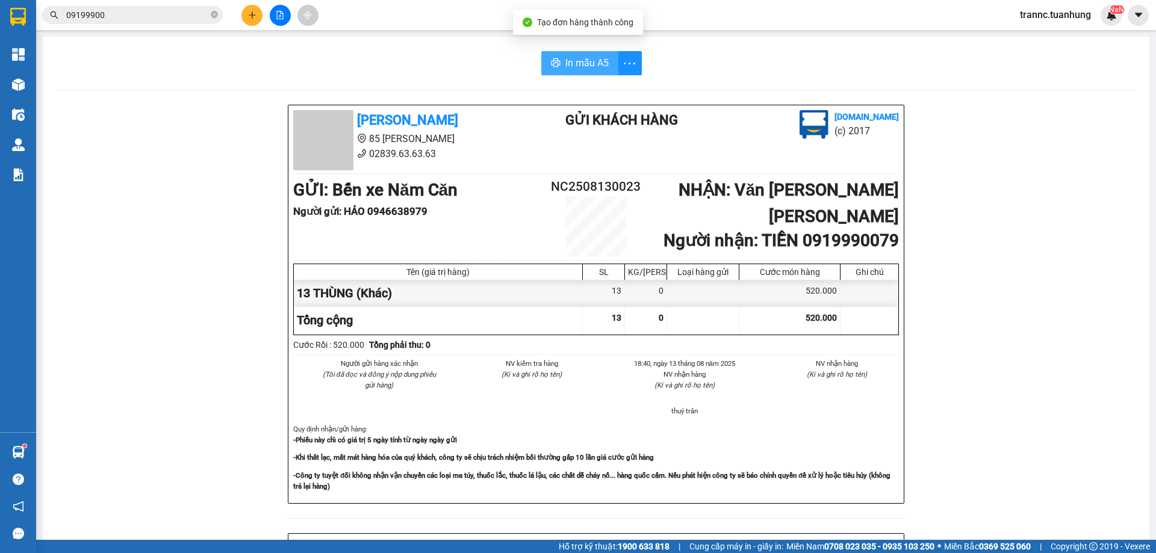
click at [556, 60] on button "In mẫu A5" at bounding box center [579, 63] width 77 height 24
drag, startPoint x: 431, startPoint y: 55, endPoint x: 285, endPoint y: 3, distance: 155.3
click at [418, 48] on div "In mẫu A5 [PERSON_NAME] 85 [PERSON_NAME] 02839.63.63.63 Gửi khách hàng [DOMAIN_…" at bounding box center [596, 505] width 1106 height 937
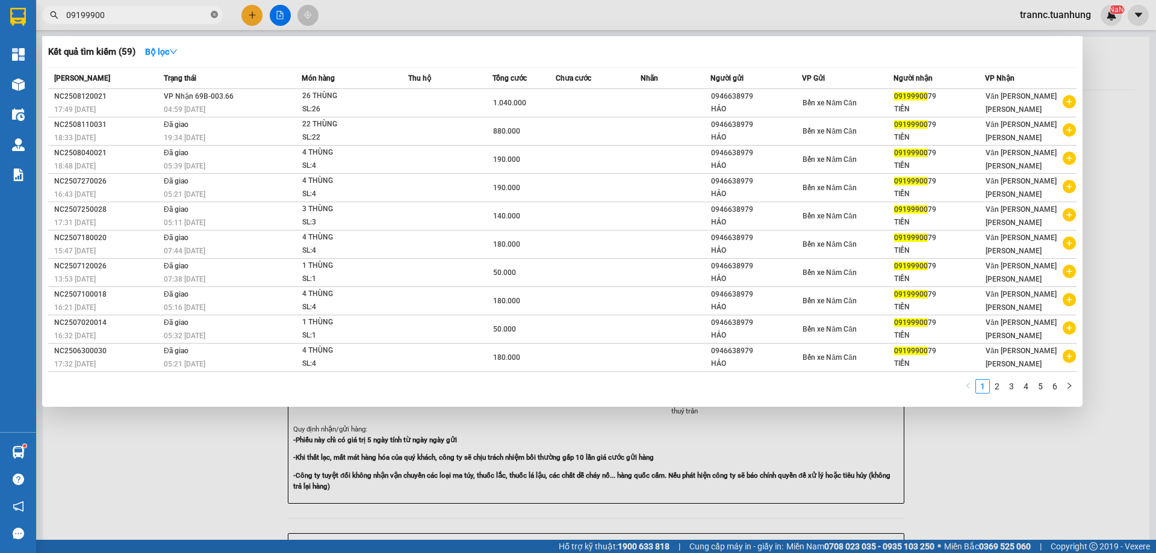
click at [213, 14] on icon "close-circle" at bounding box center [214, 14] width 7 height 7
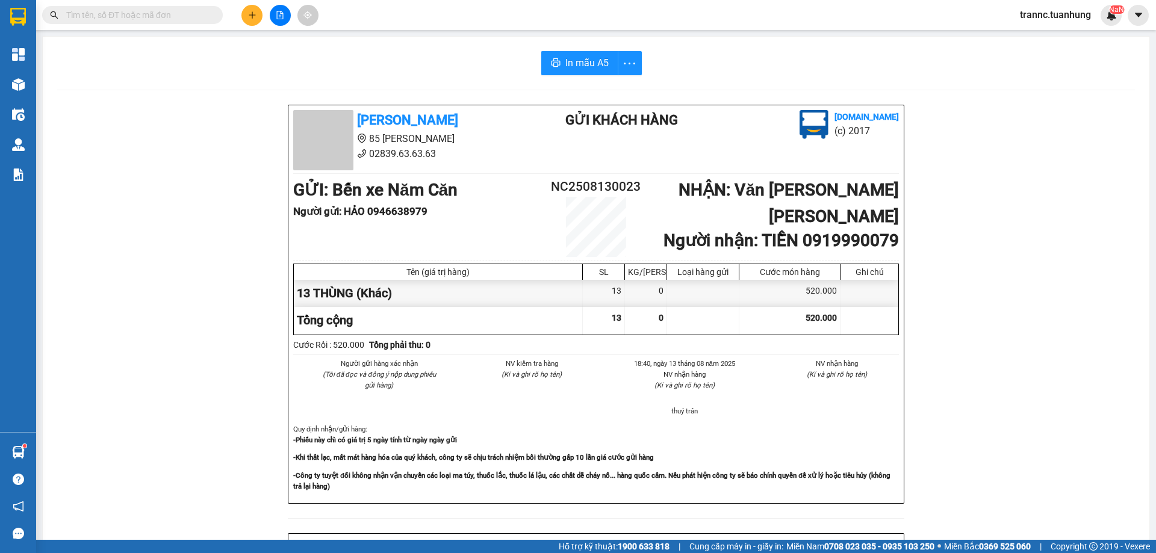
click at [150, 14] on input "text" at bounding box center [137, 14] width 142 height 13
click at [149, 13] on input "text" at bounding box center [137, 14] width 142 height 13
click at [172, 9] on input "text" at bounding box center [137, 14] width 142 height 13
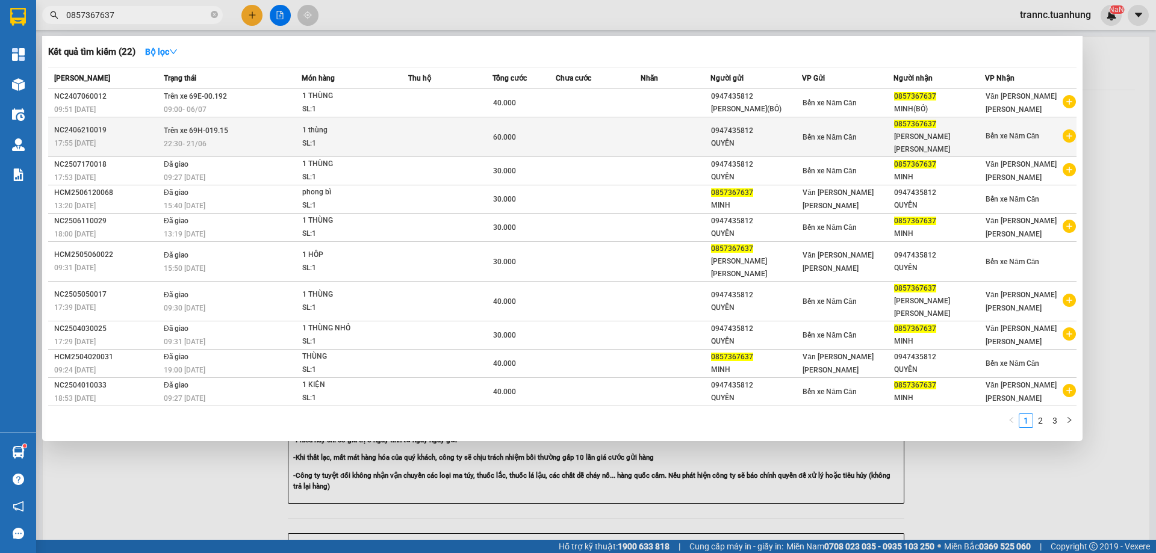
type input "0857367637"
click at [1070, 129] on icon "plus-circle" at bounding box center [1068, 135] width 13 height 13
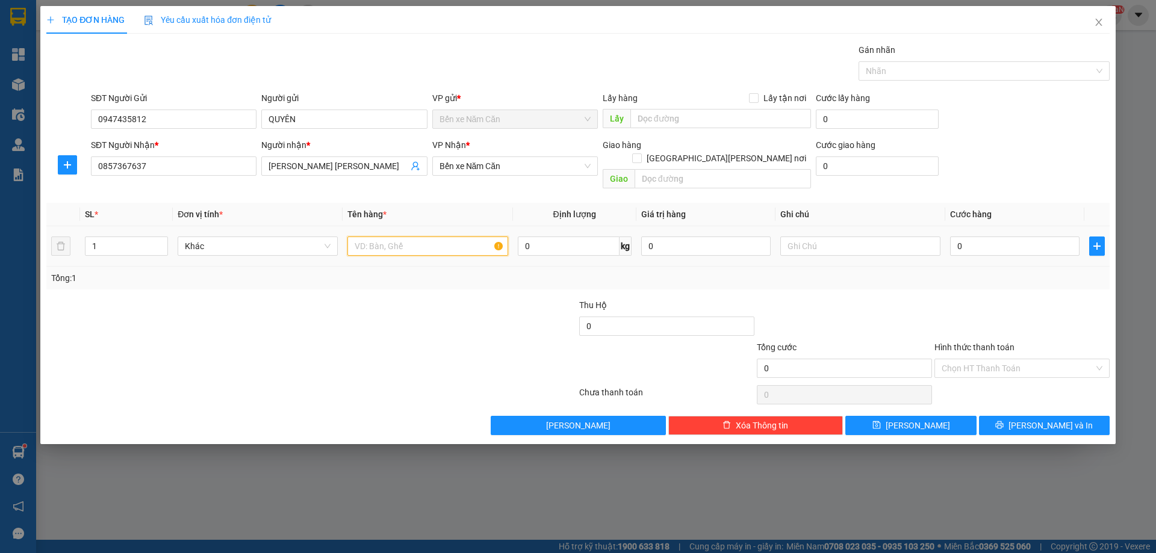
click at [359, 237] on input "text" at bounding box center [427, 246] width 160 height 19
type input "1 THÙNG"
click at [1012, 243] on div "0" at bounding box center [1014, 246] width 129 height 24
click at [1011, 239] on input "0" at bounding box center [1014, 246] width 129 height 19
type input "3"
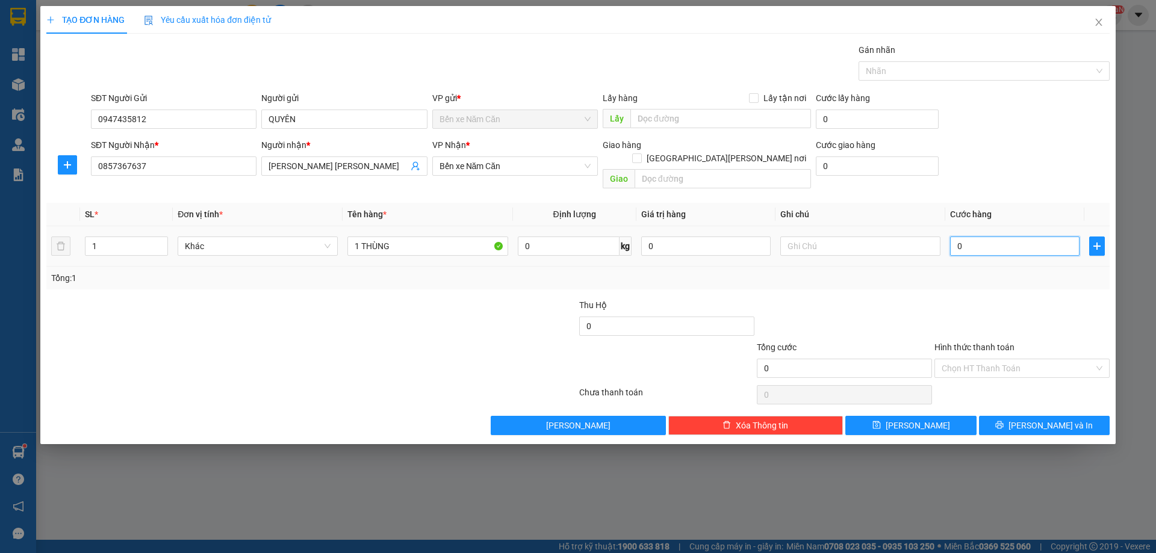
type input "3"
type input "30"
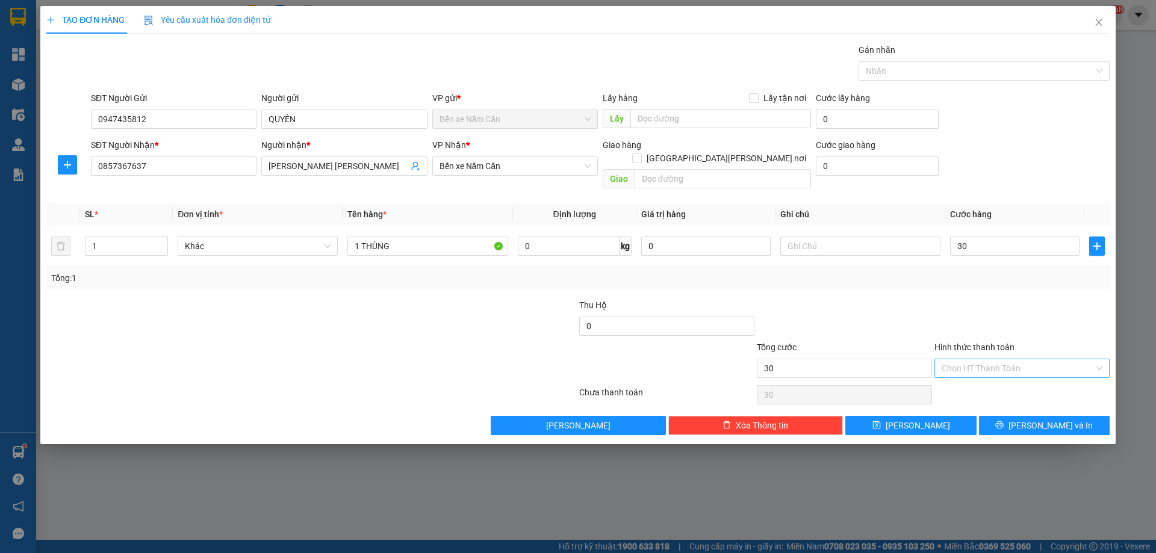
type input "30.000"
click at [979, 359] on input "Hình thức thanh toán" at bounding box center [1017, 368] width 152 height 18
click at [986, 380] on div "Tại văn phòng" at bounding box center [1021, 379] width 161 height 13
type input "0"
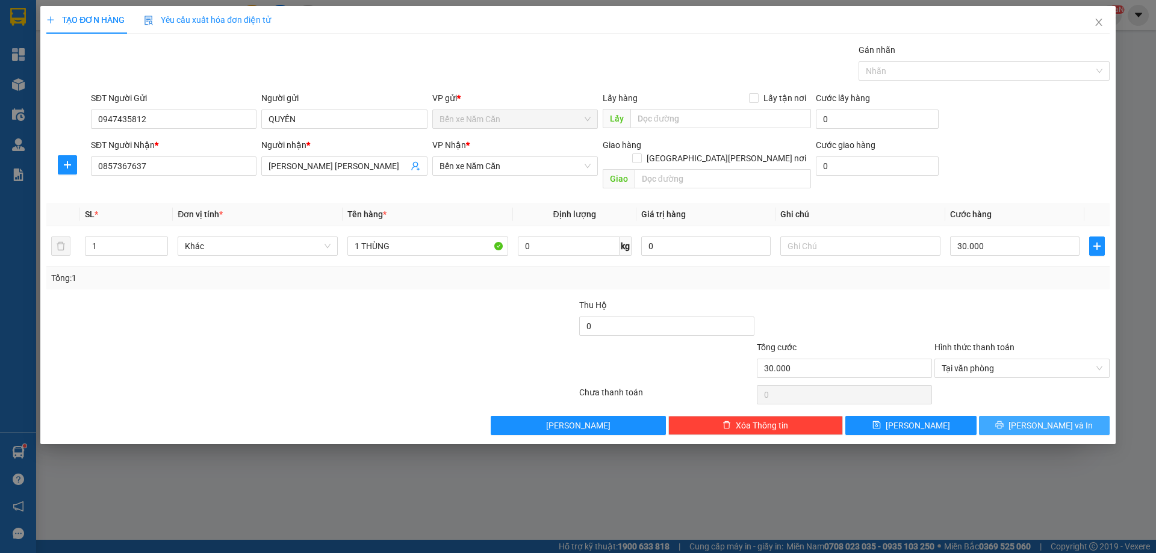
click at [1003, 416] on button "[PERSON_NAME] và In" at bounding box center [1044, 425] width 131 height 19
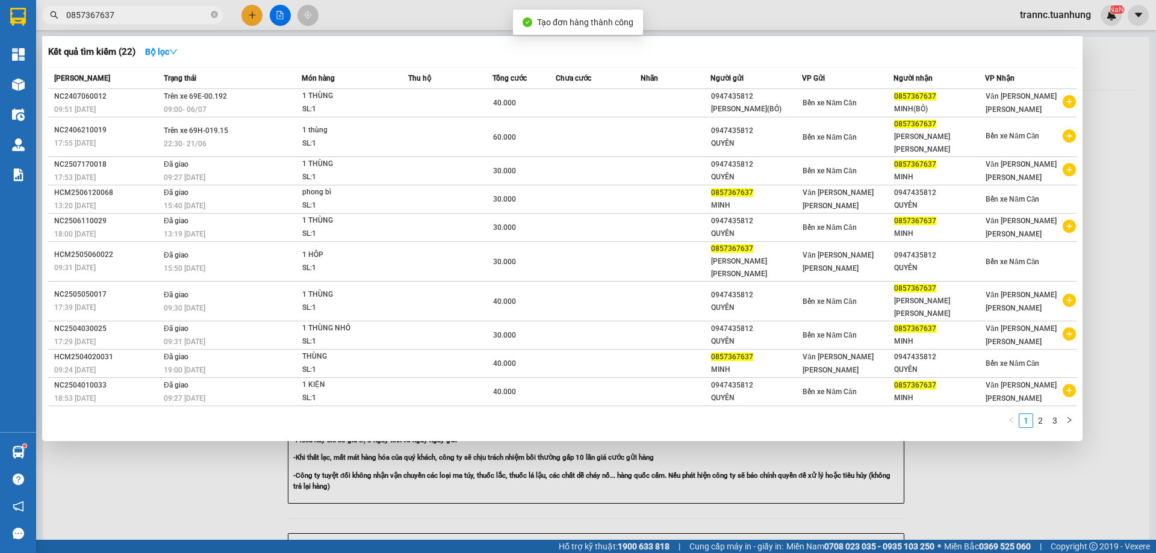
drag, startPoint x: 1122, startPoint y: 474, endPoint x: 1079, endPoint y: 474, distance: 43.3
click at [1121, 474] on div at bounding box center [578, 276] width 1156 height 553
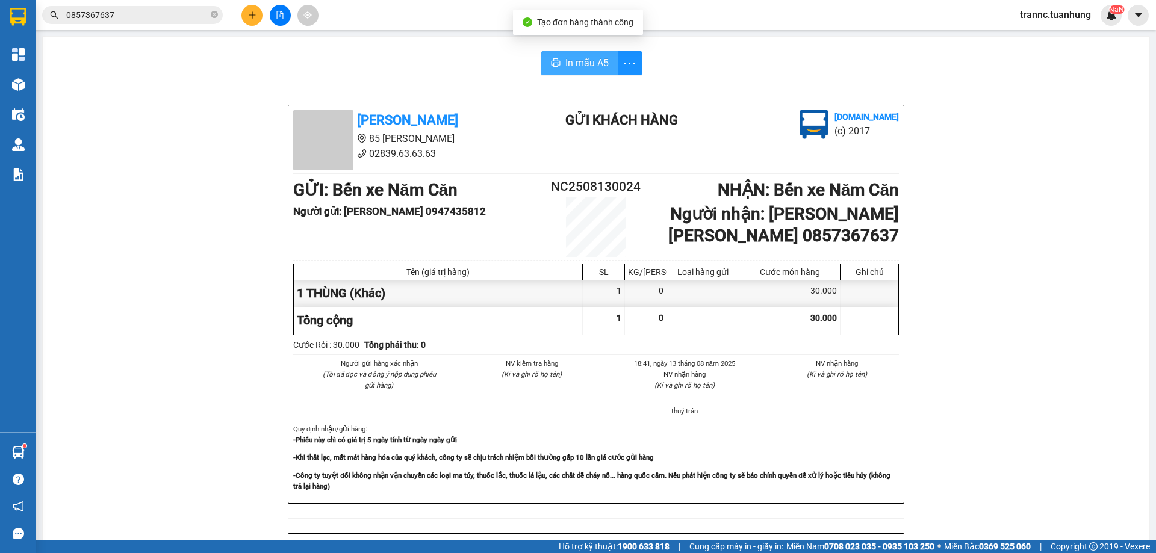
click at [565, 58] on span "In mẫu A5" at bounding box center [586, 62] width 43 height 15
click at [591, 69] on span "In mẫu A5" at bounding box center [586, 62] width 43 height 15
click at [1005, 249] on div "[PERSON_NAME] 85 [PERSON_NAME] 02839.63.63.63 Gửi khách hàng [DOMAIN_NAME] (c) …" at bounding box center [595, 532] width 1077 height 855
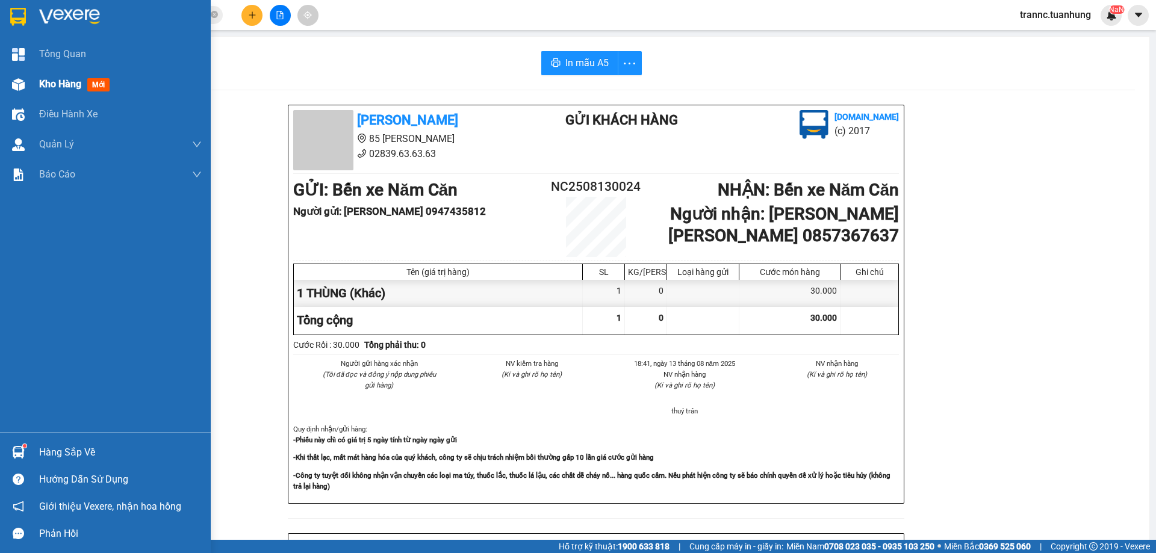
click at [58, 90] on span "Kho hàng" at bounding box center [60, 83] width 42 height 11
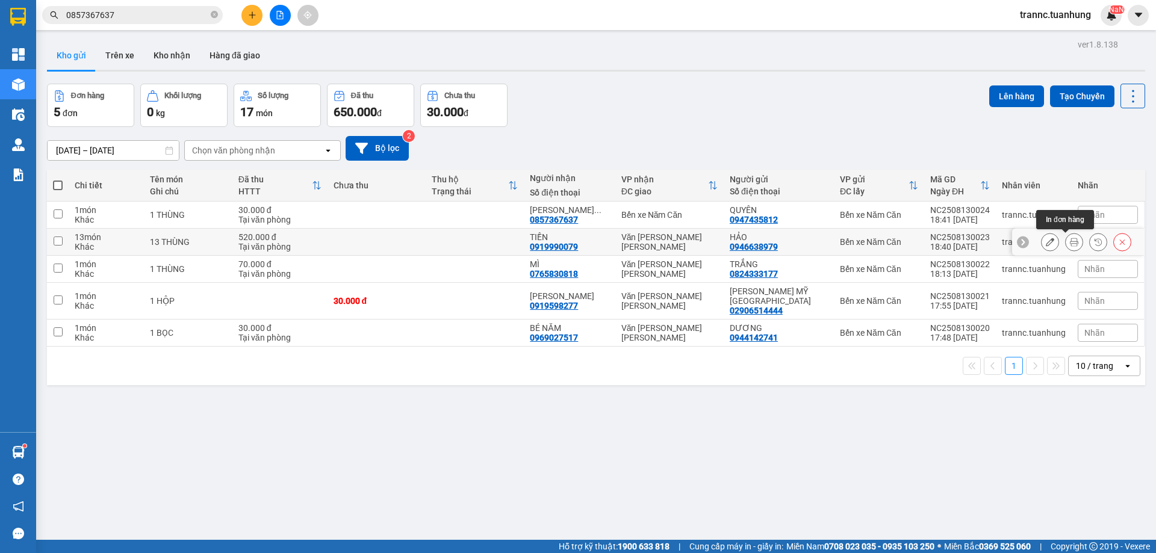
click at [1070, 244] on icon at bounding box center [1074, 242] width 8 height 8
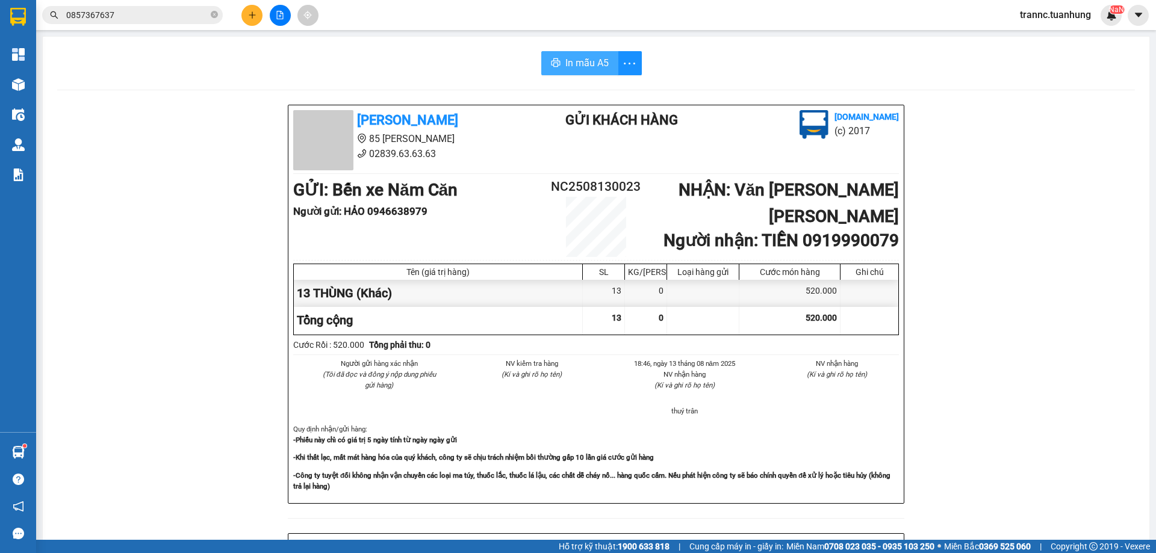
click at [577, 57] on span "In mẫu A5" at bounding box center [586, 62] width 43 height 15
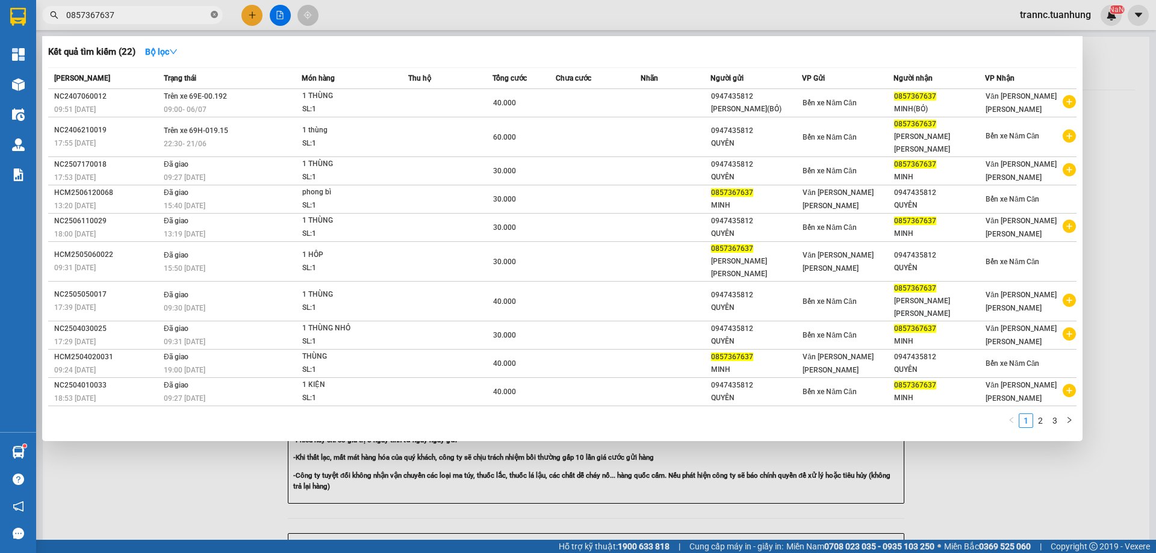
click at [217, 16] on icon "close-circle" at bounding box center [214, 14] width 7 height 7
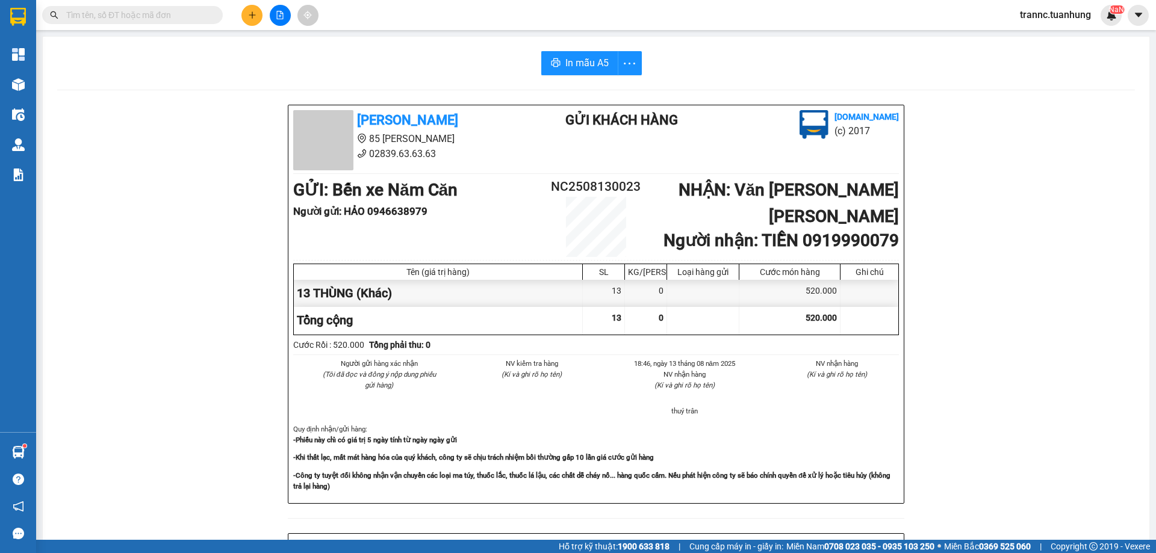
drag, startPoint x: 211, startPoint y: 16, endPoint x: 198, endPoint y: 16, distance: 12.6
click at [209, 16] on span at bounding box center [132, 15] width 181 height 18
click at [181, 16] on input "text" at bounding box center [137, 14] width 142 height 13
click at [179, 16] on input "text" at bounding box center [137, 14] width 142 height 13
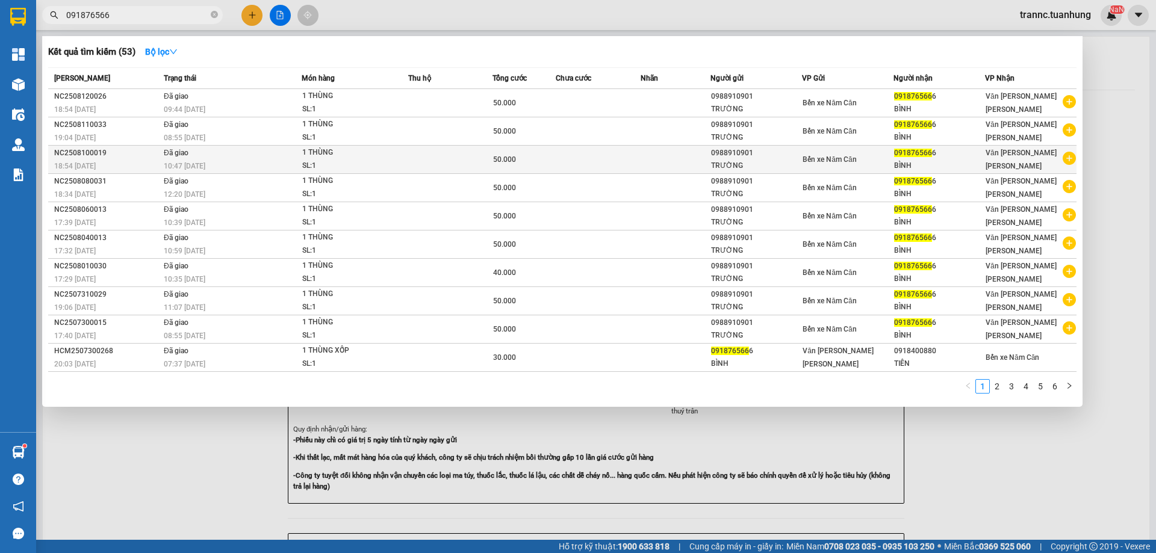
type input "091876566"
click at [1072, 155] on icon "plus-circle" at bounding box center [1068, 158] width 13 height 13
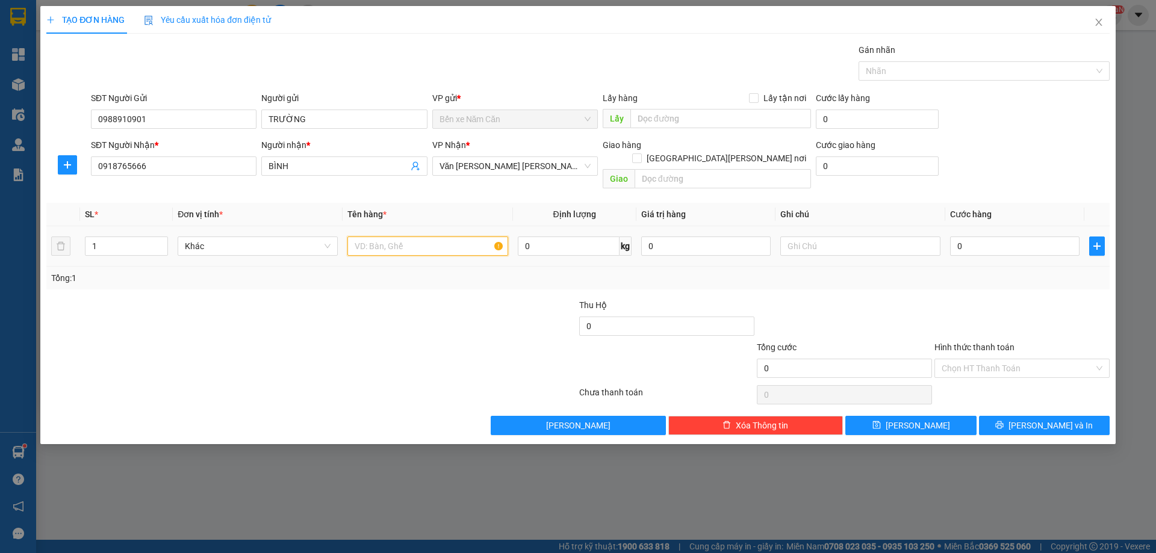
click at [438, 237] on input "text" at bounding box center [427, 246] width 160 height 19
click at [398, 237] on input "1 THUNF" at bounding box center [427, 246] width 160 height 19
type input "1 THUNG"
click at [979, 237] on input "0" at bounding box center [1014, 246] width 129 height 19
type input "4"
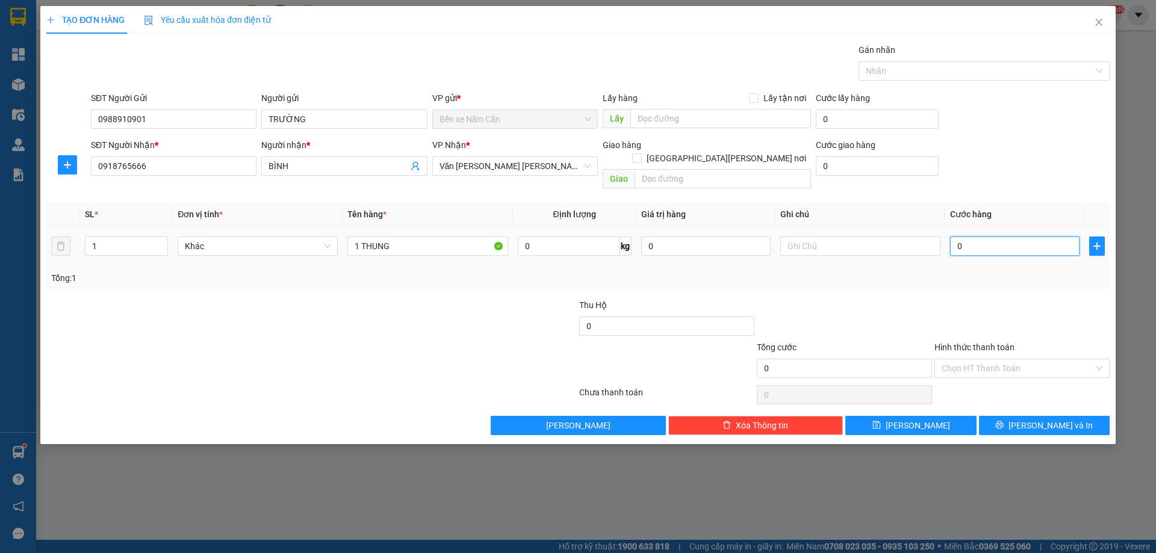
type input "4"
type input "40"
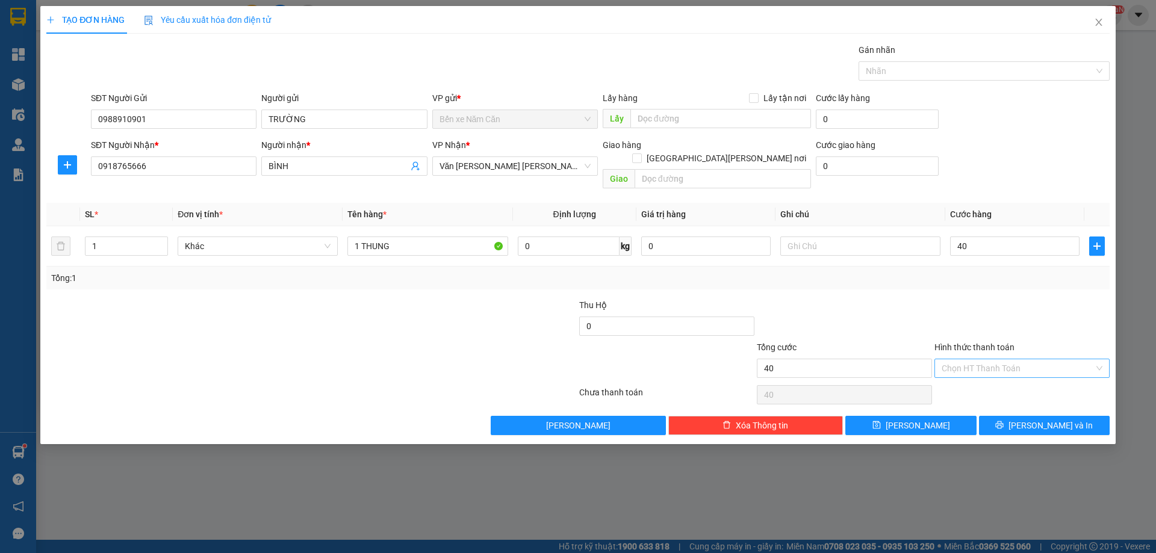
type input "40.000"
click at [989, 359] on input "Hình thức thanh toán" at bounding box center [1017, 368] width 152 height 18
click at [976, 375] on div "Tại văn phòng" at bounding box center [1021, 379] width 161 height 13
type input "0"
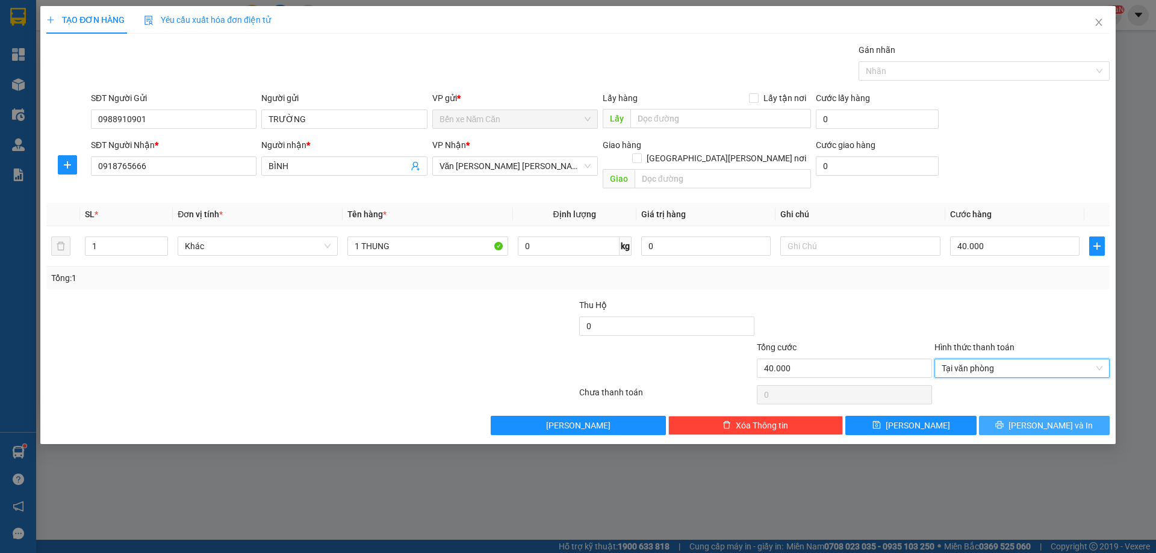
click at [1007, 416] on button "[PERSON_NAME] và In" at bounding box center [1044, 425] width 131 height 19
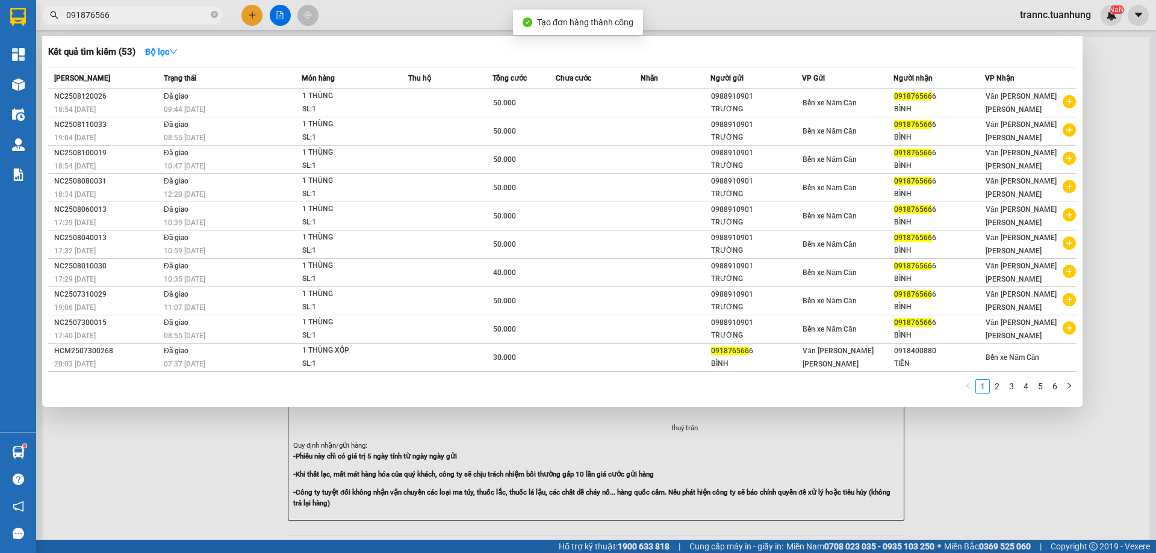
drag, startPoint x: 1021, startPoint y: 471, endPoint x: 583, endPoint y: 167, distance: 533.4
click at [980, 428] on div at bounding box center [578, 276] width 1156 height 553
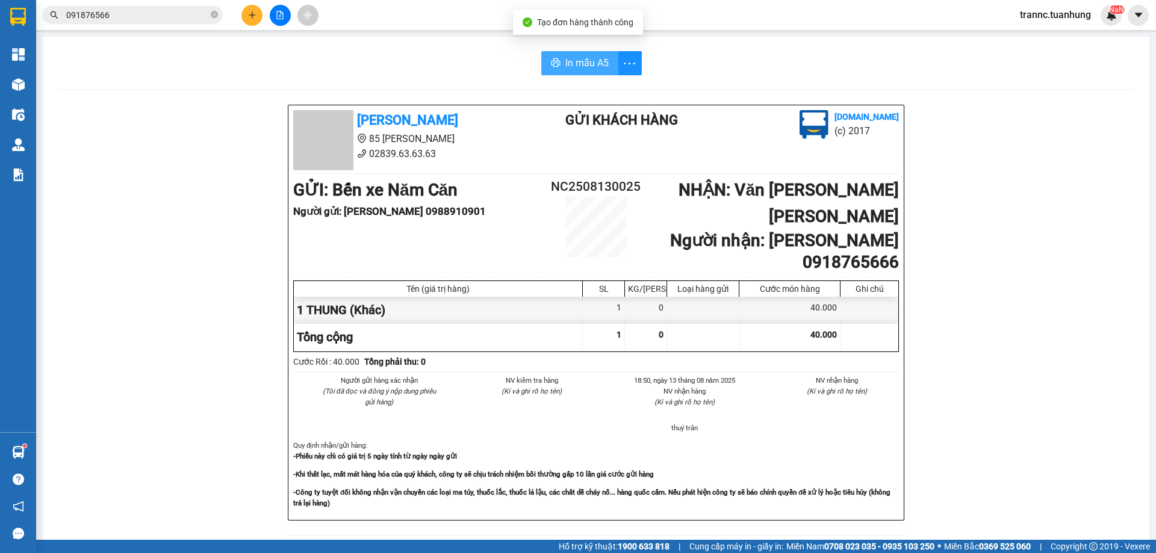
click at [593, 58] on span "In mẫu A5" at bounding box center [586, 62] width 43 height 15
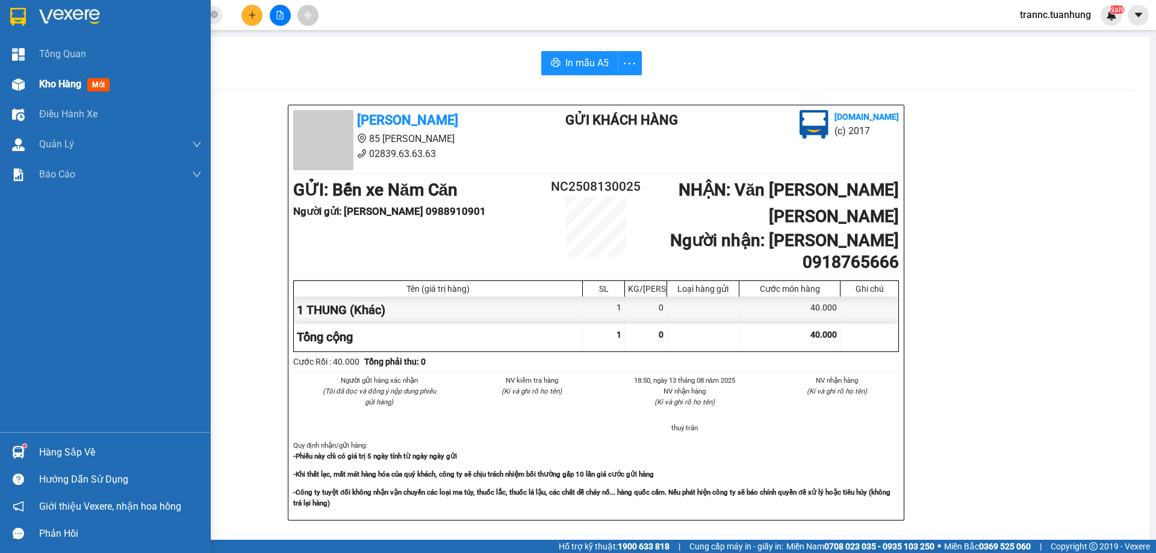
click at [53, 82] on span "Kho hàng" at bounding box center [60, 83] width 42 height 11
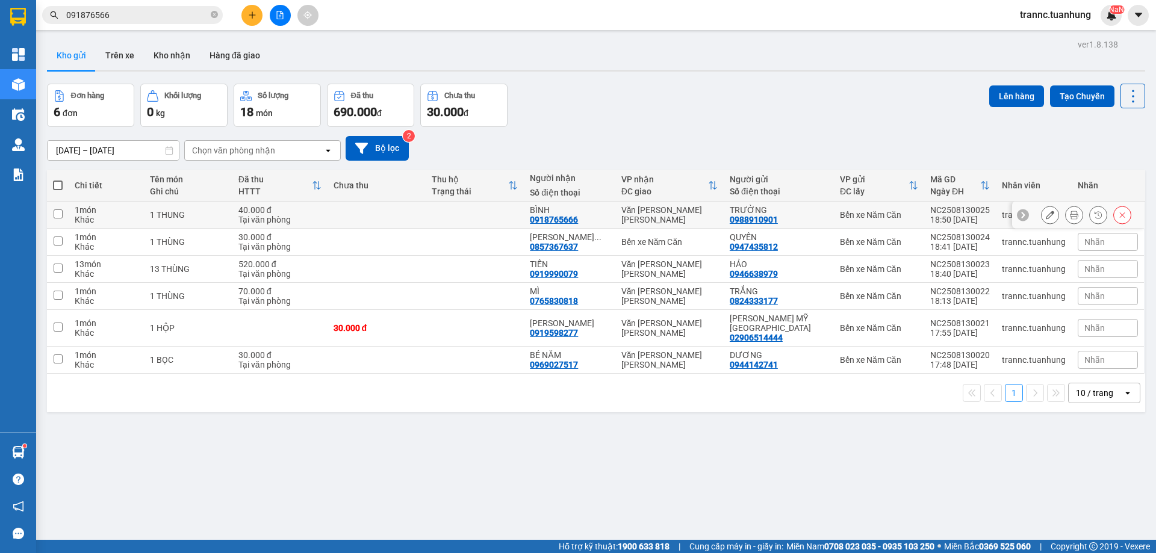
click at [1045, 211] on icon at bounding box center [1049, 215] width 8 height 8
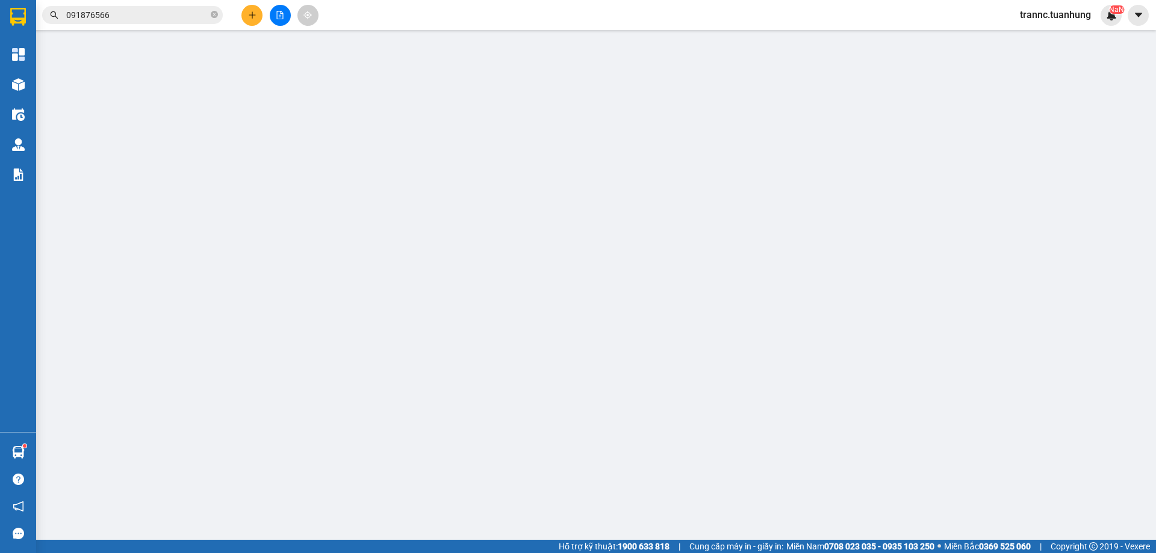
type input "0988910901"
type input "0918765666"
type input "40.000"
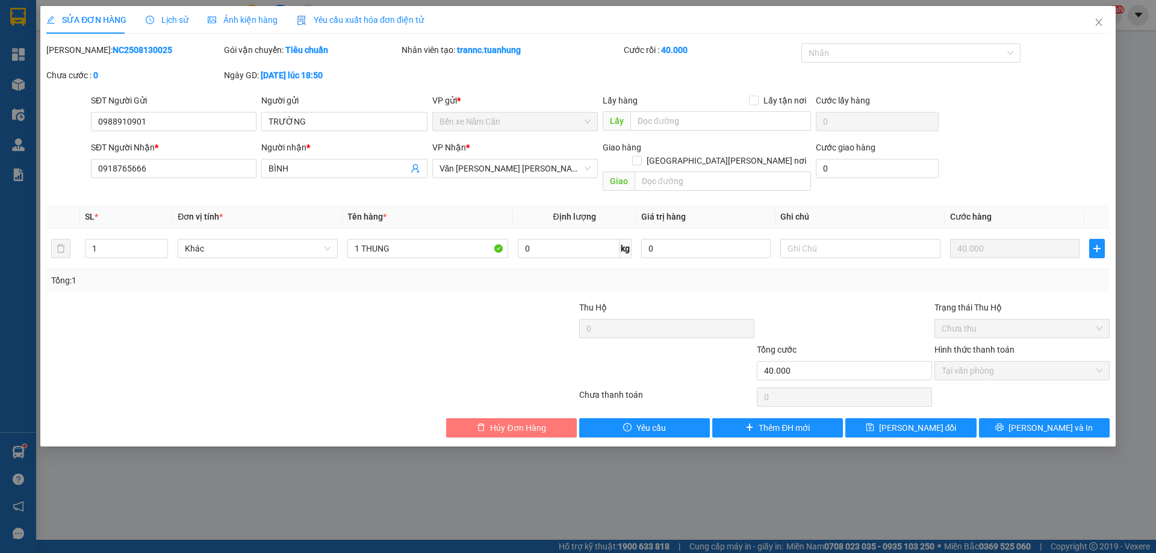
click at [519, 421] on span "Hủy Đơn Hàng" at bounding box center [517, 427] width 55 height 13
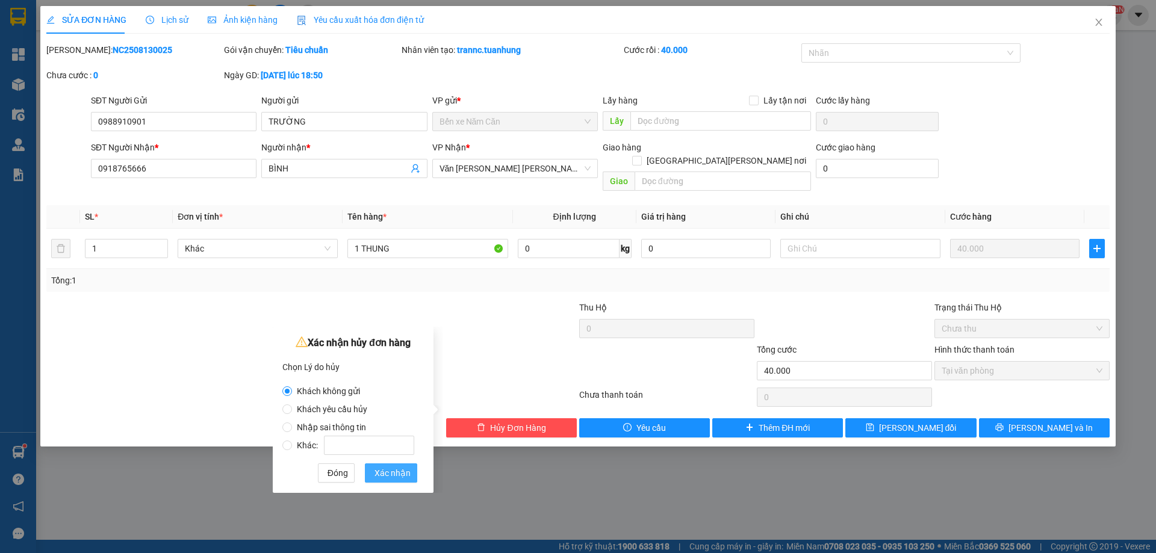
click at [385, 473] on span "Xác nhận" at bounding box center [392, 472] width 36 height 13
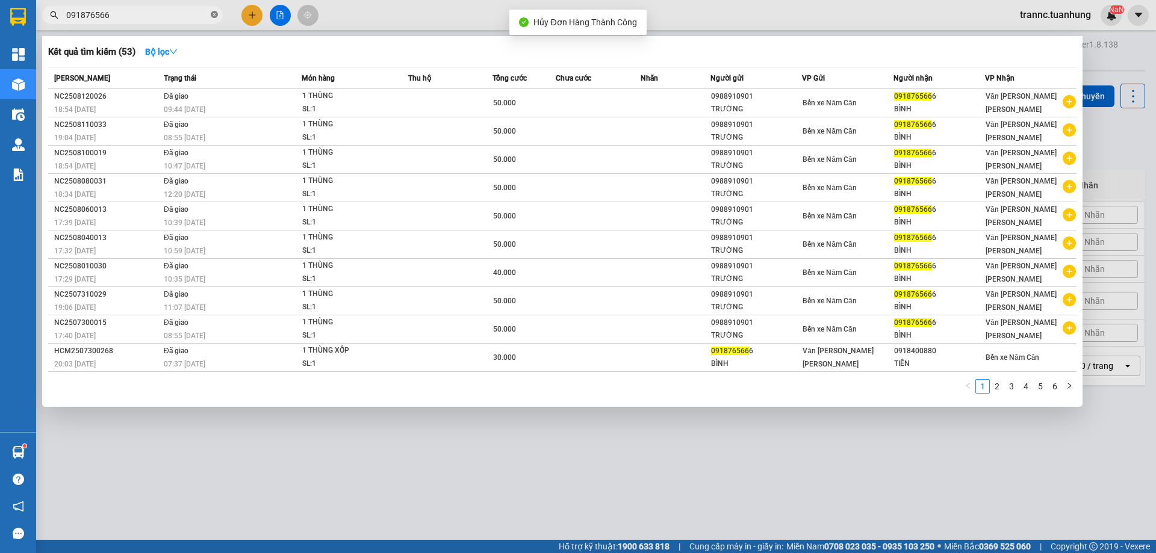
click at [213, 13] on icon "close-circle" at bounding box center [214, 14] width 7 height 7
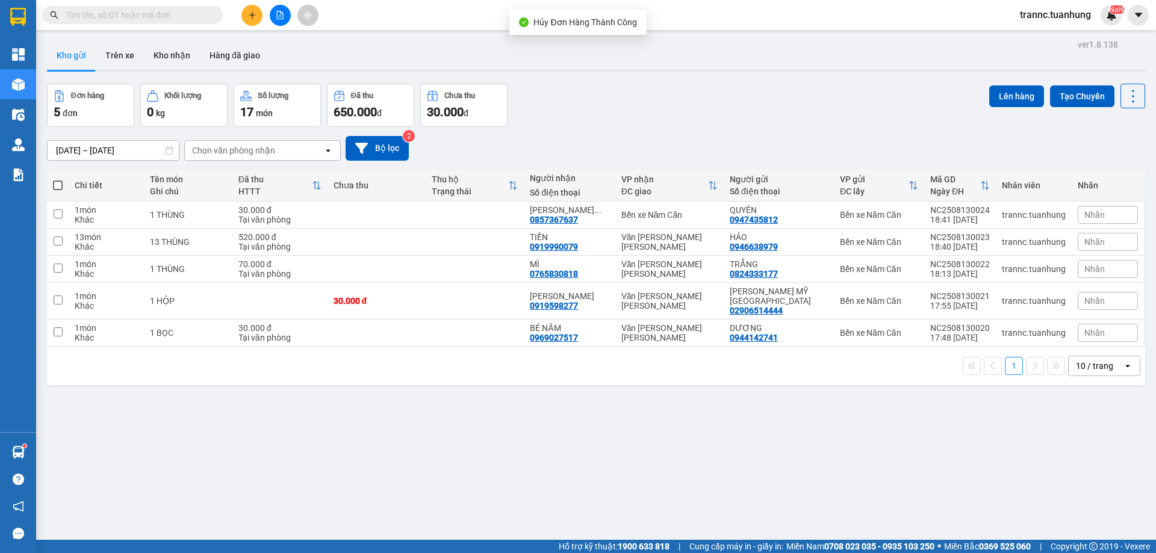
click at [194, 14] on input "text" at bounding box center [137, 14] width 142 height 13
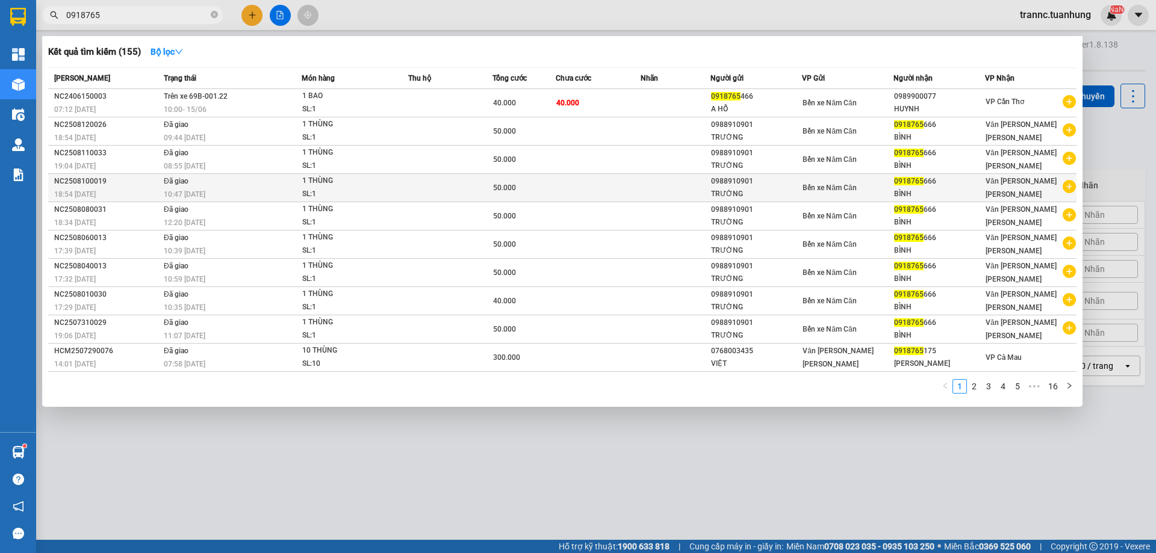
type input "0918765"
click at [1071, 185] on icon "plus-circle" at bounding box center [1068, 186] width 13 height 13
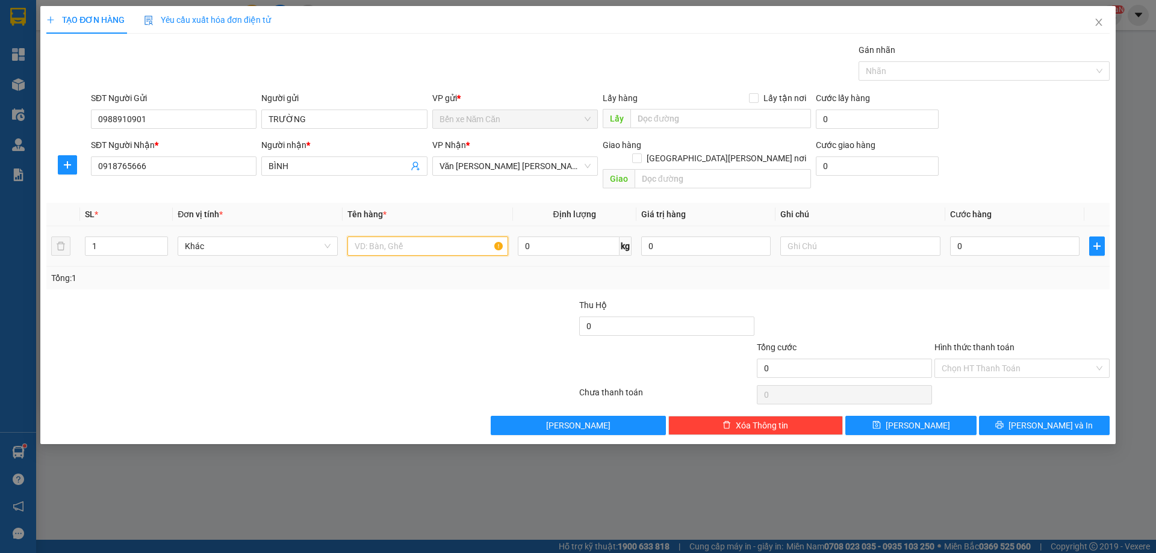
click at [433, 237] on input "text" at bounding box center [427, 246] width 160 height 19
type input "1 THÙNG"
click at [989, 237] on input "0" at bounding box center [1014, 246] width 129 height 19
type input "4"
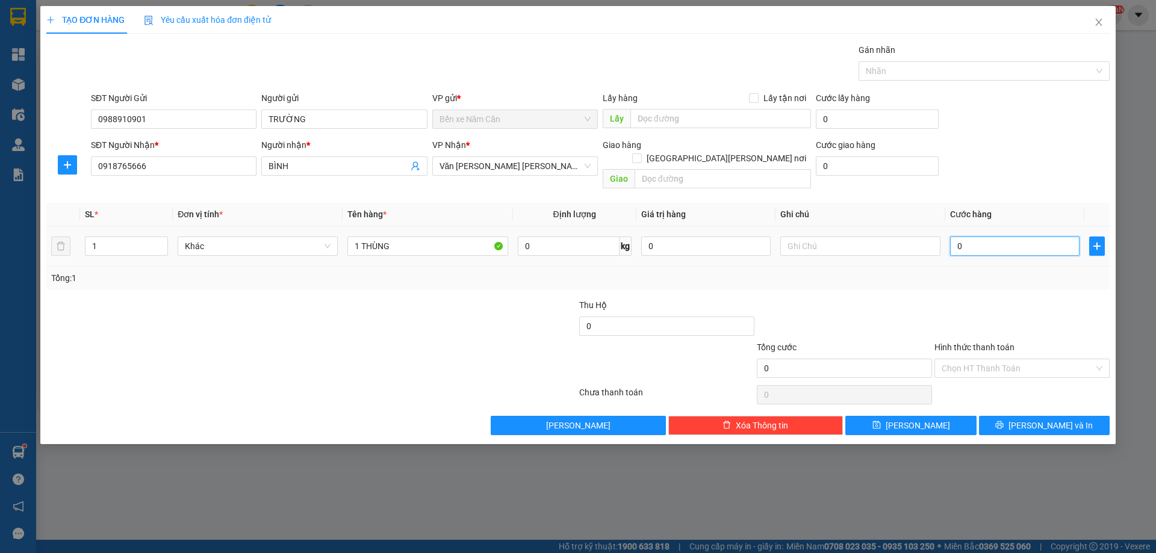
type input "4"
type input "40"
type input "40.000"
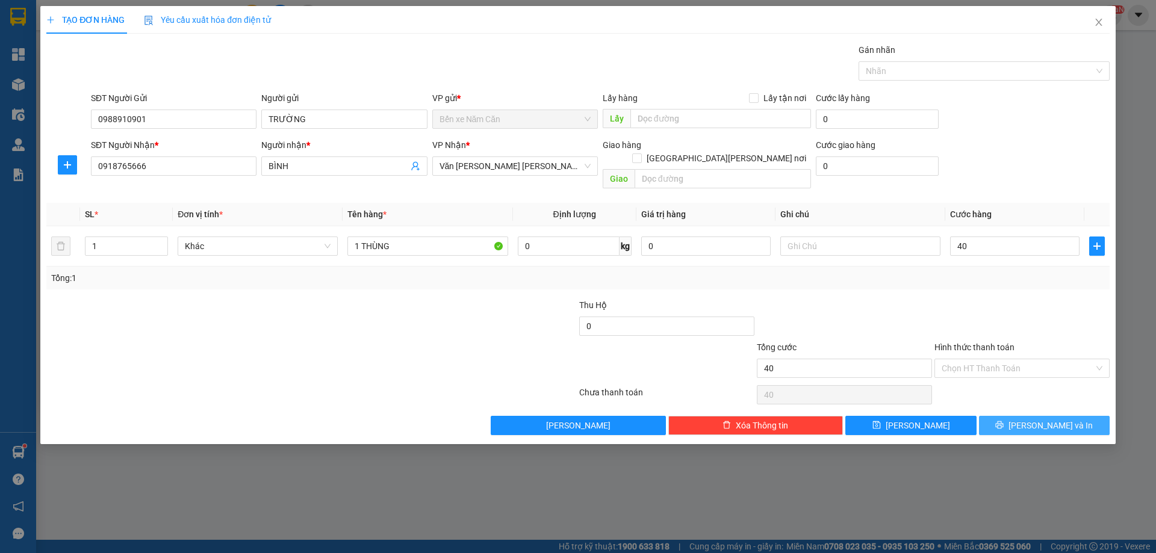
type input "40.000"
click at [1020, 416] on button "[PERSON_NAME] và In" at bounding box center [1044, 425] width 131 height 19
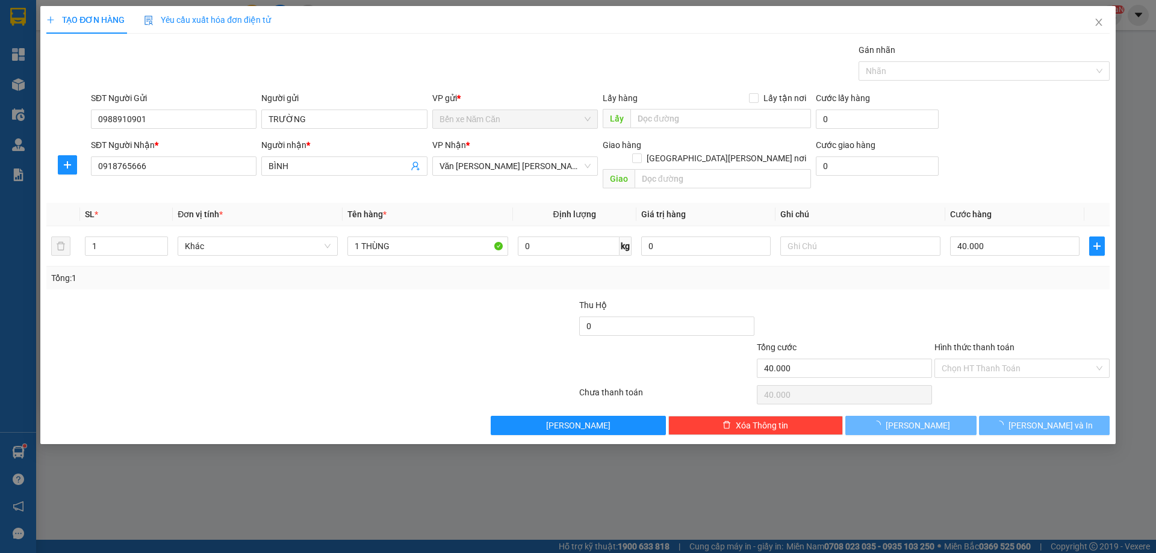
click at [1028, 521] on div at bounding box center [578, 276] width 1156 height 553
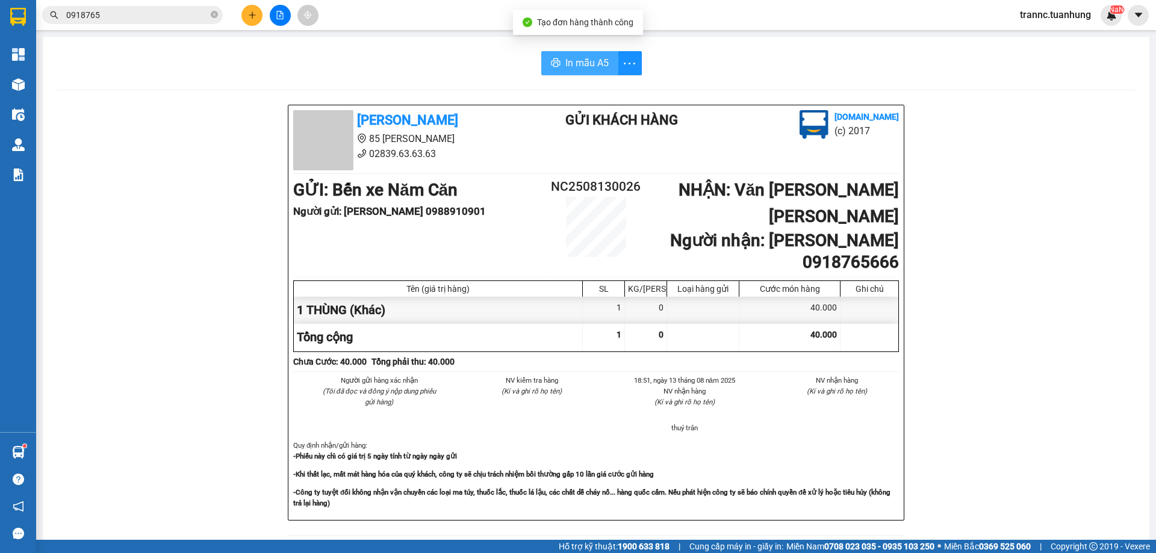
click at [565, 60] on span "In mẫu A5" at bounding box center [586, 62] width 43 height 15
click at [457, 40] on div "In mẫu A5 [PERSON_NAME] 85 [PERSON_NAME] 02839.63.63.63 Gửi khách hàng [DOMAIN_…" at bounding box center [596, 514] width 1106 height 954
click at [215, 14] on icon "close-circle" at bounding box center [214, 14] width 7 height 7
click at [185, 14] on input "text" at bounding box center [137, 14] width 142 height 13
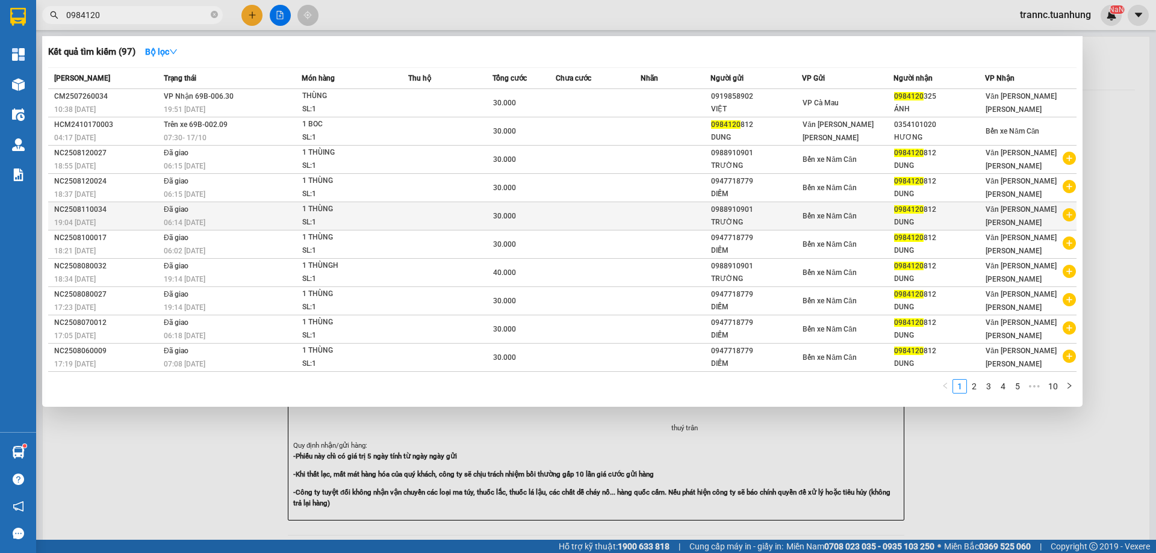
type input "0984120"
click at [1074, 211] on icon "plus-circle" at bounding box center [1068, 214] width 13 height 13
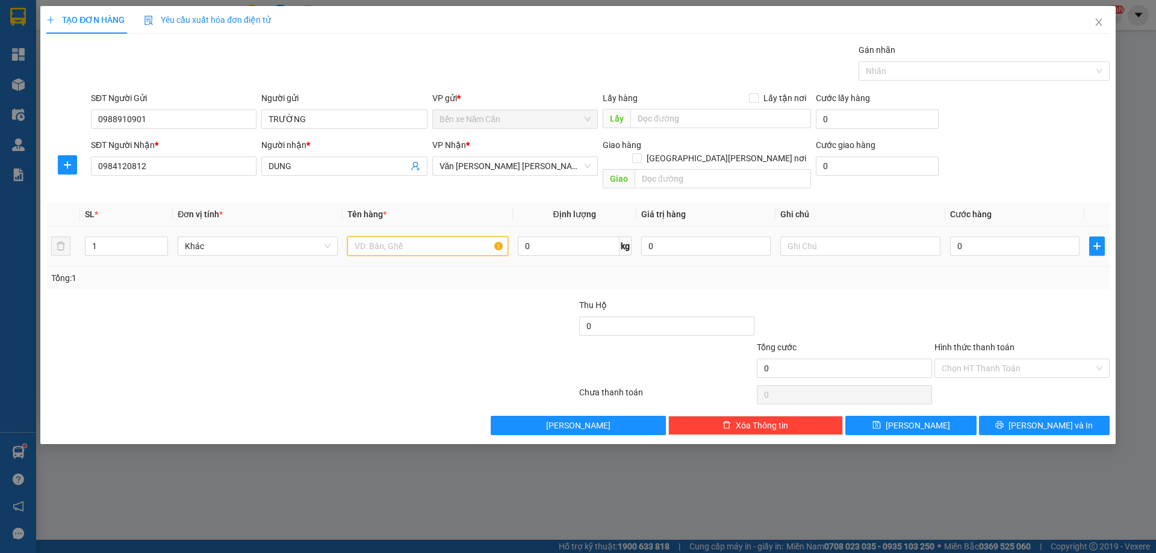
click at [435, 237] on input "text" at bounding box center [427, 246] width 160 height 19
type input "1 THÙNG"
click at [977, 237] on input "0" at bounding box center [1014, 246] width 129 height 19
type input "3"
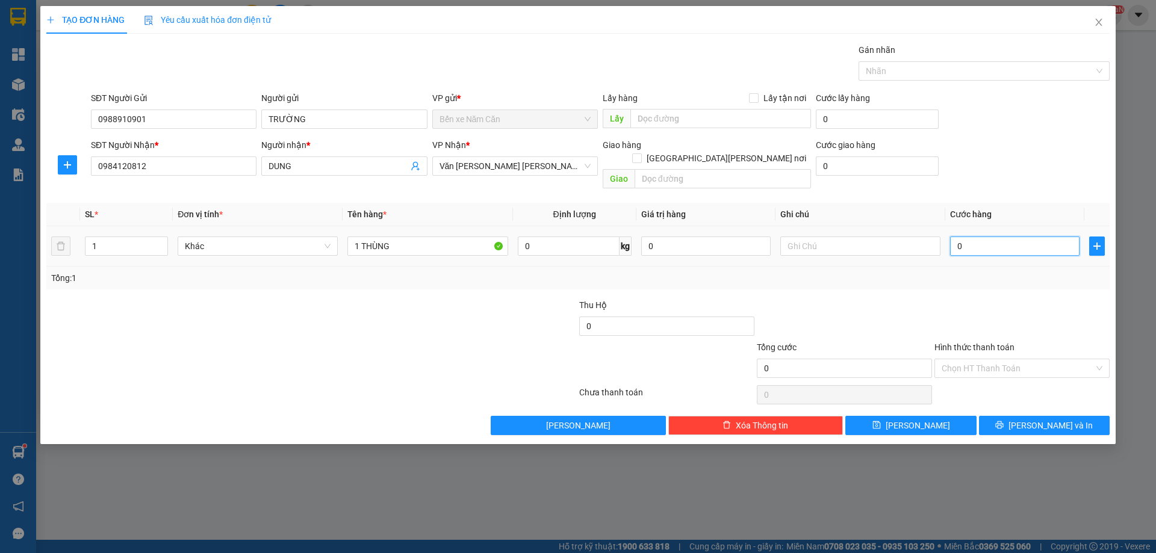
type input "3"
type input "30"
type input "30.000"
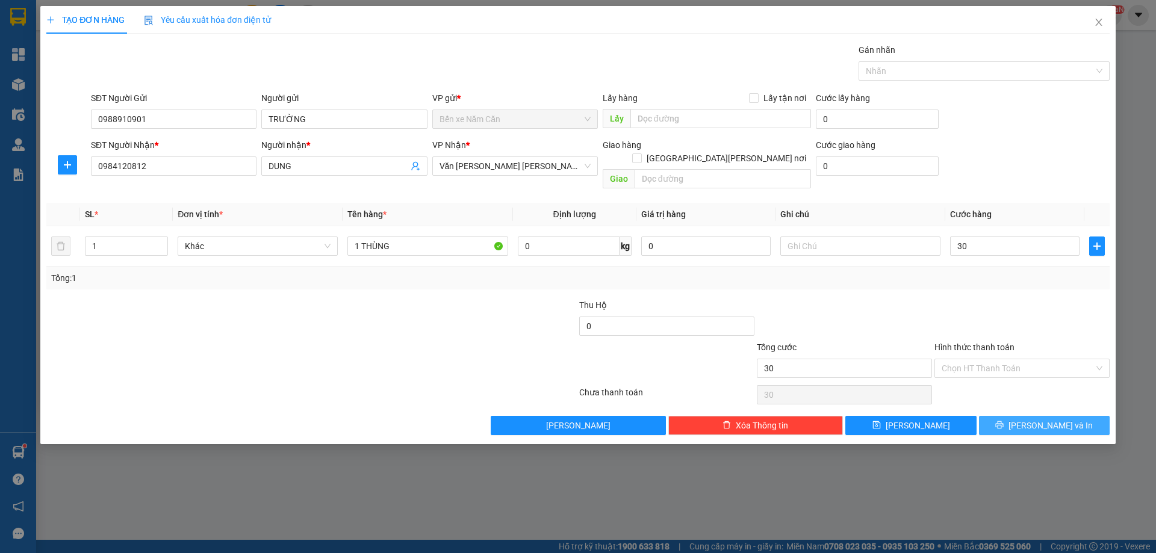
type input "30.000"
click at [1014, 416] on button "[PERSON_NAME] và In" at bounding box center [1044, 425] width 131 height 19
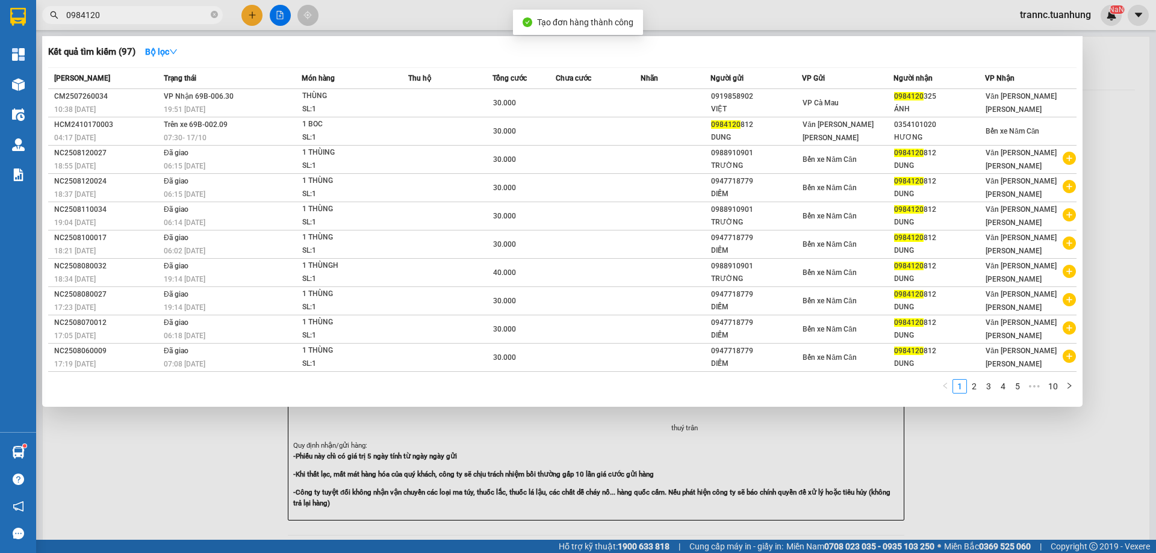
drag, startPoint x: 996, startPoint y: 469, endPoint x: 930, endPoint y: 407, distance: 90.7
click at [989, 468] on div at bounding box center [578, 276] width 1156 height 553
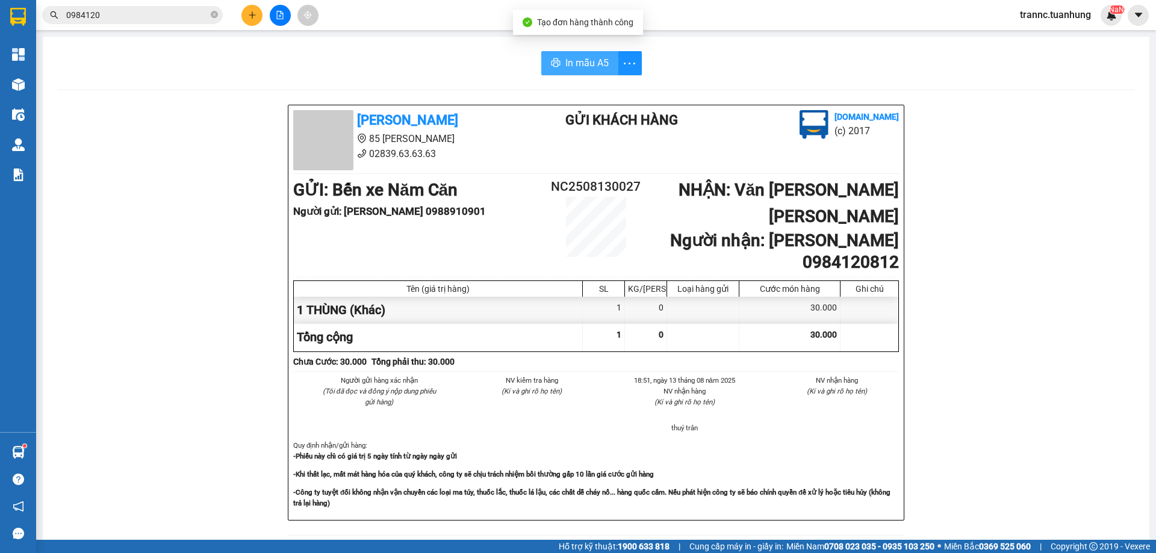
click at [588, 60] on span "In mẫu A5" at bounding box center [586, 62] width 43 height 15
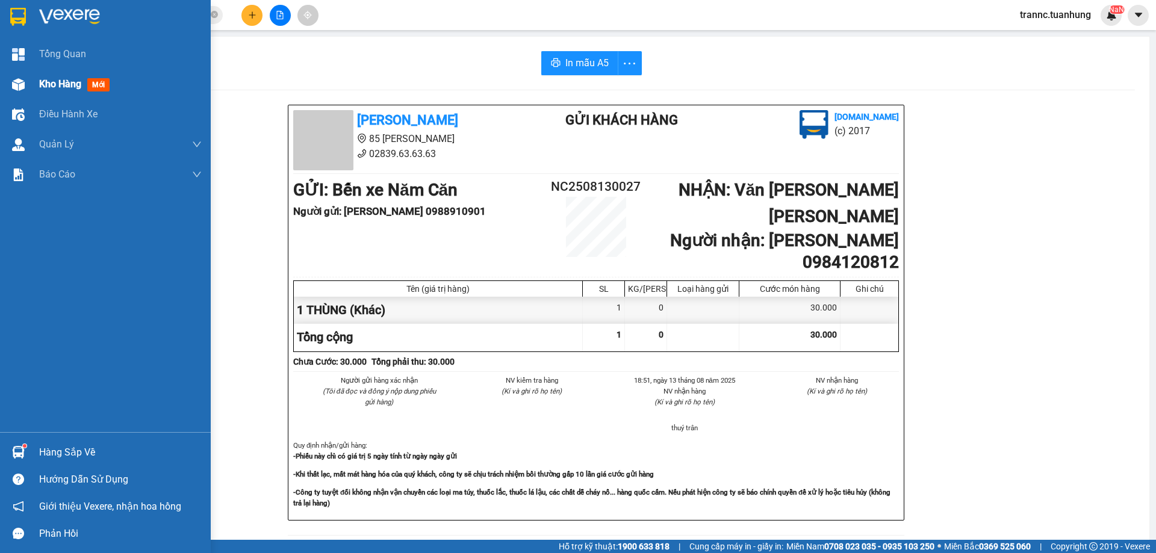
click at [46, 85] on span "Kho hàng" at bounding box center [60, 83] width 42 height 11
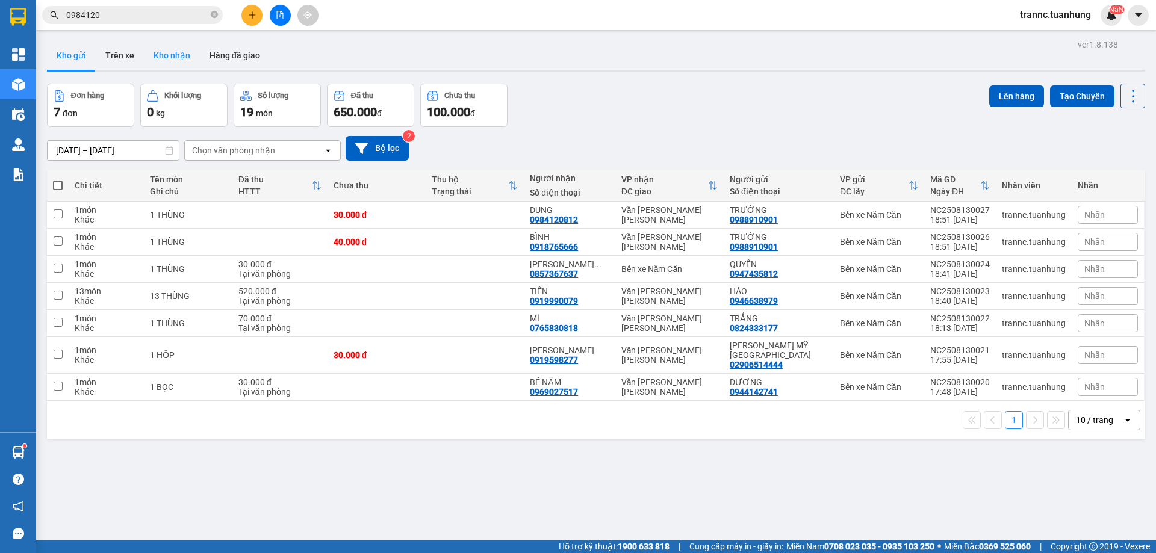
click at [186, 54] on button "Kho nhận" at bounding box center [172, 55] width 56 height 29
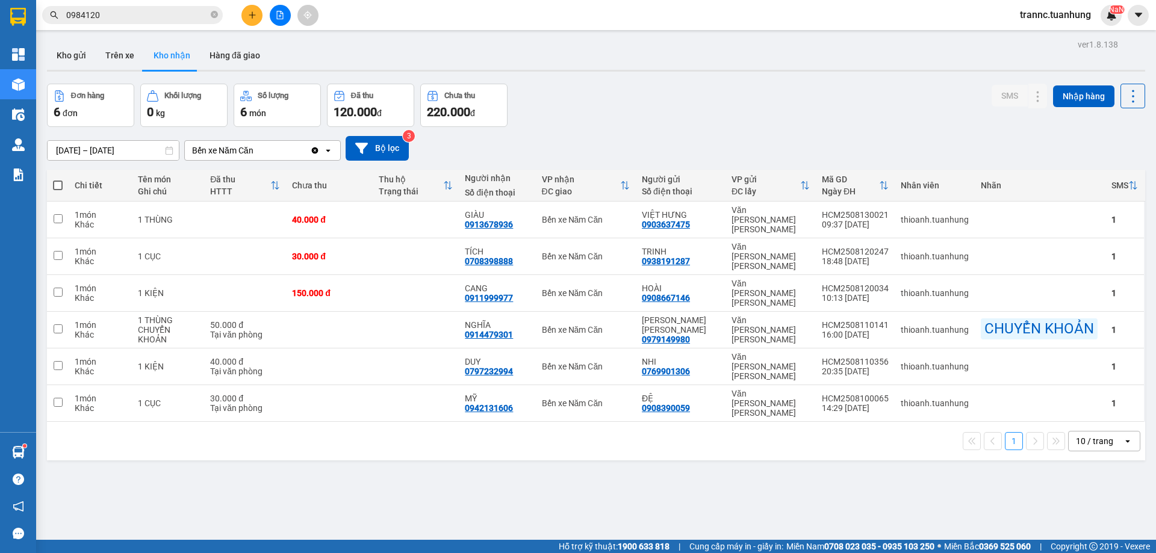
click at [119, 150] on input "[DATE] – [DATE]" at bounding box center [113, 150] width 131 height 19
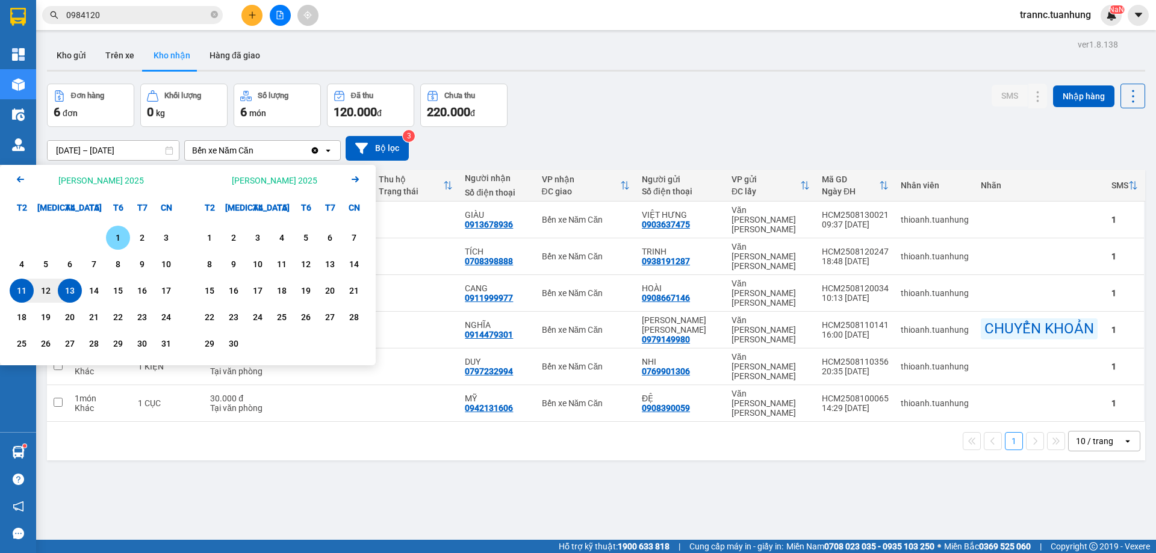
click at [114, 237] on div "1" at bounding box center [118, 238] width 17 height 14
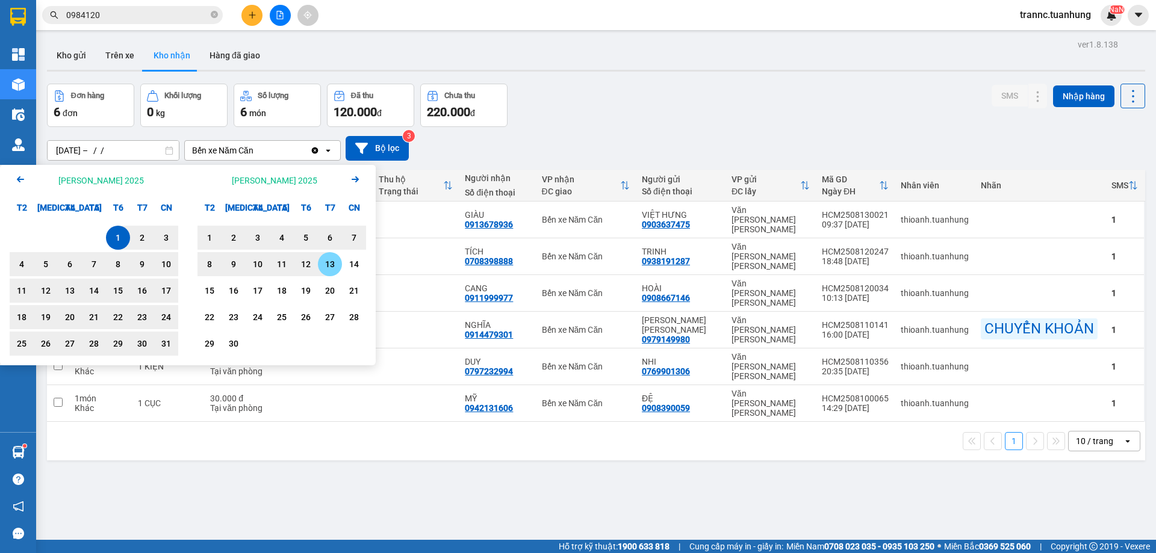
click at [329, 271] on div "13" at bounding box center [329, 264] width 17 height 14
type input "[DATE] – [DATE]"
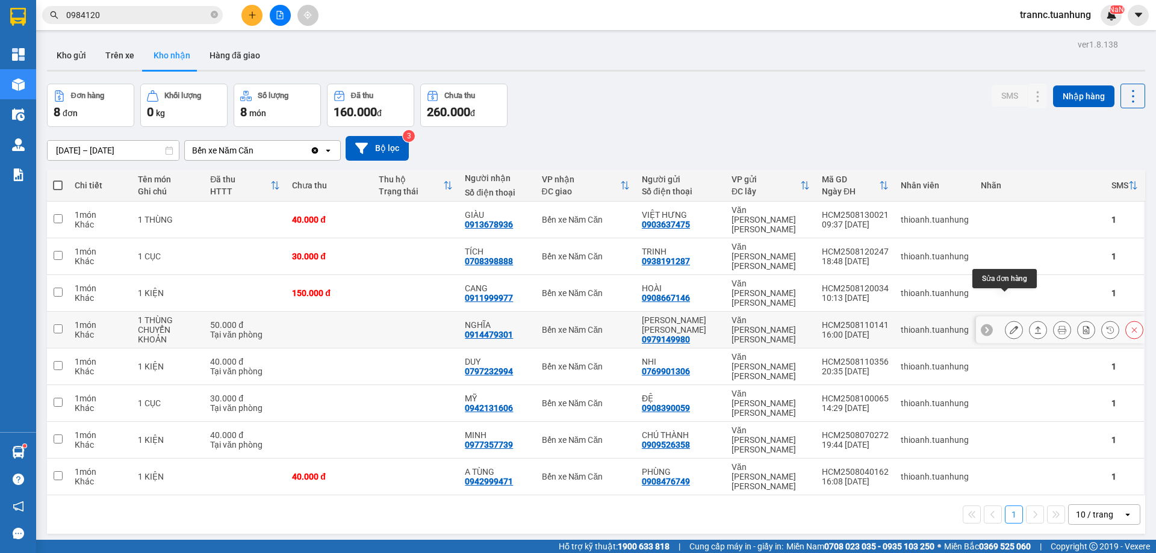
click at [1009, 326] on icon at bounding box center [1013, 330] width 8 height 8
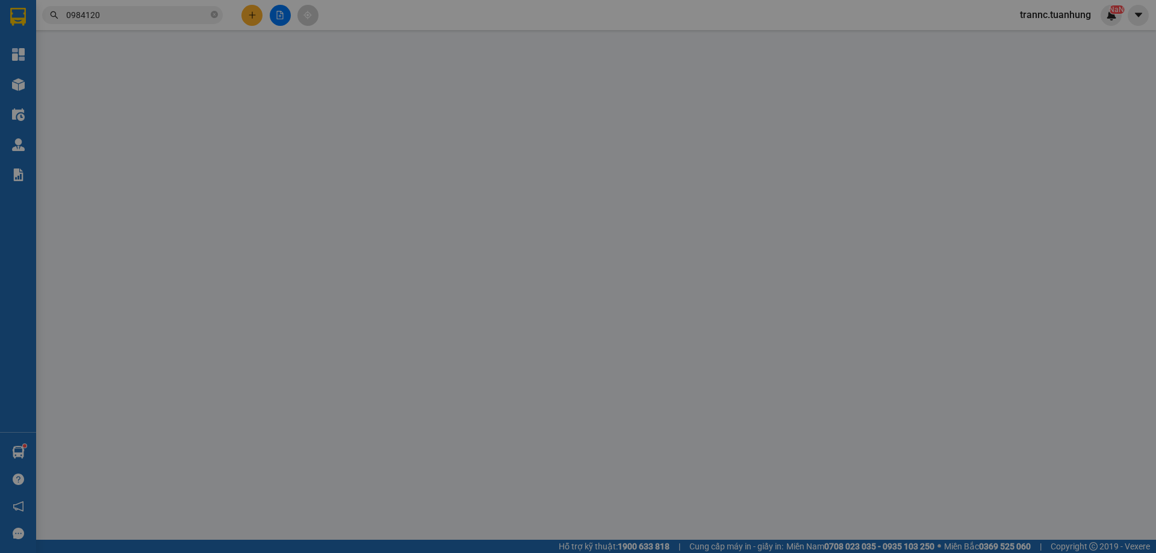
type input "0979149980"
type input "[PERSON_NAME] [PERSON_NAME]"
type input "0914479301"
type input "NGHĨA"
type input "50.000"
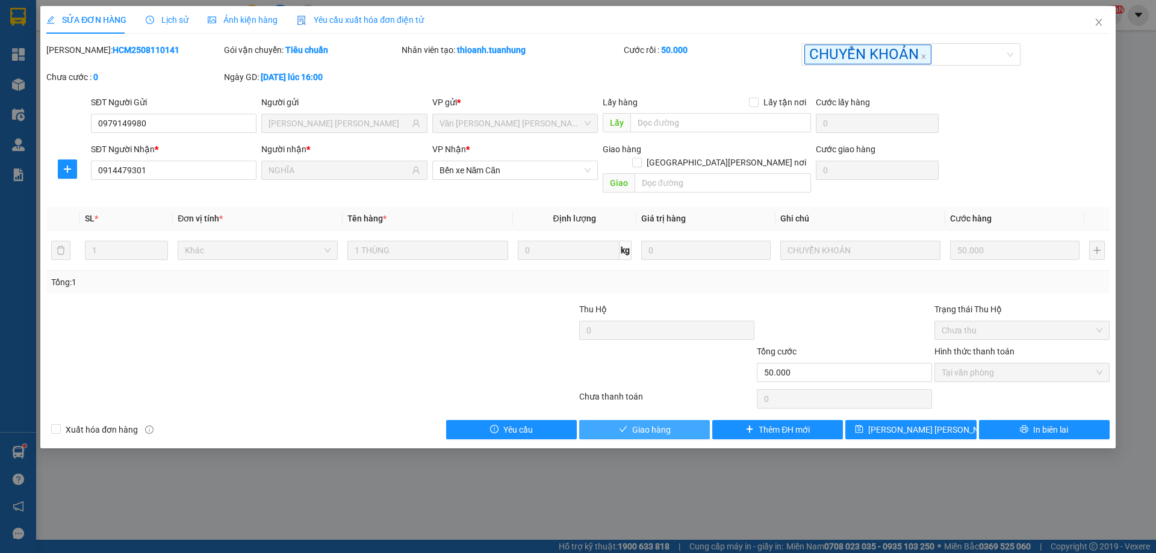
click at [634, 423] on span "Giao hàng" at bounding box center [651, 429] width 39 height 13
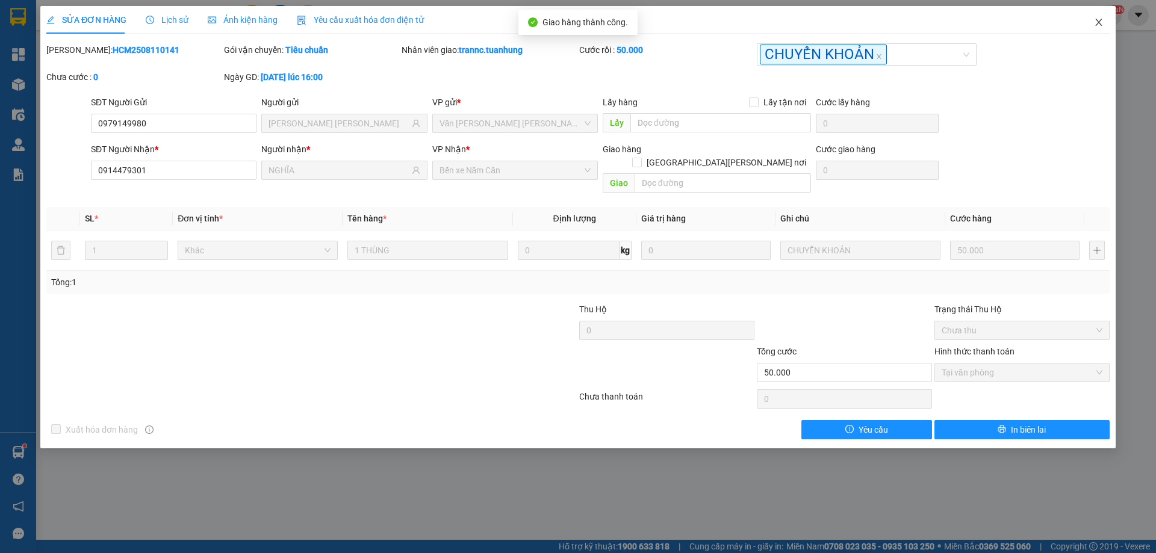
click at [1096, 23] on icon "close" at bounding box center [1099, 22] width 10 height 10
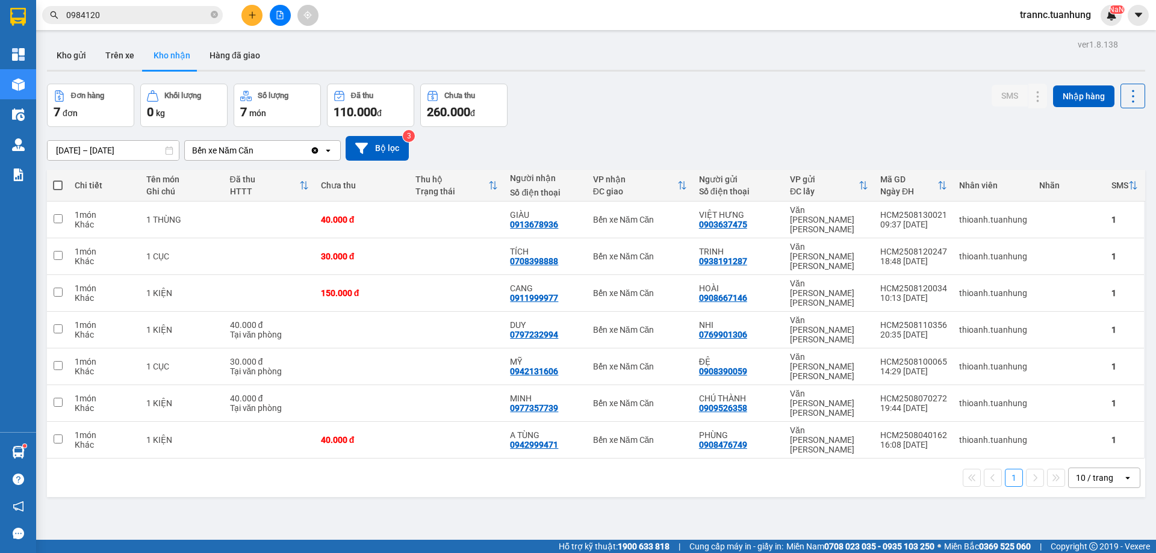
click at [212, 13] on icon "close-circle" at bounding box center [214, 14] width 7 height 7
click at [191, 10] on input "text" at bounding box center [137, 14] width 142 height 13
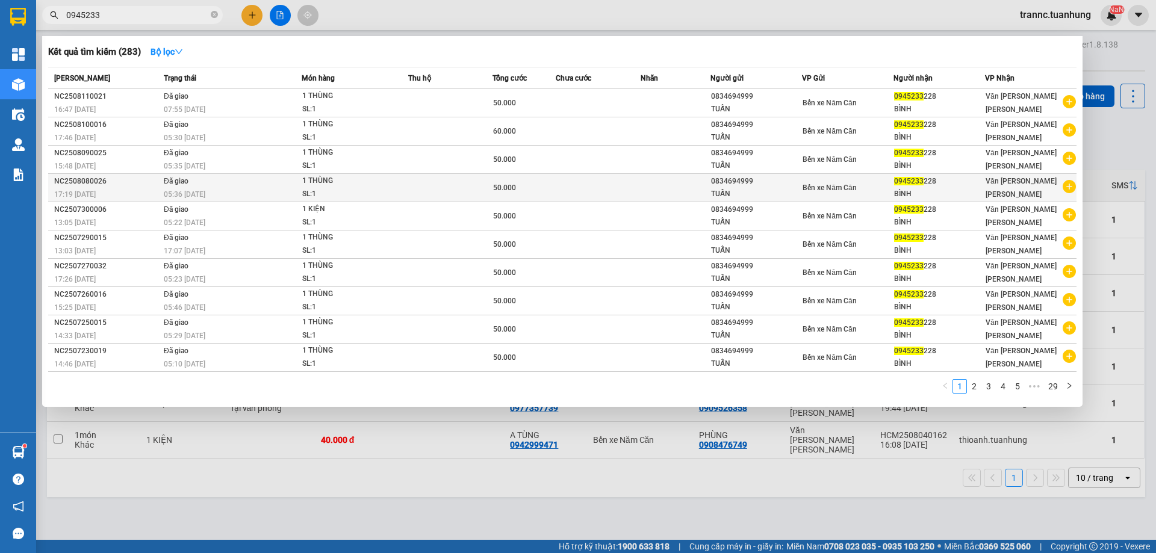
type input "0945233"
click at [1068, 190] on icon "plus-circle" at bounding box center [1068, 186] width 13 height 13
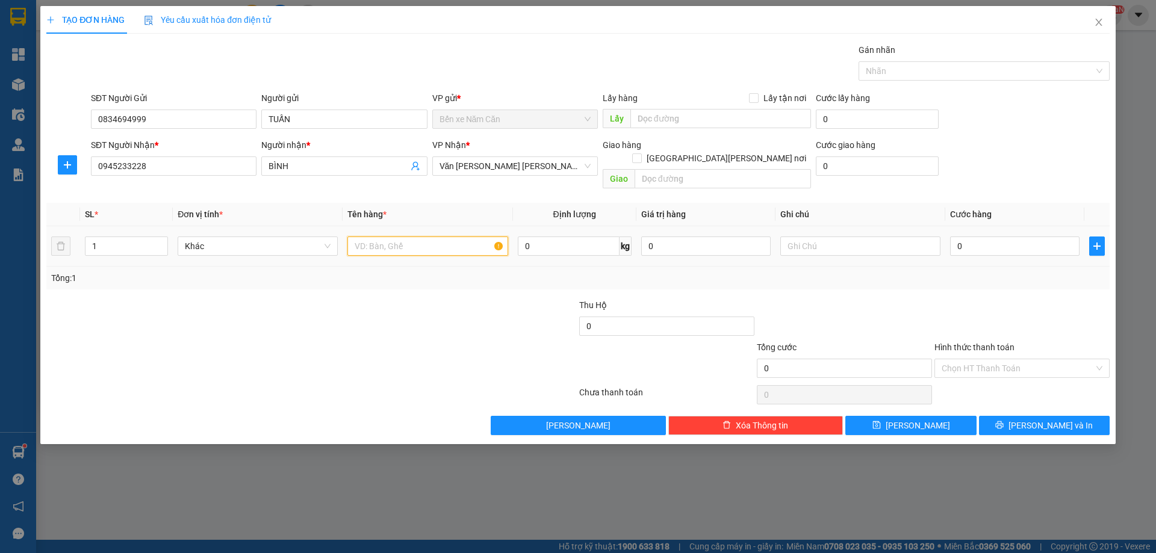
click at [358, 237] on input "text" at bounding box center [427, 246] width 160 height 19
type input "1 THÙNG"
click at [1026, 237] on input "0" at bounding box center [1014, 246] width 129 height 19
type input "5"
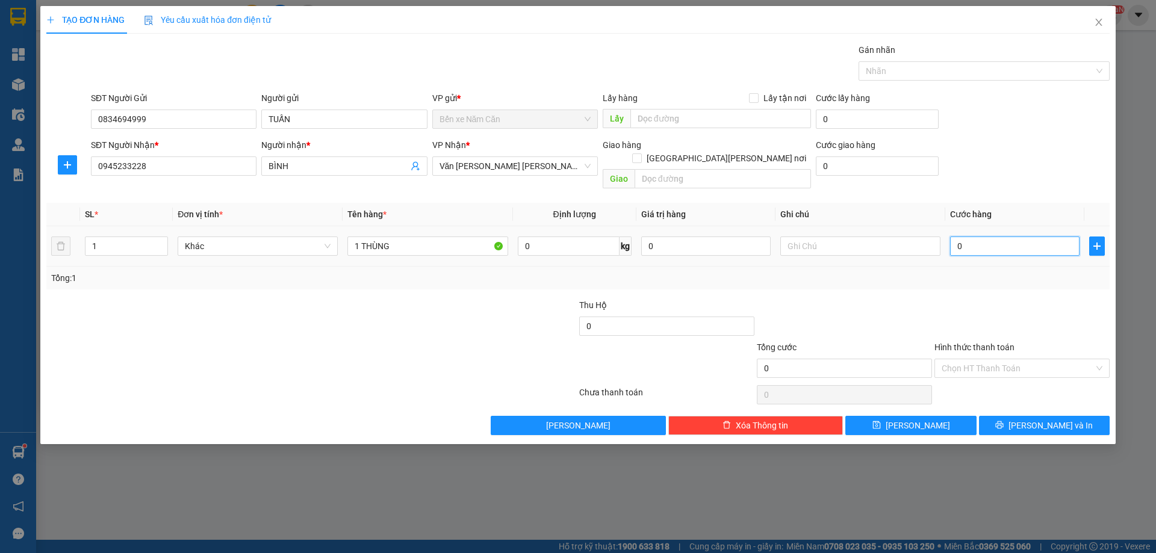
type input "5"
type input "50"
type input "50.000"
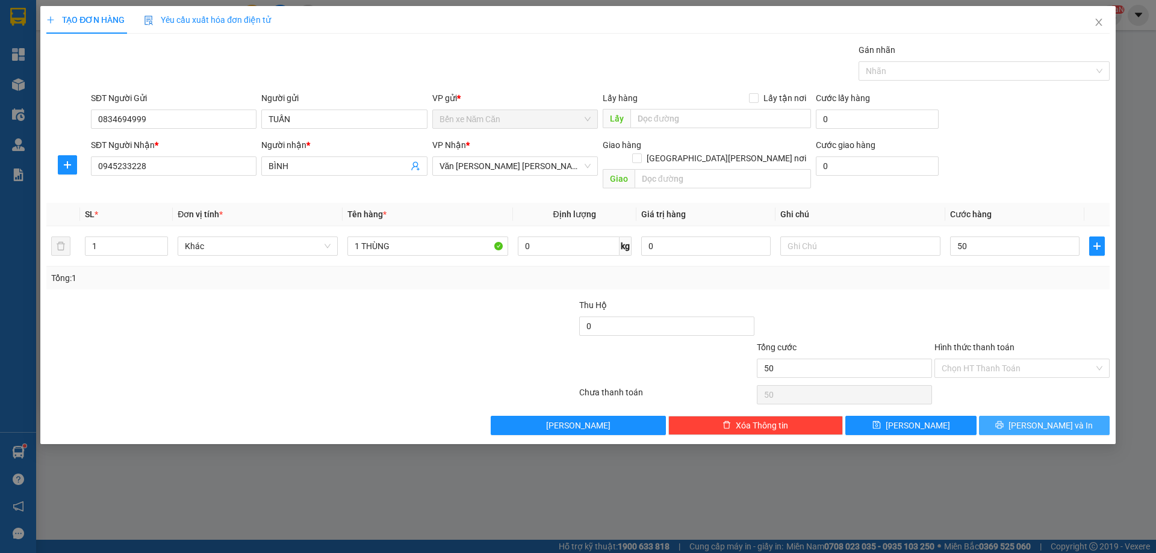
type input "50.000"
click at [1013, 416] on button "[PERSON_NAME] và In" at bounding box center [1044, 425] width 131 height 19
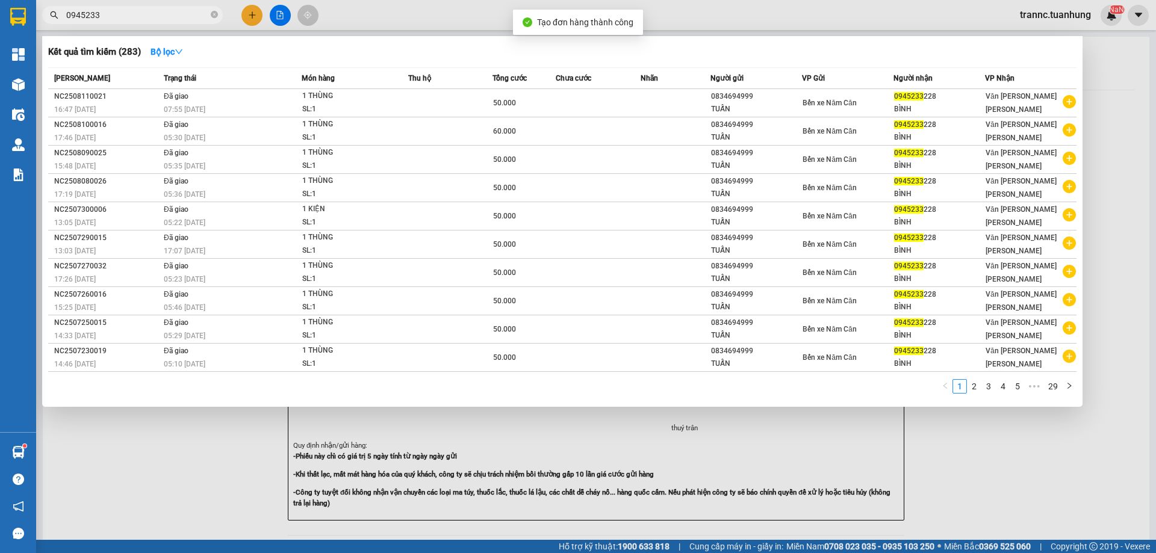
drag, startPoint x: 1035, startPoint y: 494, endPoint x: 1024, endPoint y: 484, distance: 14.1
click at [1035, 495] on div at bounding box center [578, 276] width 1156 height 553
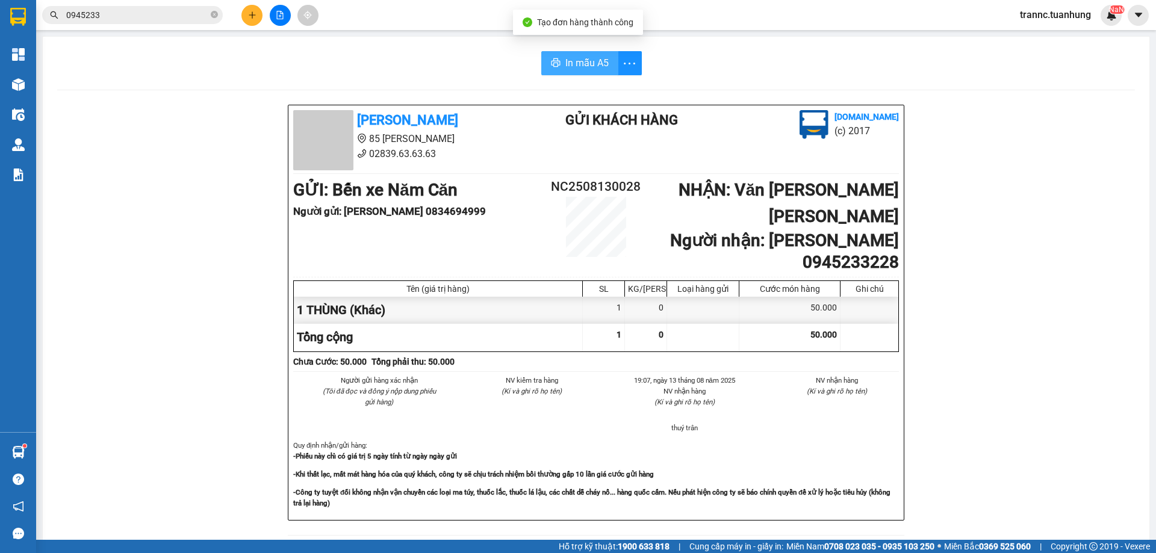
click at [562, 74] on button "In mẫu A5" at bounding box center [579, 63] width 77 height 24
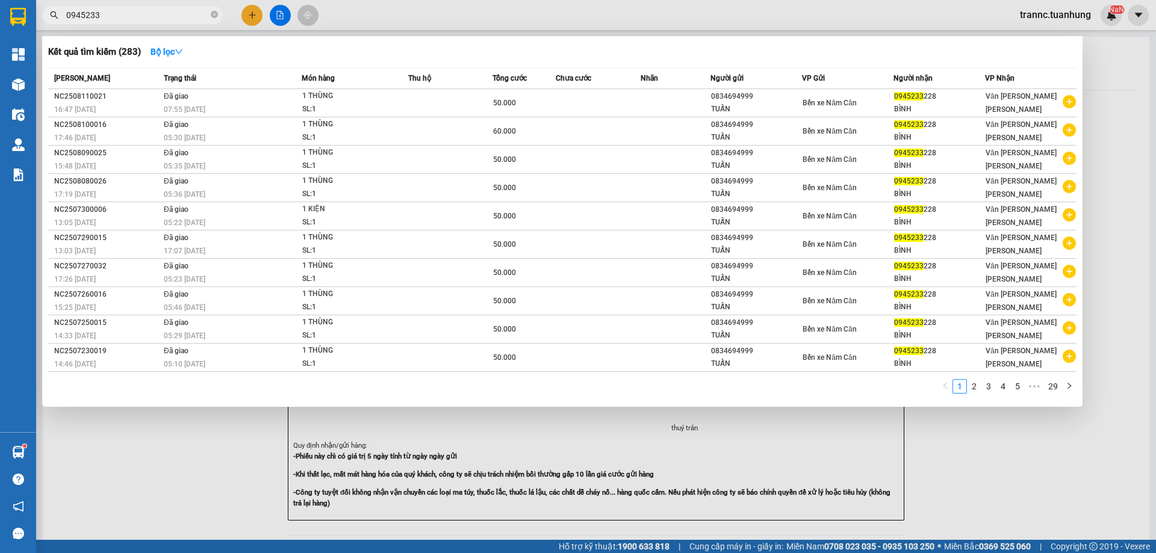
drag, startPoint x: 215, startPoint y: 13, endPoint x: 195, endPoint y: 17, distance: 20.9
click at [215, 13] on icon "close-circle" at bounding box center [214, 14] width 7 height 7
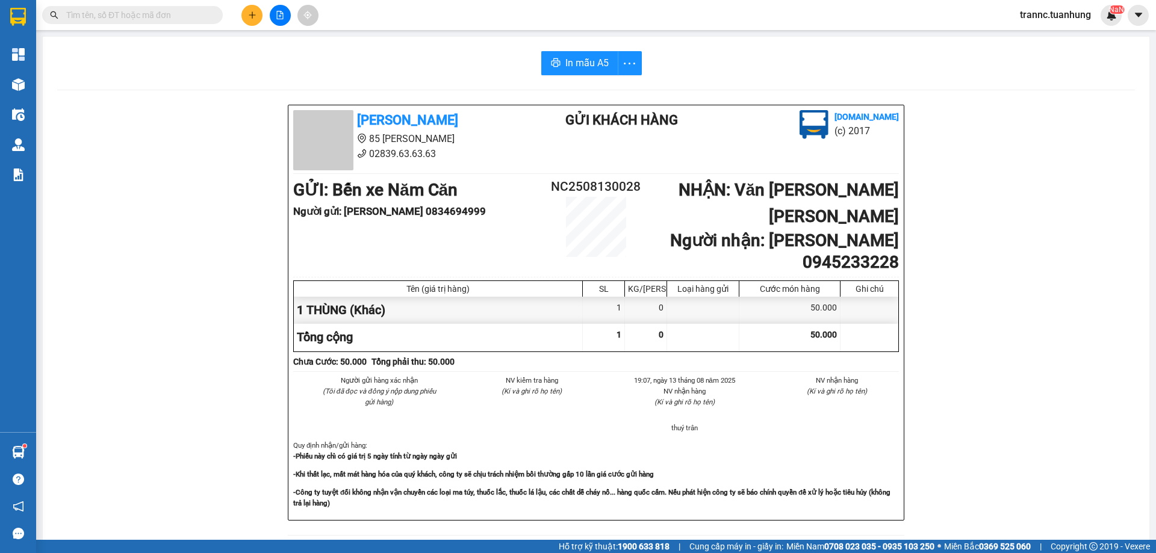
click at [191, 17] on input "text" at bounding box center [137, 14] width 142 height 13
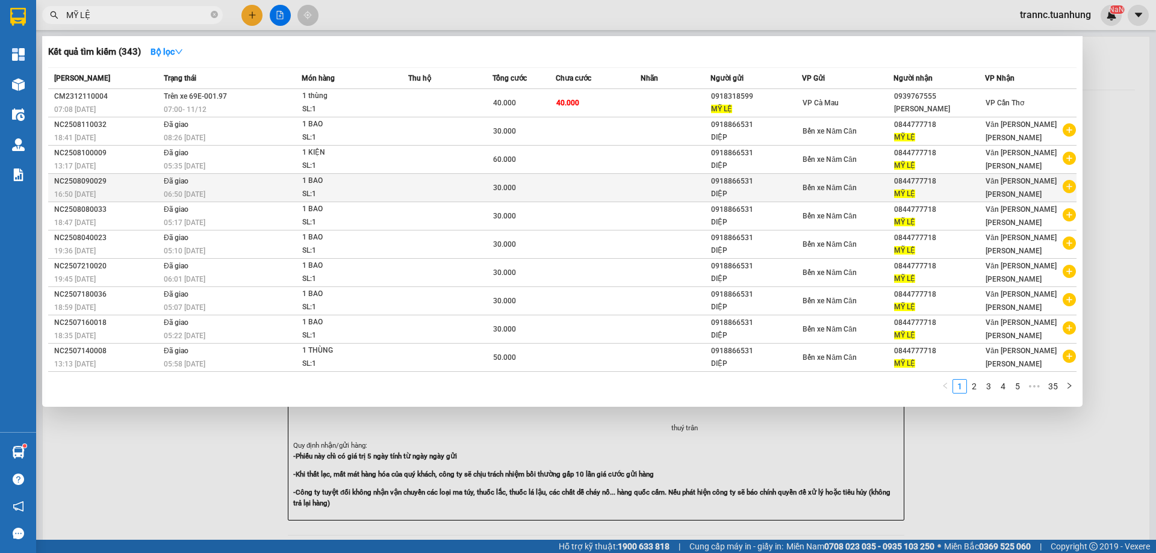
type input "MỸ LỆ"
click at [1068, 184] on icon "plus-circle" at bounding box center [1068, 186] width 13 height 13
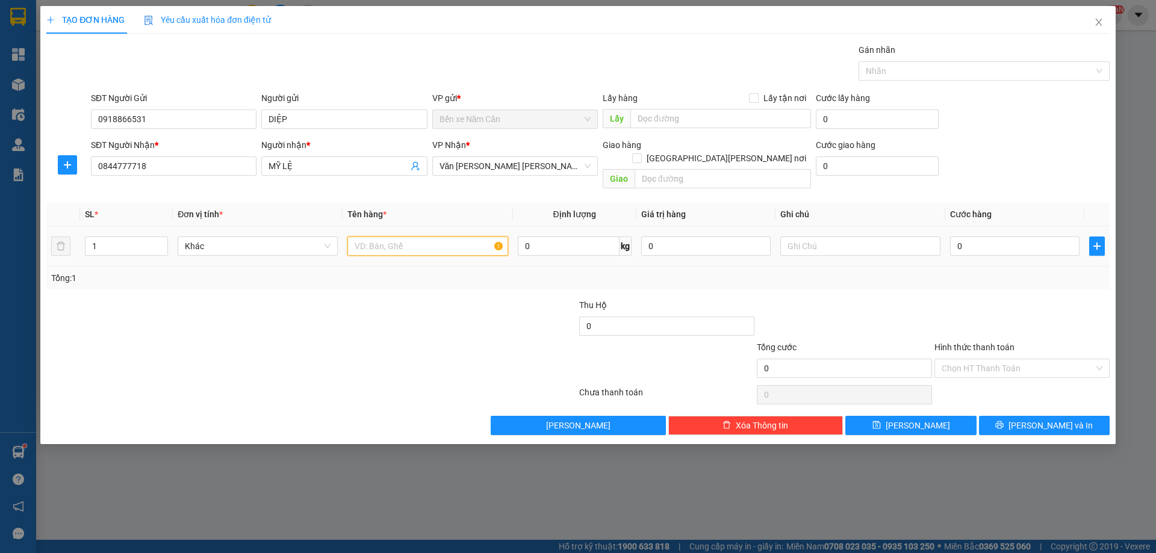
click at [394, 237] on input "text" at bounding box center [427, 246] width 160 height 19
type input "1 BAO"
click at [993, 237] on input "0" at bounding box center [1014, 246] width 129 height 19
type input "3"
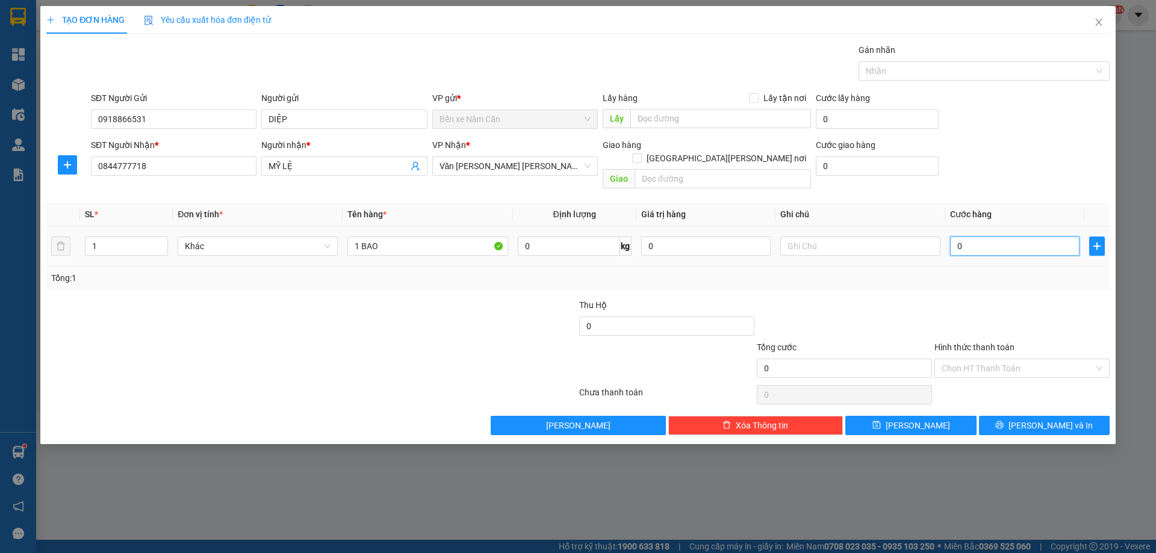
type input "3"
type input "30"
type input "30.000"
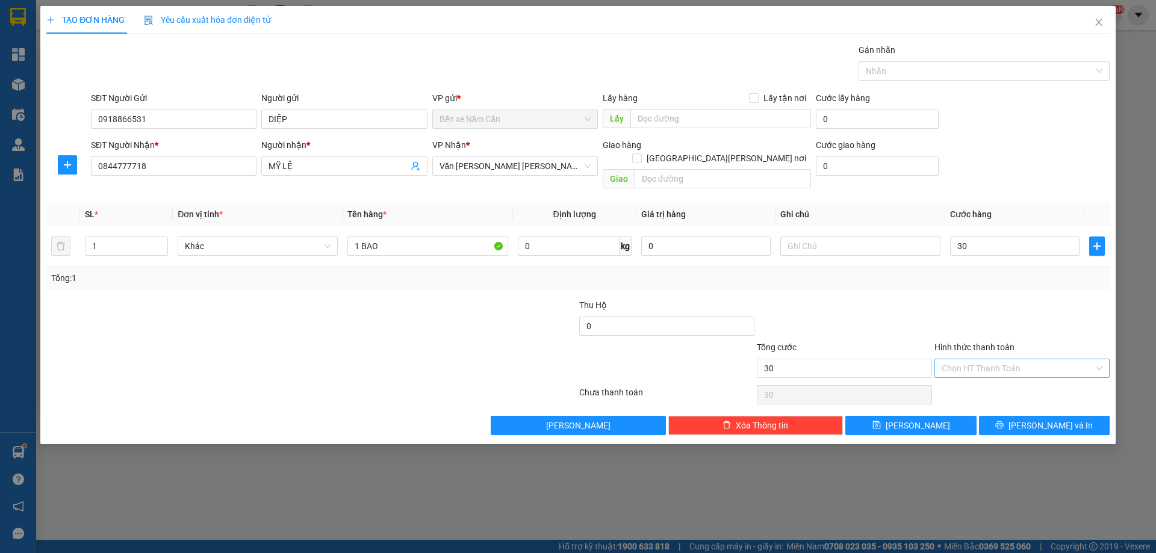
type input "30.000"
click at [978, 360] on input "Hình thức thanh toán" at bounding box center [1017, 368] width 152 height 18
click at [974, 384] on div "Tại văn phòng" at bounding box center [1021, 379] width 161 height 13
type input "0"
click at [991, 416] on button "[PERSON_NAME] và In" at bounding box center [1044, 425] width 131 height 19
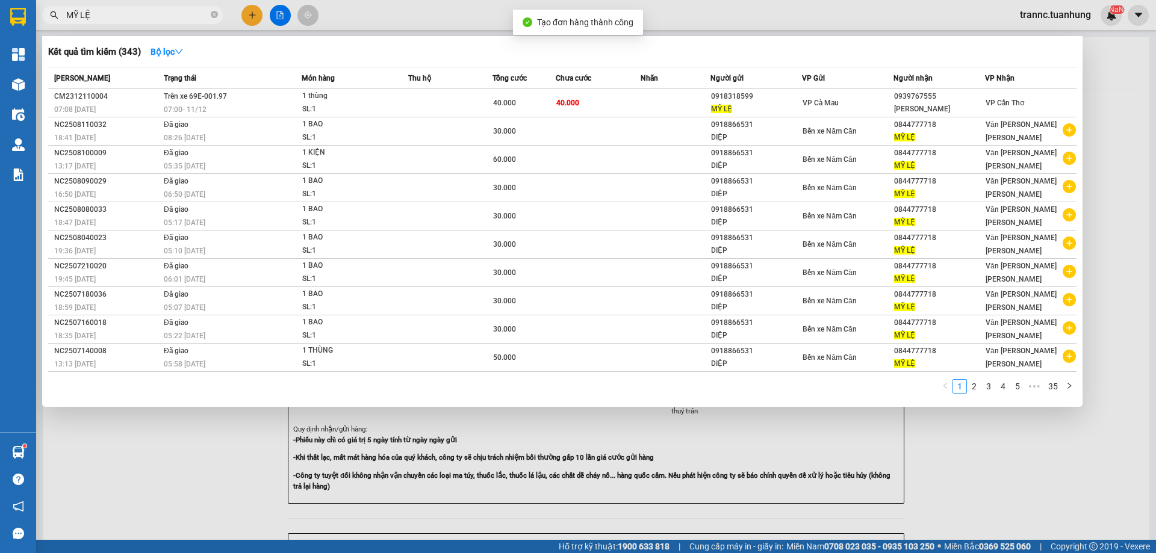
drag, startPoint x: 1015, startPoint y: 491, endPoint x: 982, endPoint y: 471, distance: 38.1
click at [1005, 488] on div at bounding box center [578, 276] width 1156 height 553
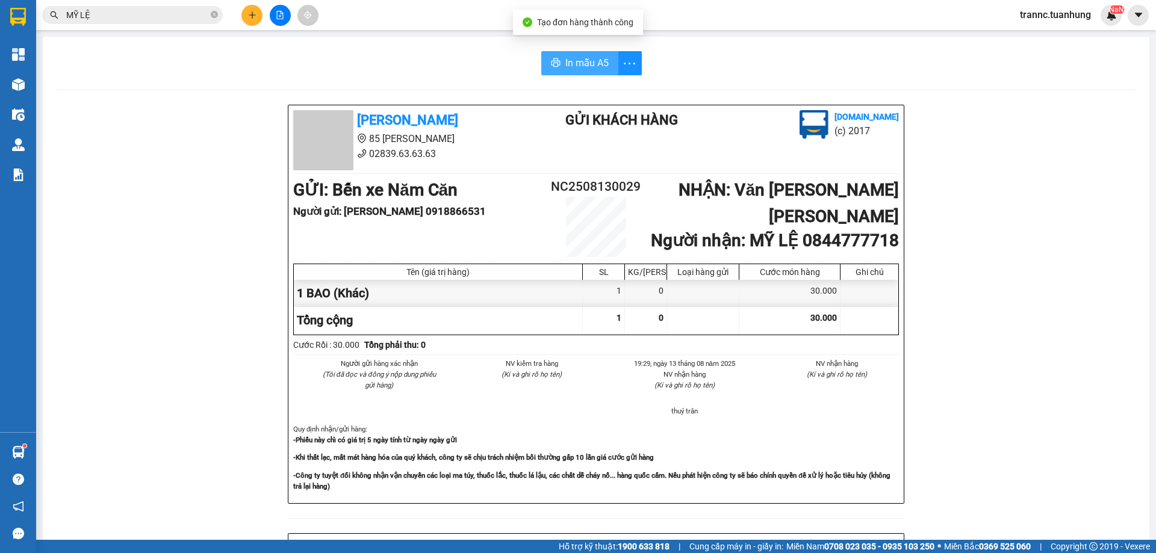
click at [558, 66] on button "In mẫu A5" at bounding box center [579, 63] width 77 height 24
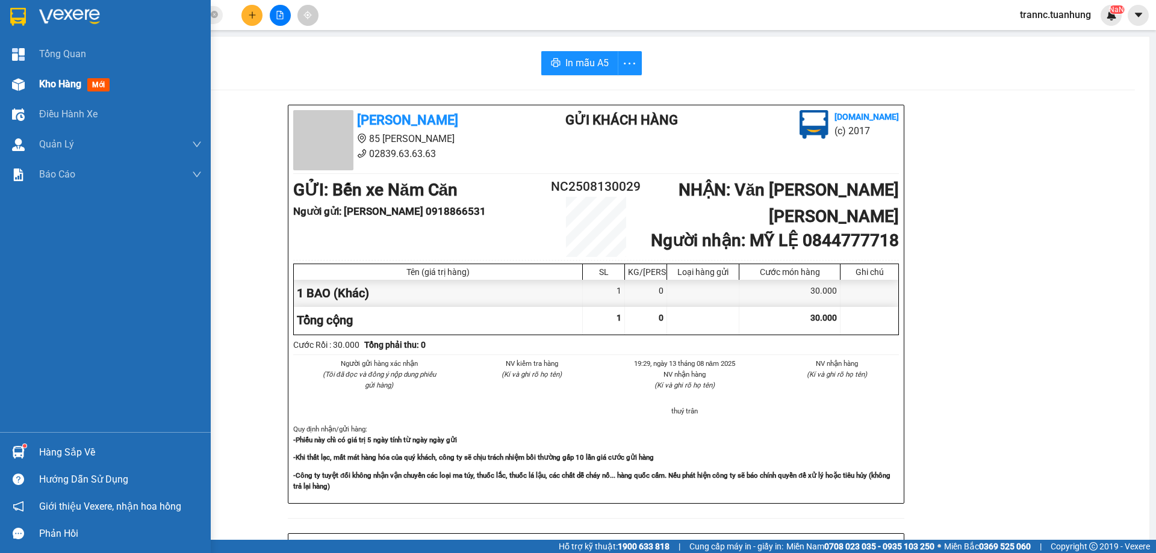
click at [42, 84] on span "Kho hàng" at bounding box center [60, 83] width 42 height 11
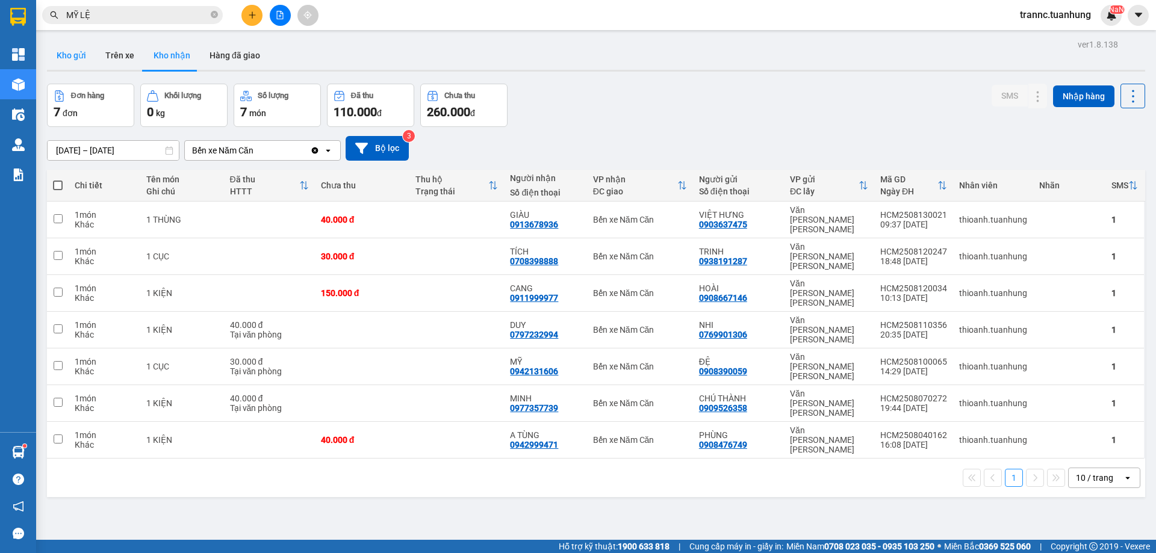
click at [72, 51] on button "Kho gửi" at bounding box center [71, 55] width 49 height 29
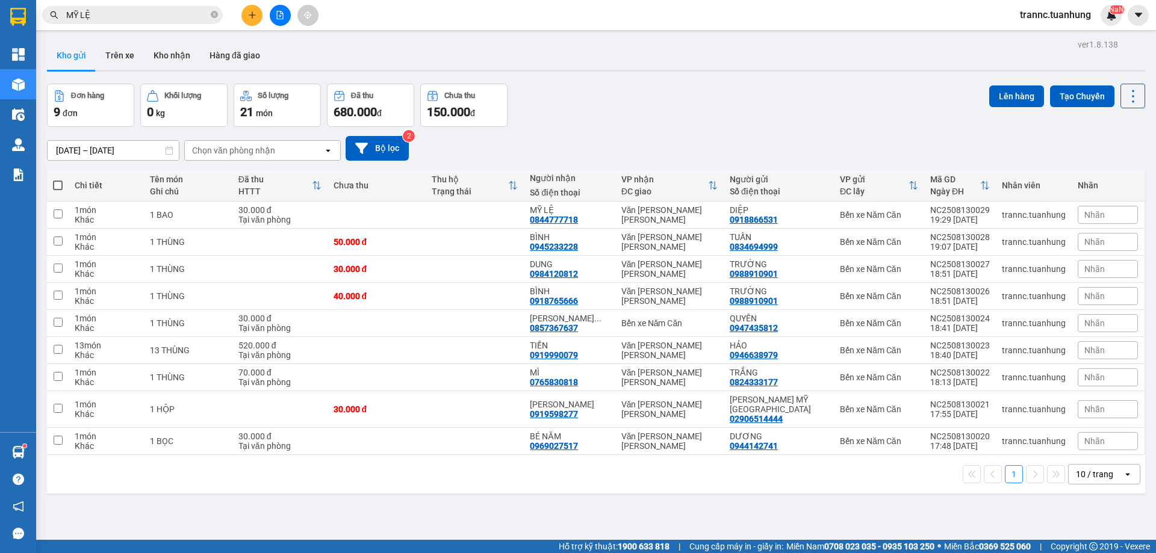
click at [250, 11] on icon "plus" at bounding box center [252, 15] width 8 height 8
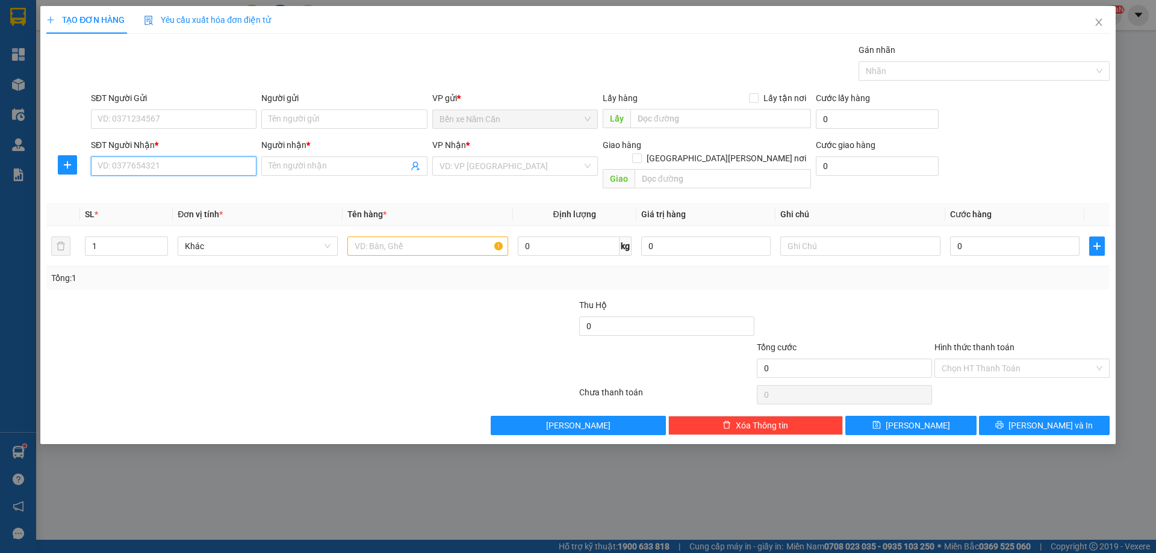
click at [182, 165] on input "SĐT Người Nhận *" at bounding box center [174, 165] width 166 height 19
type input "0914944043"
click at [305, 167] on input "Người nhận *" at bounding box center [337, 165] width 139 height 13
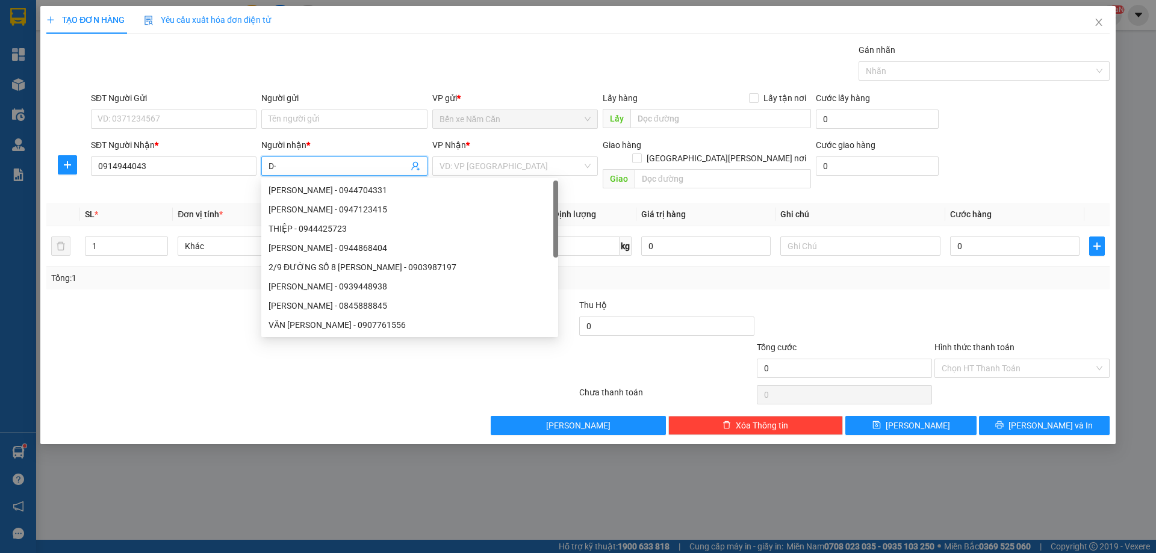
type input "D"
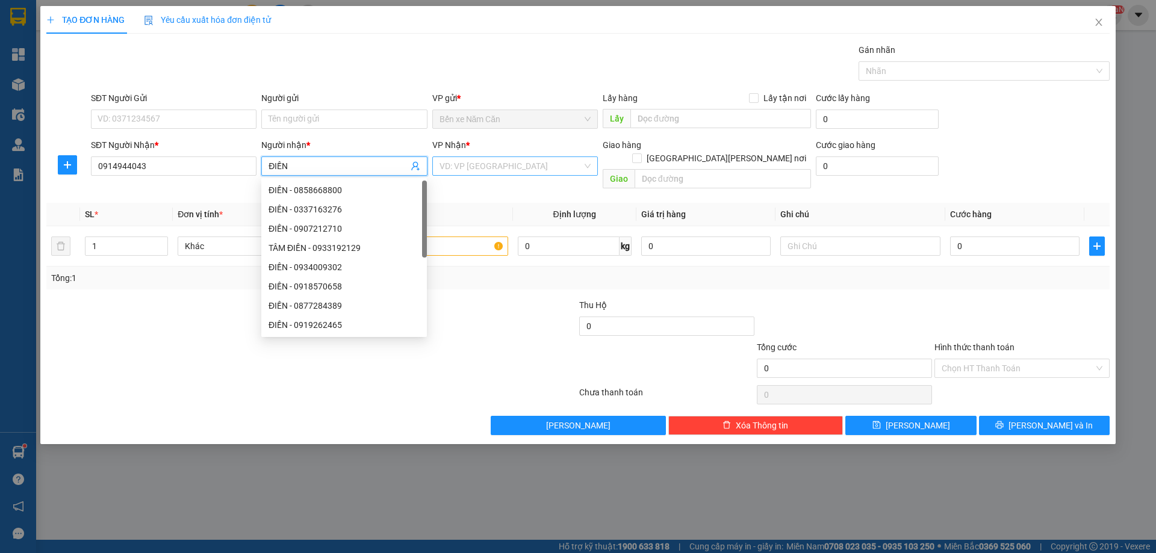
click at [503, 170] on input "search" at bounding box center [510, 166] width 143 height 18
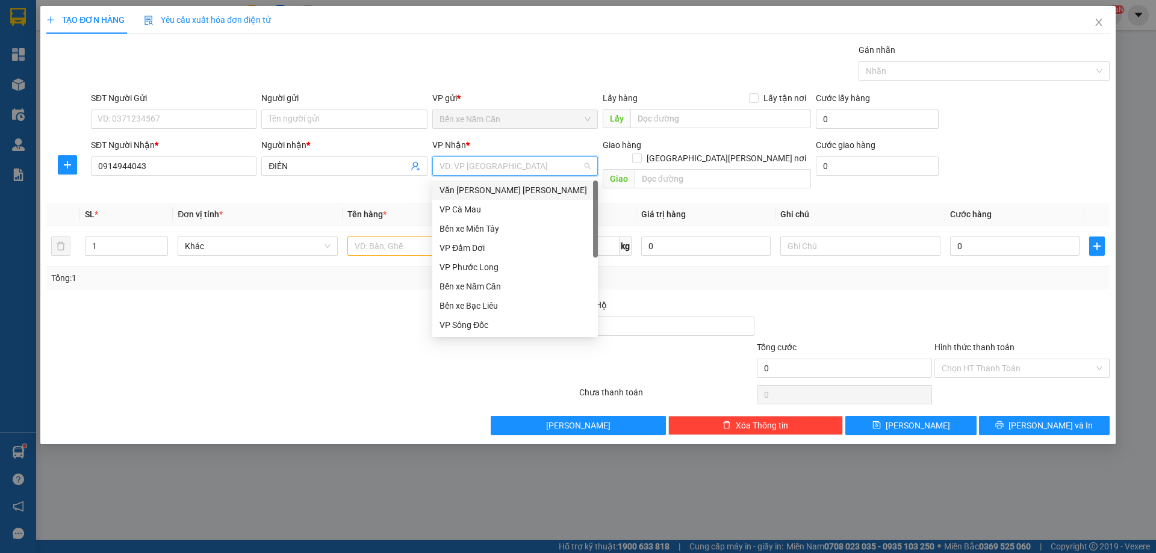
click at [472, 190] on div "Văn [PERSON_NAME] [PERSON_NAME]" at bounding box center [514, 190] width 151 height 13
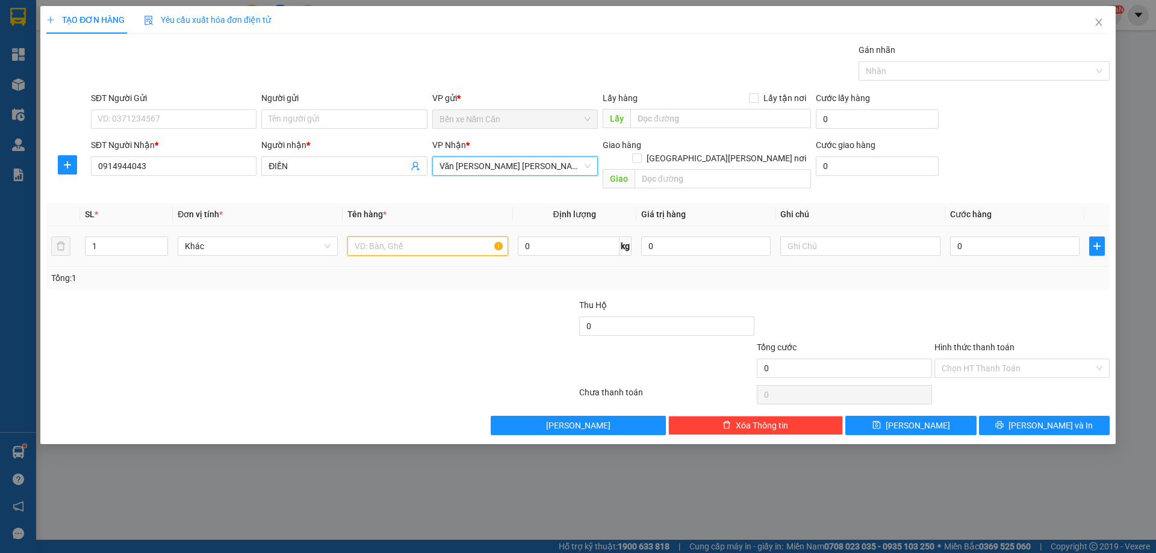
click at [397, 237] on input "text" at bounding box center [427, 246] width 160 height 19
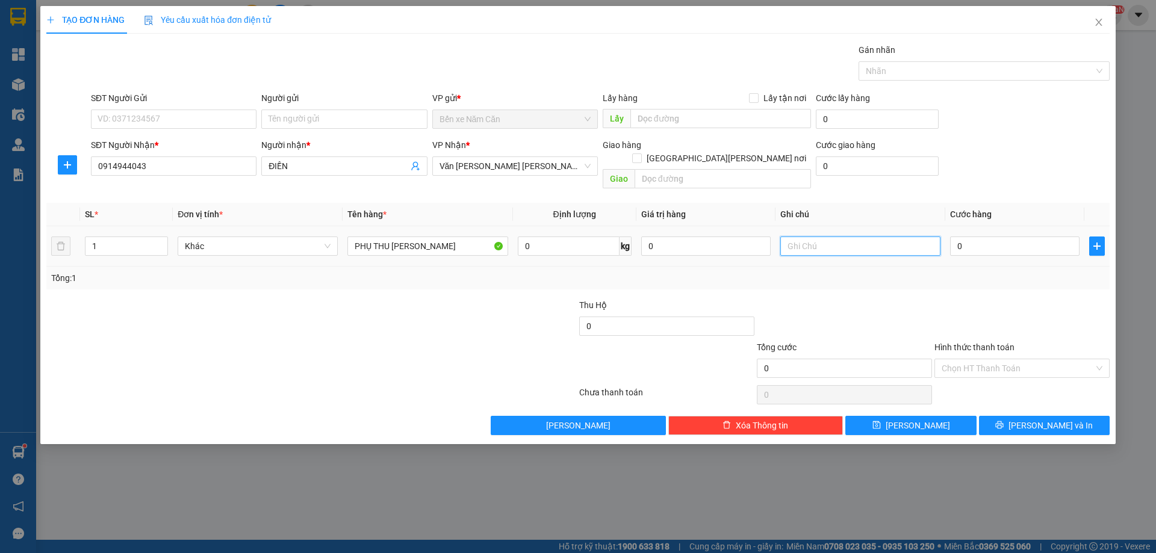
click at [828, 237] on input "text" at bounding box center [860, 246] width 160 height 19
click at [971, 237] on input "0" at bounding box center [1014, 246] width 129 height 19
click at [1002, 359] on input "Hình thức thanh toán" at bounding box center [1017, 368] width 152 height 18
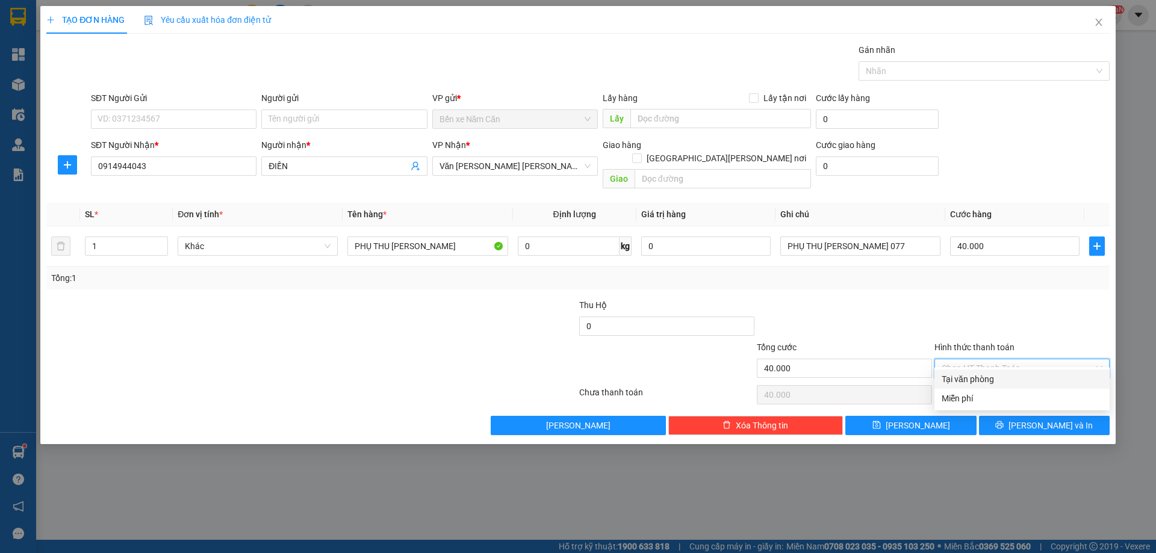
click at [992, 379] on div "Tại văn phòng" at bounding box center [1021, 379] width 161 height 13
click at [1020, 416] on button "[PERSON_NAME] và In" at bounding box center [1044, 425] width 131 height 19
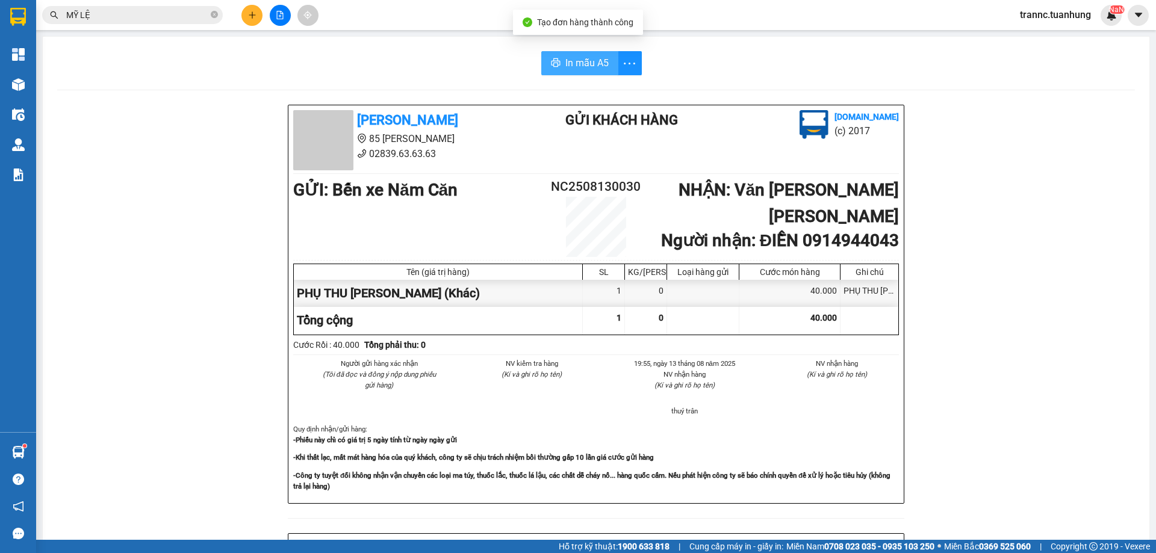
drag, startPoint x: 1020, startPoint y: 522, endPoint x: 569, endPoint y: 65, distance: 642.2
click at [991, 476] on div "[PERSON_NAME] 85 [PERSON_NAME] 02839.63.63.63 Gửi khách hàng [DOMAIN_NAME] (c) …" at bounding box center [595, 540] width 1077 height 870
click at [570, 61] on span "In mẫu A5" at bounding box center [586, 62] width 43 height 15
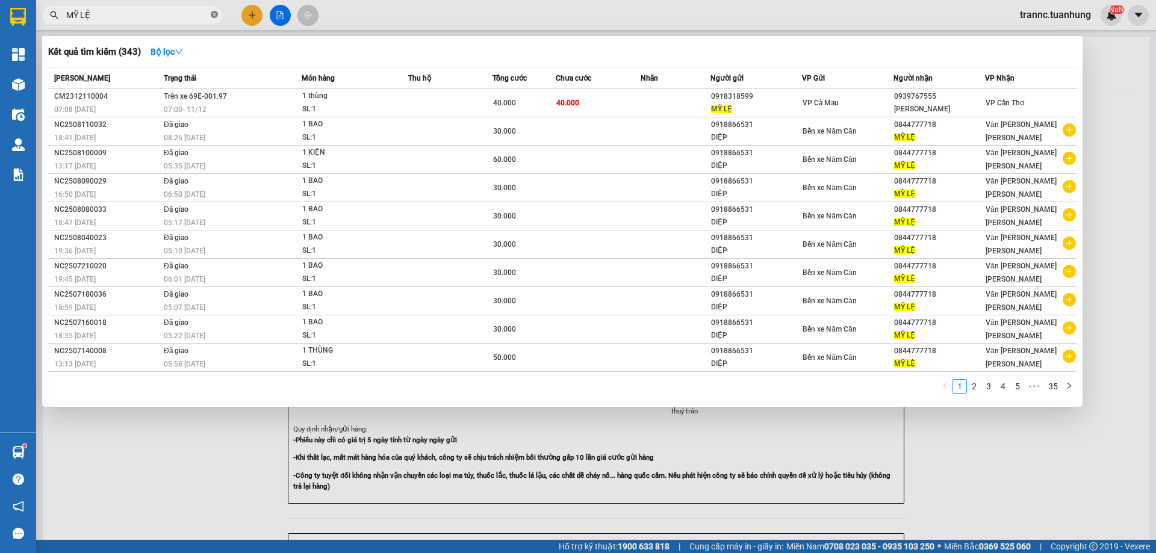
click at [211, 14] on icon "close-circle" at bounding box center [214, 14] width 7 height 7
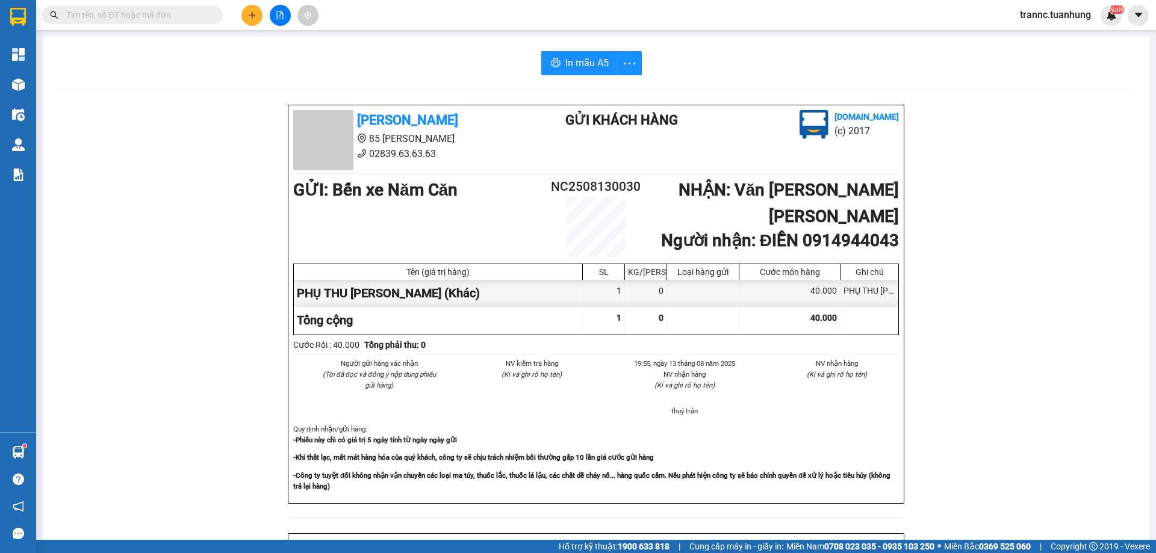
click at [169, 14] on input "text" at bounding box center [137, 14] width 142 height 13
click at [255, 17] on icon "plus" at bounding box center [252, 15] width 8 height 8
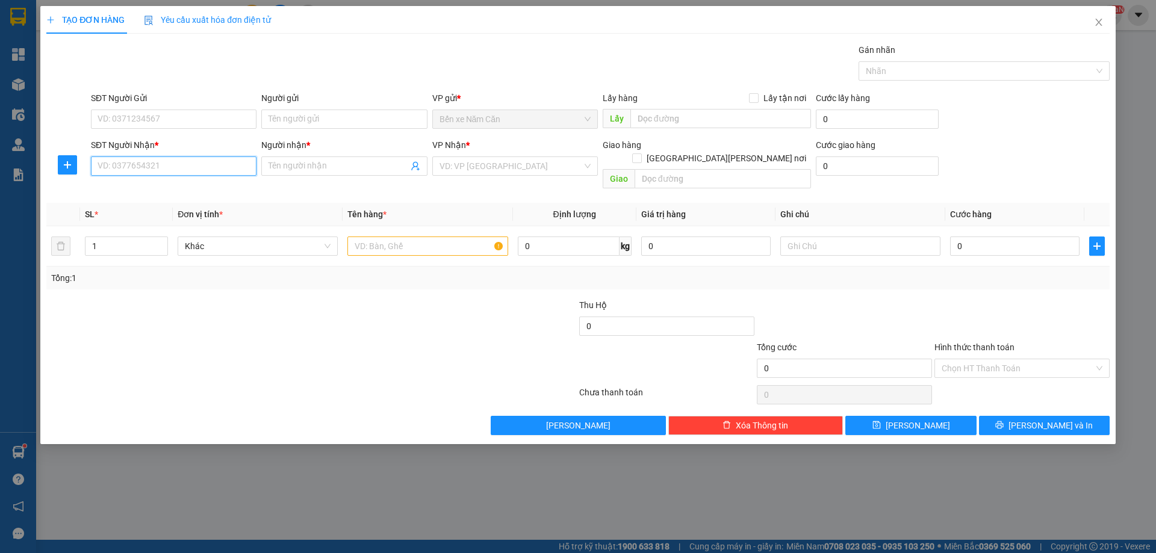
click at [135, 163] on input "SĐT Người Nhận *" at bounding box center [174, 165] width 166 height 19
click at [344, 172] on input "Người nhận *" at bounding box center [337, 165] width 139 height 13
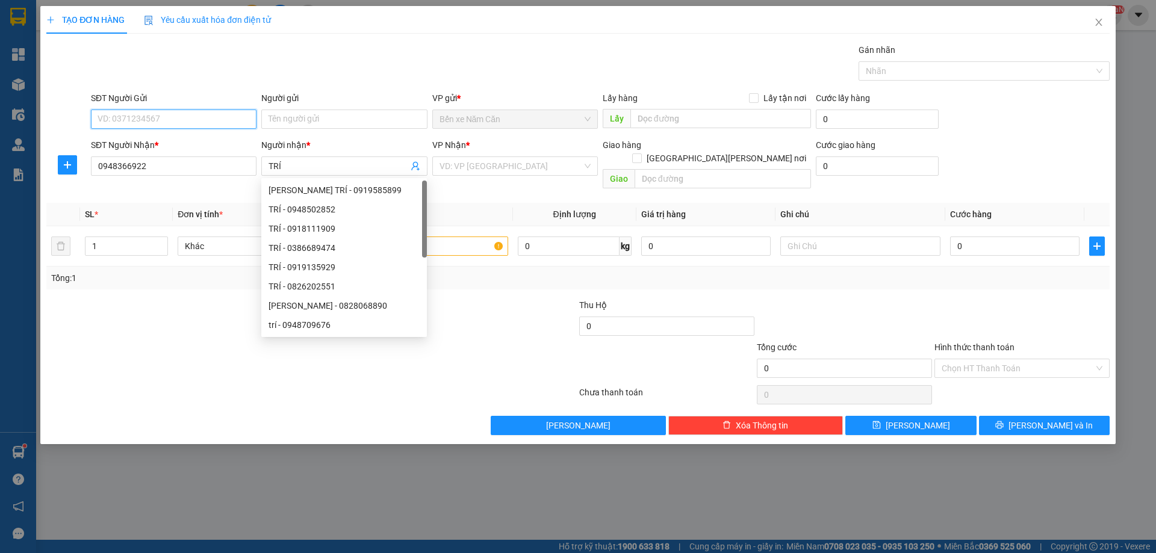
click at [177, 114] on input "SĐT Người Gửi" at bounding box center [174, 119] width 166 height 19
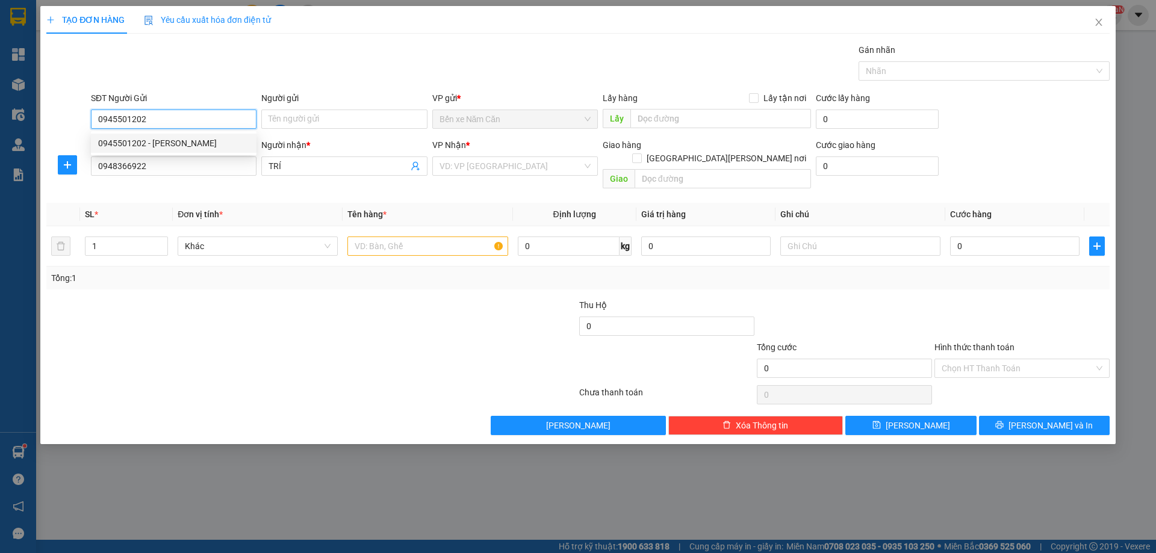
click at [171, 146] on div "0945501202 - [PERSON_NAME]" at bounding box center [173, 143] width 151 height 13
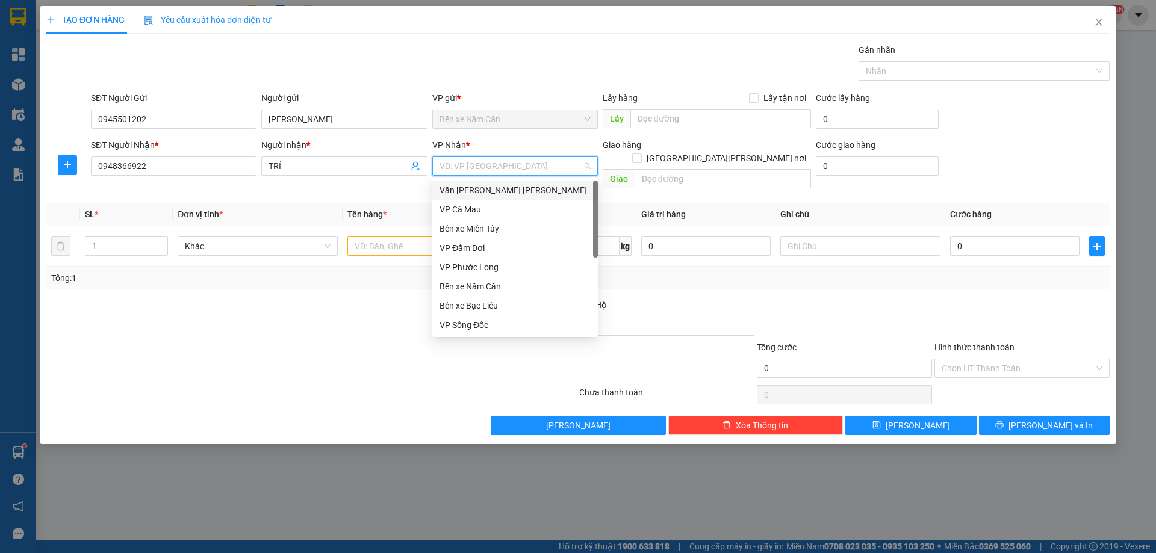
click at [510, 164] on input "search" at bounding box center [510, 166] width 143 height 18
click at [505, 191] on div "Văn [PERSON_NAME] [PERSON_NAME]" at bounding box center [514, 190] width 151 height 13
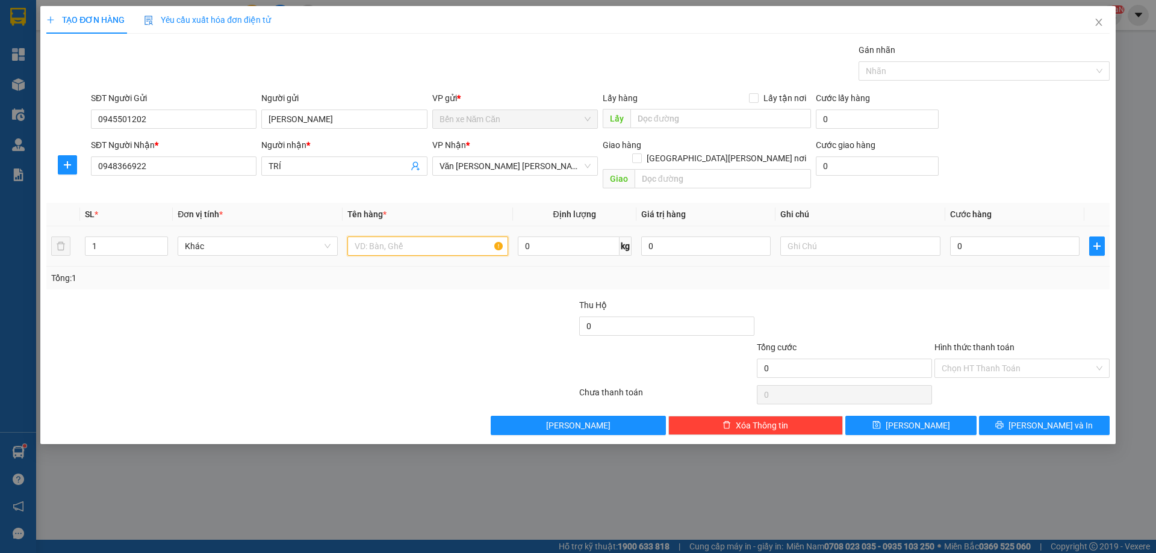
click at [415, 237] on input "text" at bounding box center [427, 246] width 160 height 19
click at [982, 237] on input "0" at bounding box center [1014, 246] width 129 height 19
click at [968, 359] on input "Hình thức thanh toán" at bounding box center [1017, 368] width 152 height 18
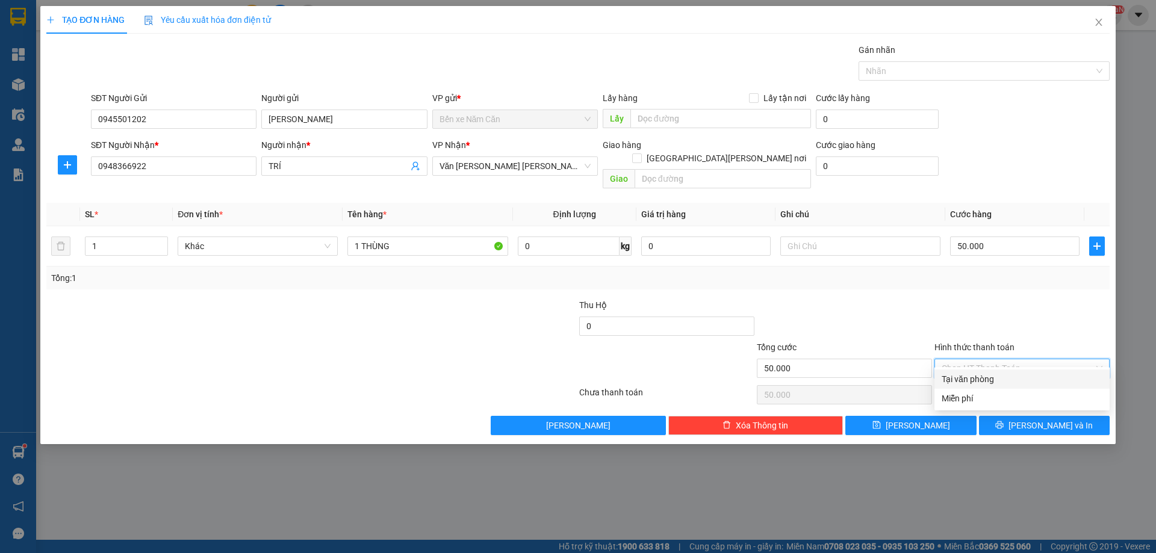
click at [968, 377] on div "Tại văn phòng" at bounding box center [1021, 379] width 161 height 13
click at [1018, 416] on button "[PERSON_NAME] và In" at bounding box center [1044, 425] width 131 height 19
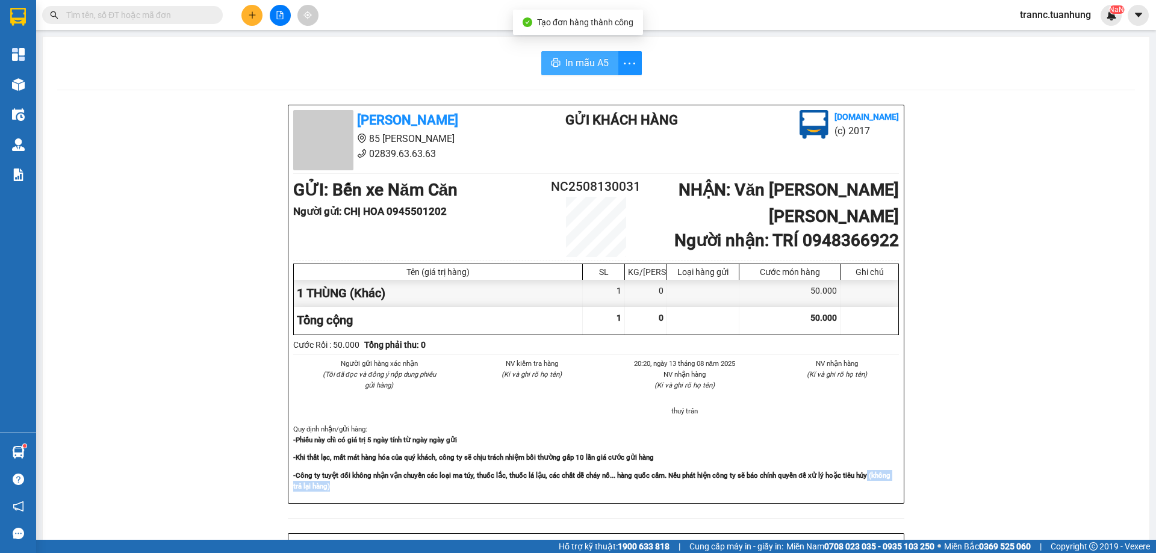
click at [592, 68] on span "In mẫu A5" at bounding box center [586, 62] width 43 height 15
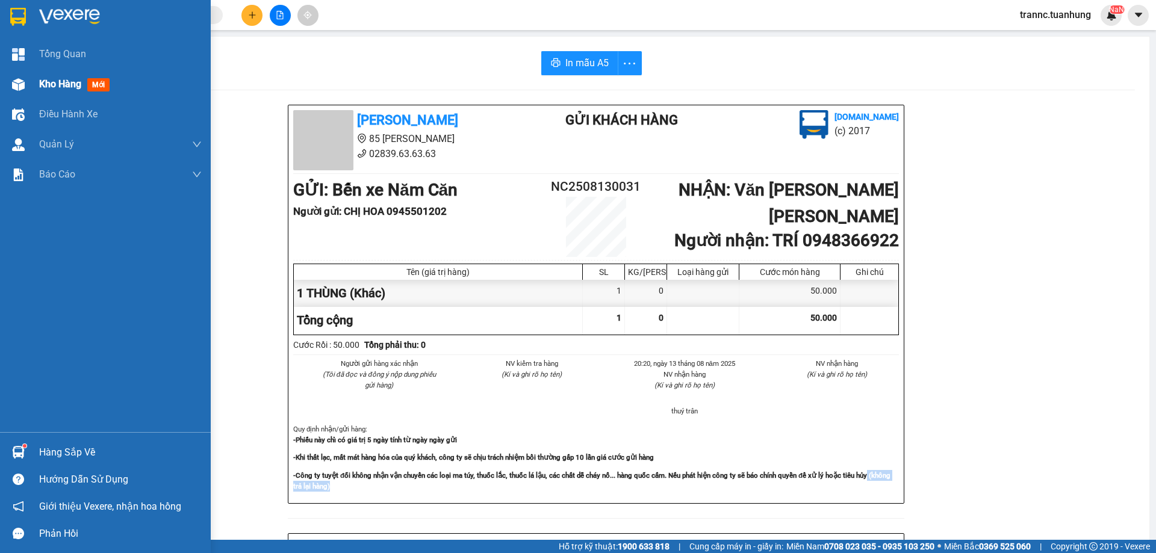
click at [81, 86] on span "Kho hàng" at bounding box center [60, 83] width 42 height 11
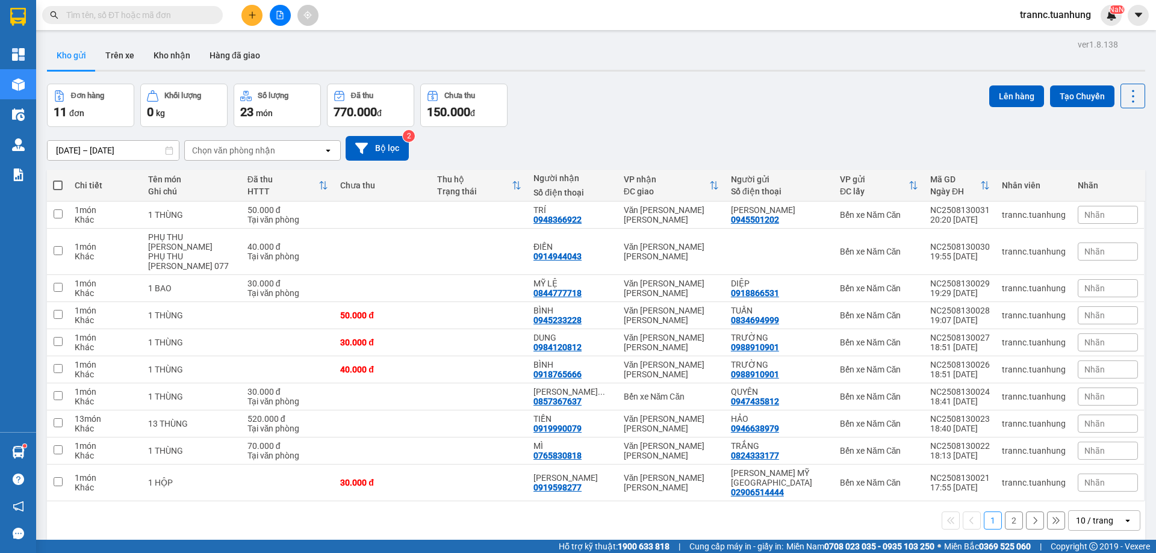
click at [55, 182] on span at bounding box center [58, 186] width 10 height 10
click at [58, 179] on input "checkbox" at bounding box center [58, 179] width 0 height 0
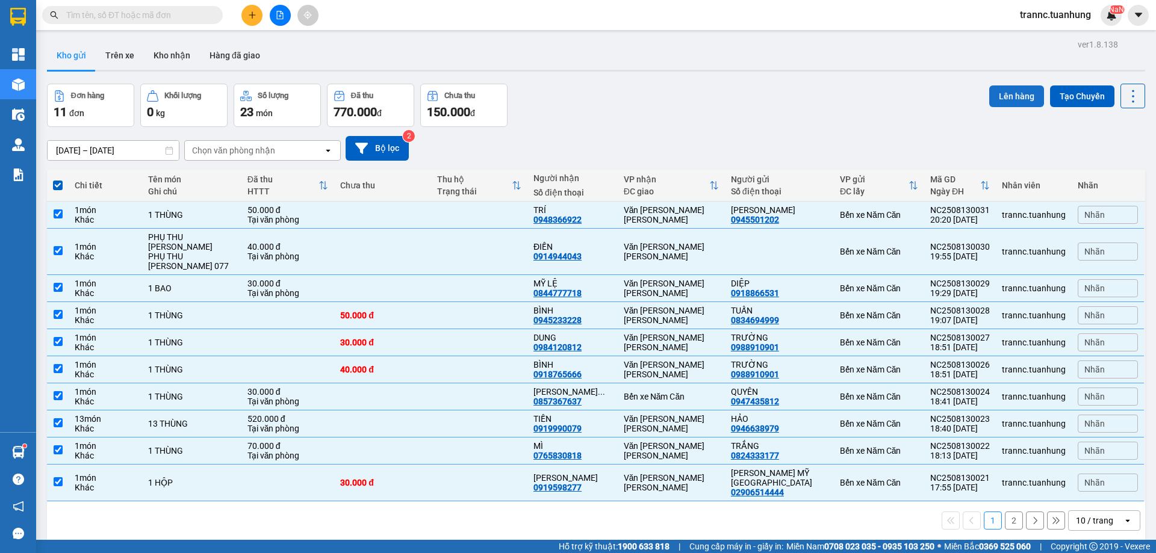
click at [1012, 96] on button "Lên hàng" at bounding box center [1016, 96] width 55 height 22
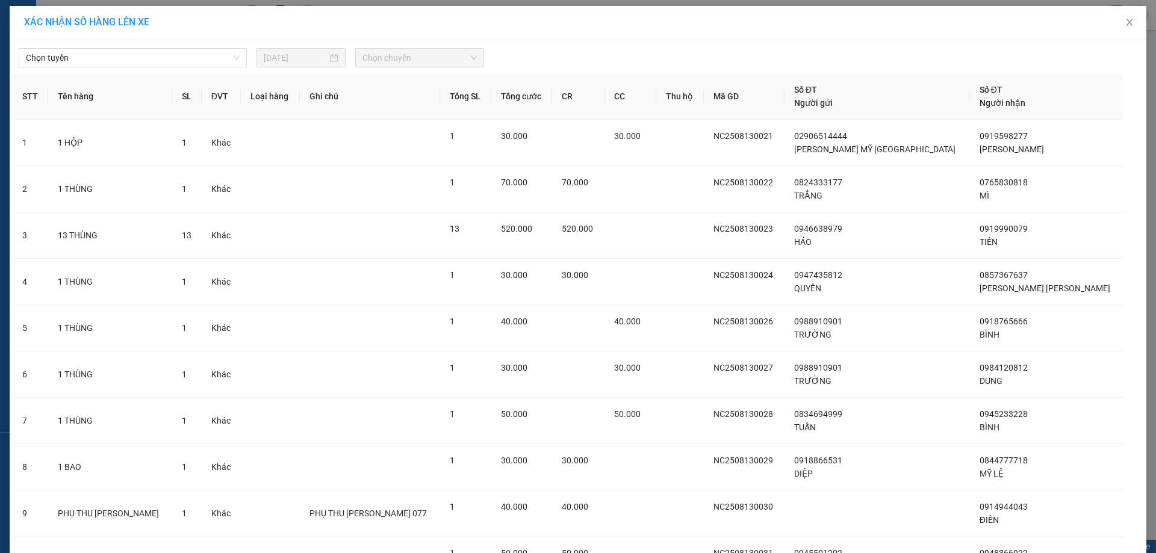
click at [99, 46] on div "[PERSON_NAME] [DATE] [PERSON_NAME]" at bounding box center [578, 54] width 1130 height 25
drag, startPoint x: 98, startPoint y: 52, endPoint x: 60, endPoint y: 128, distance: 85.1
click at [95, 57] on span "Chọn tuyến" at bounding box center [133, 58] width 214 height 18
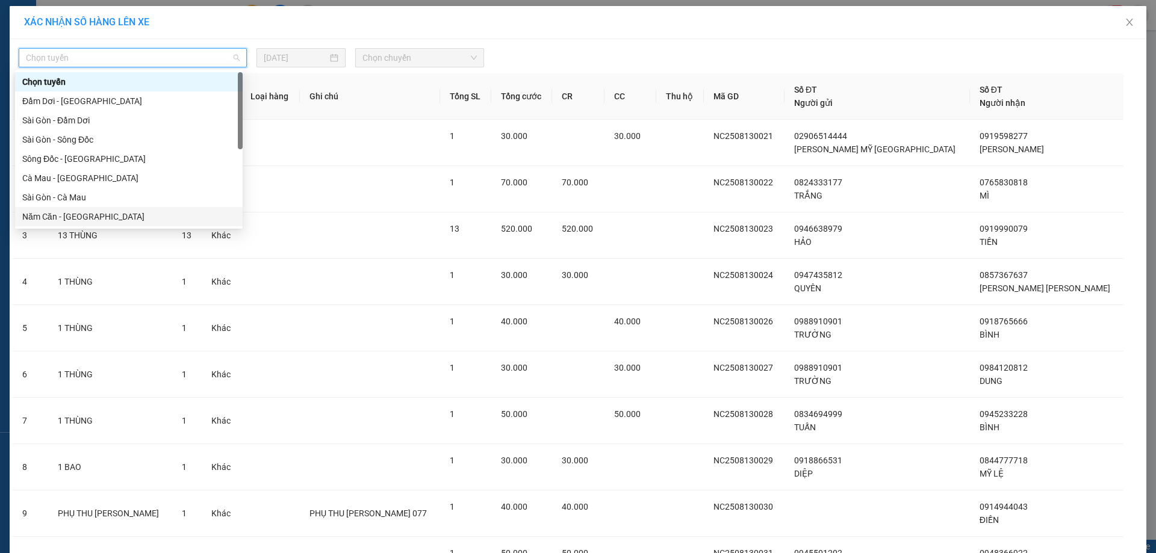
click at [36, 214] on div "Năm Căn - [GEOGRAPHIC_DATA]" at bounding box center [128, 216] width 213 height 13
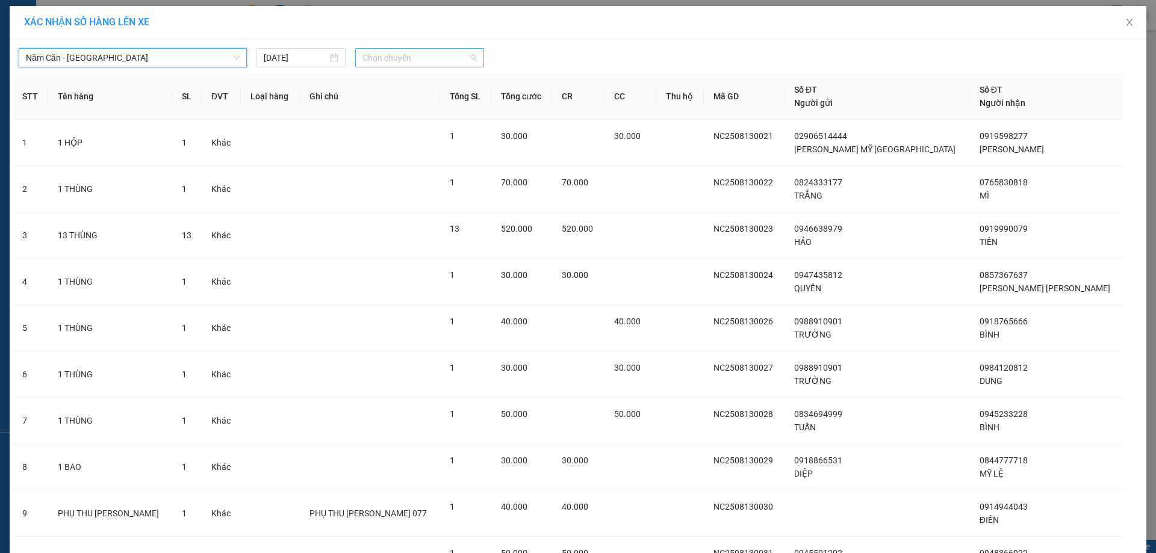
click at [421, 64] on span "Chọn chuyến" at bounding box center [419, 58] width 114 height 18
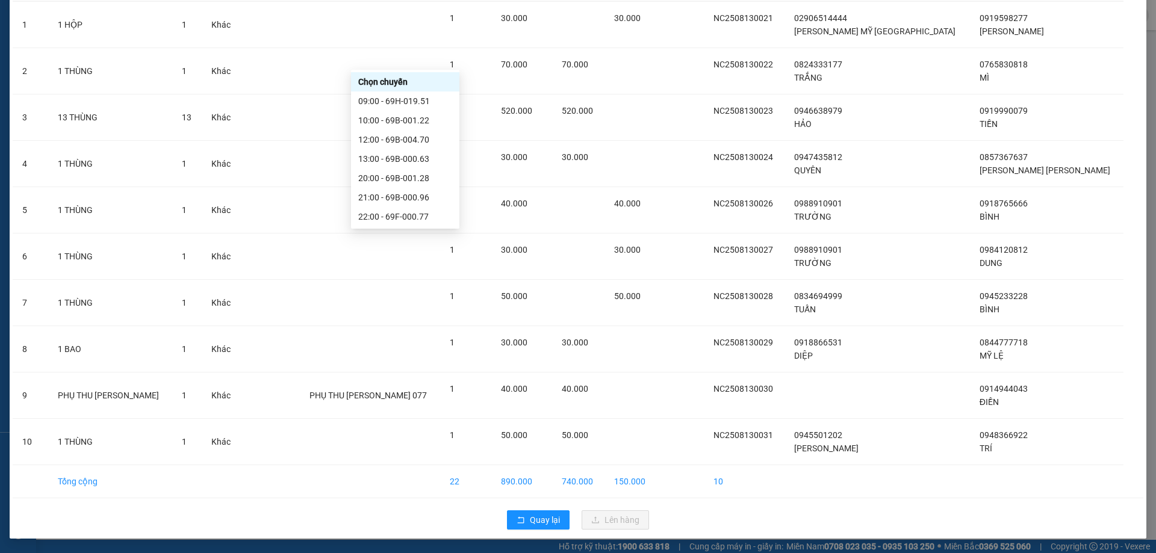
scroll to position [58, 0]
click at [427, 168] on div "22:00 - 69F-000.77" at bounding box center [405, 158] width 108 height 19
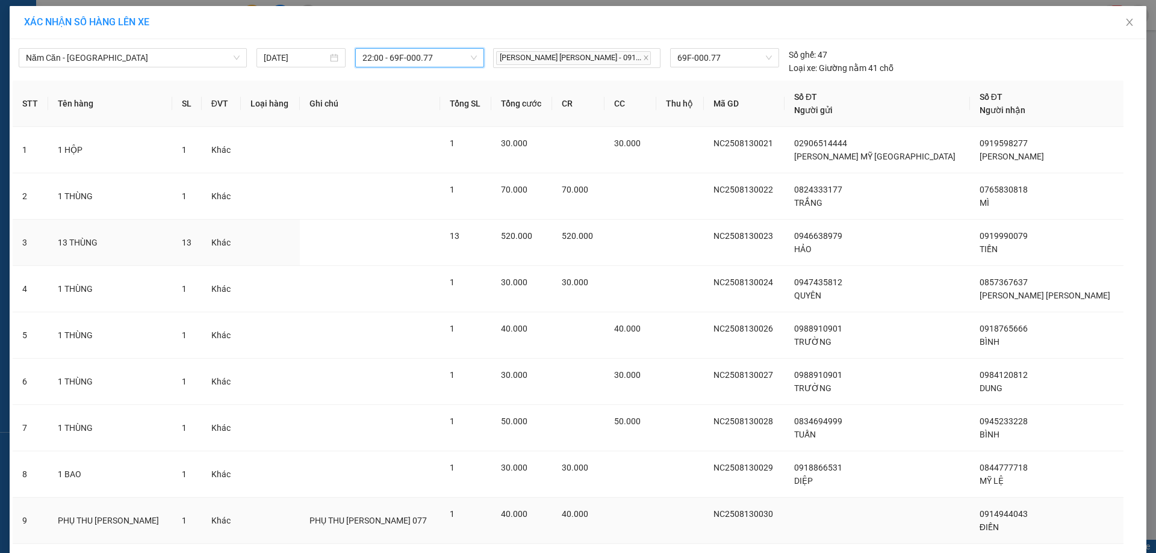
scroll to position [125, 0]
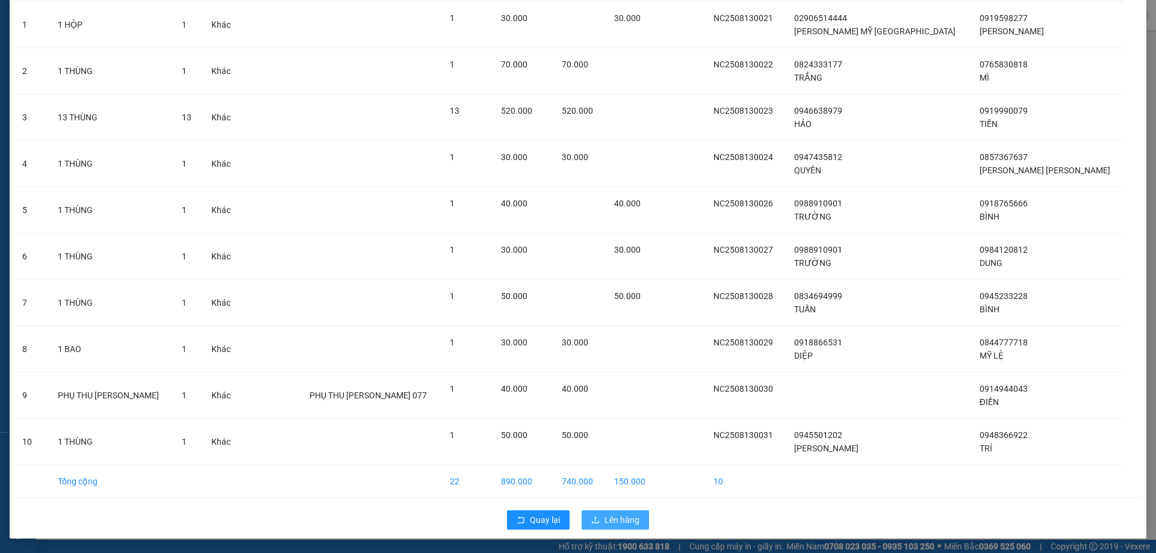
click at [610, 524] on span "Lên hàng" at bounding box center [621, 519] width 35 height 13
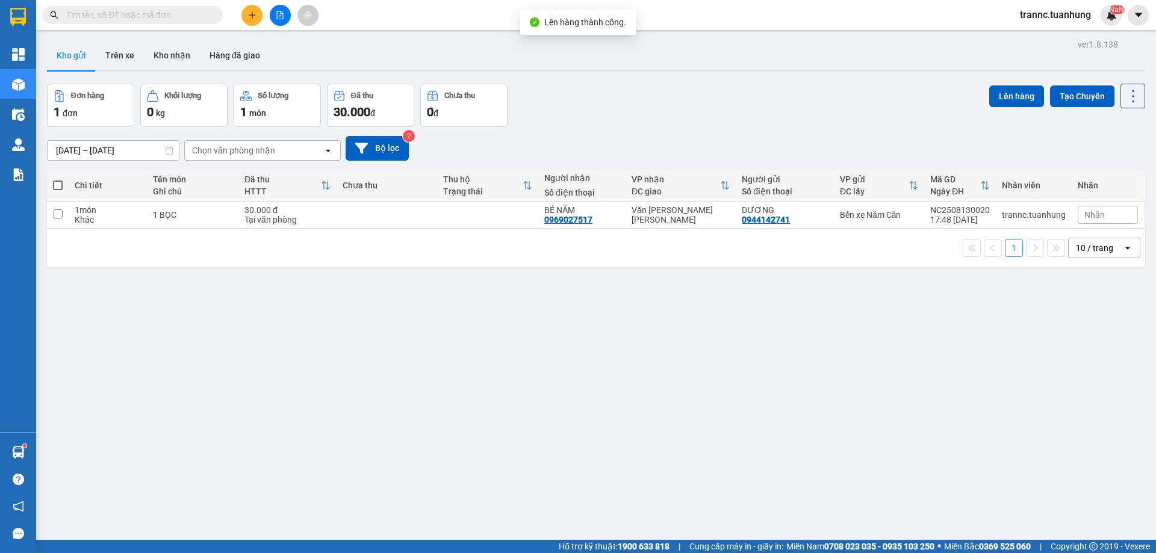
click at [59, 184] on span at bounding box center [58, 186] width 10 height 10
click at [58, 179] on input "checkbox" at bounding box center [58, 179] width 0 height 0
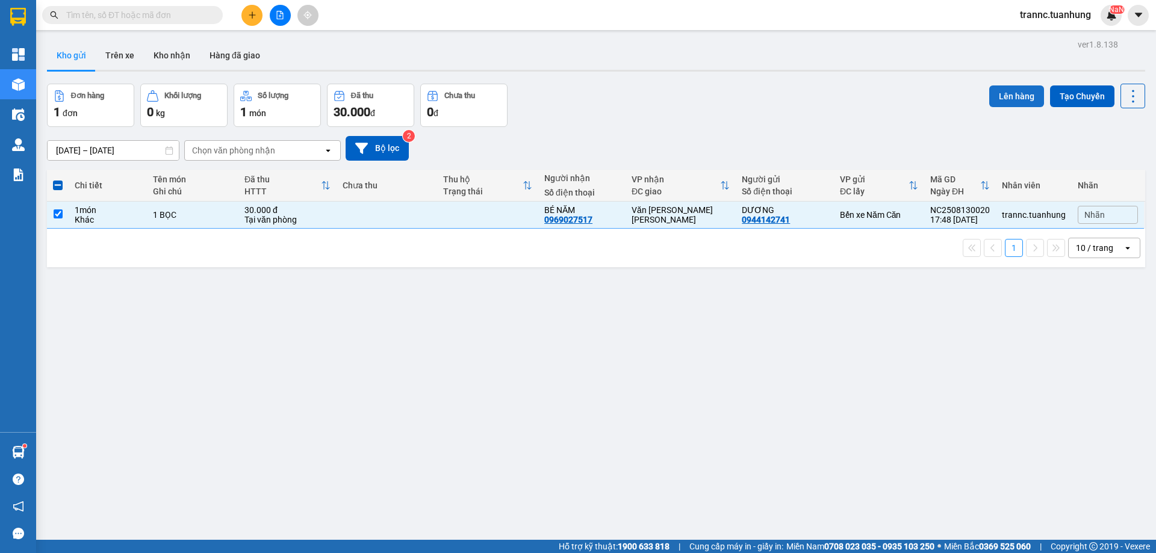
click at [1002, 95] on button "Lên hàng" at bounding box center [1016, 96] width 55 height 22
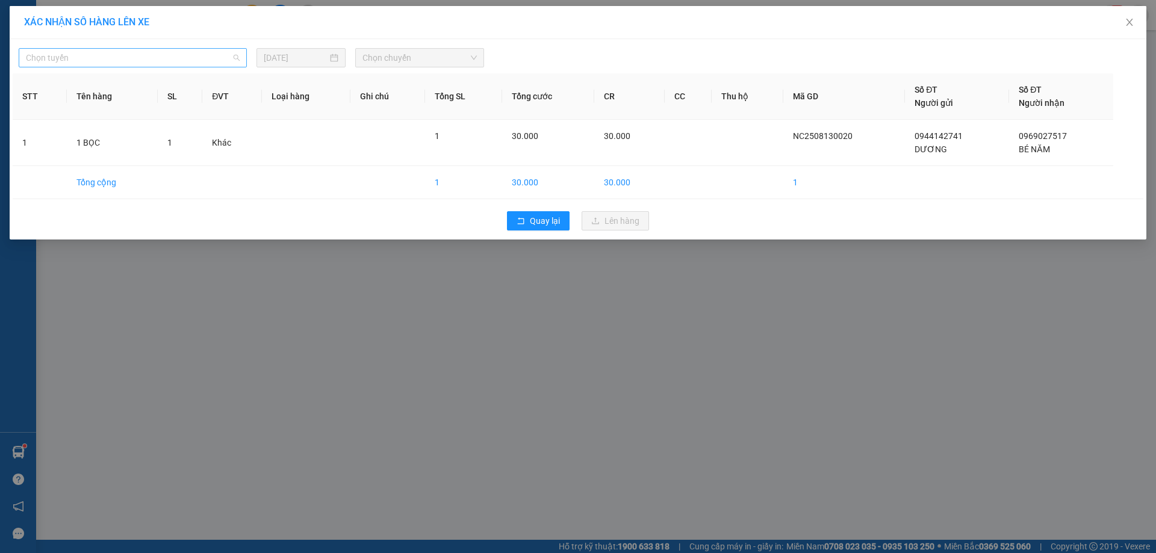
click at [79, 55] on span "Chọn tuyến" at bounding box center [133, 58] width 214 height 18
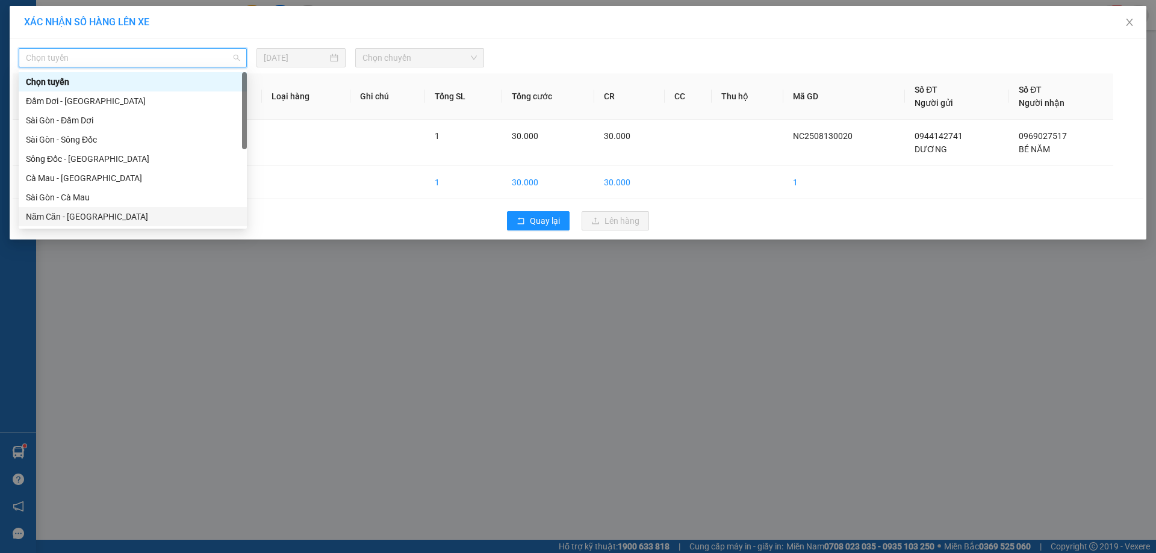
drag, startPoint x: 37, startPoint y: 213, endPoint x: 40, endPoint y: 205, distance: 8.4
click at [38, 213] on div "Năm Căn - [GEOGRAPHIC_DATA]" at bounding box center [133, 216] width 214 height 13
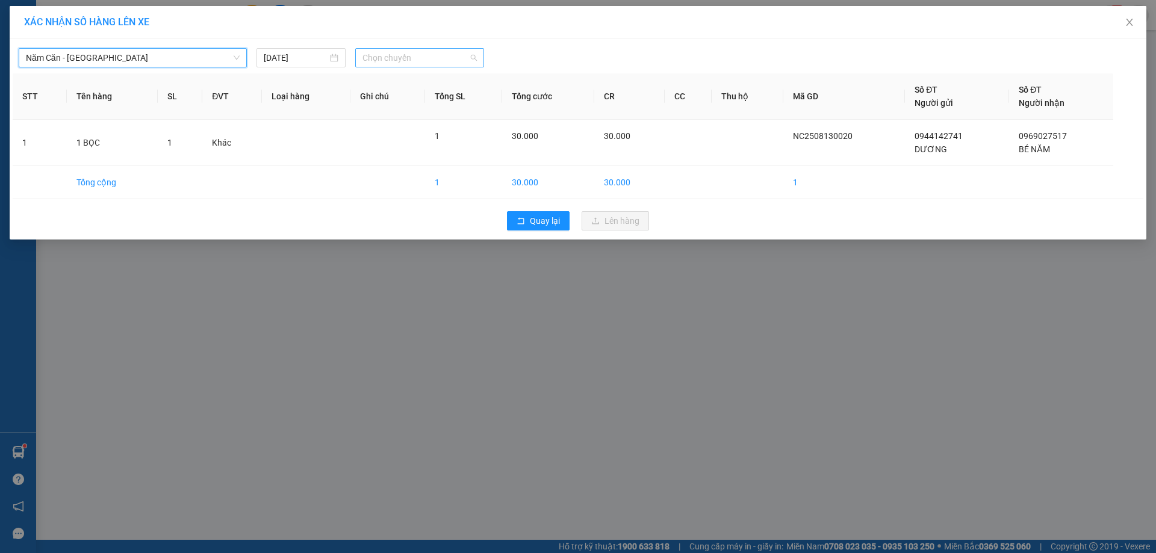
click at [368, 54] on span "Chọn chuyến" at bounding box center [419, 58] width 114 height 18
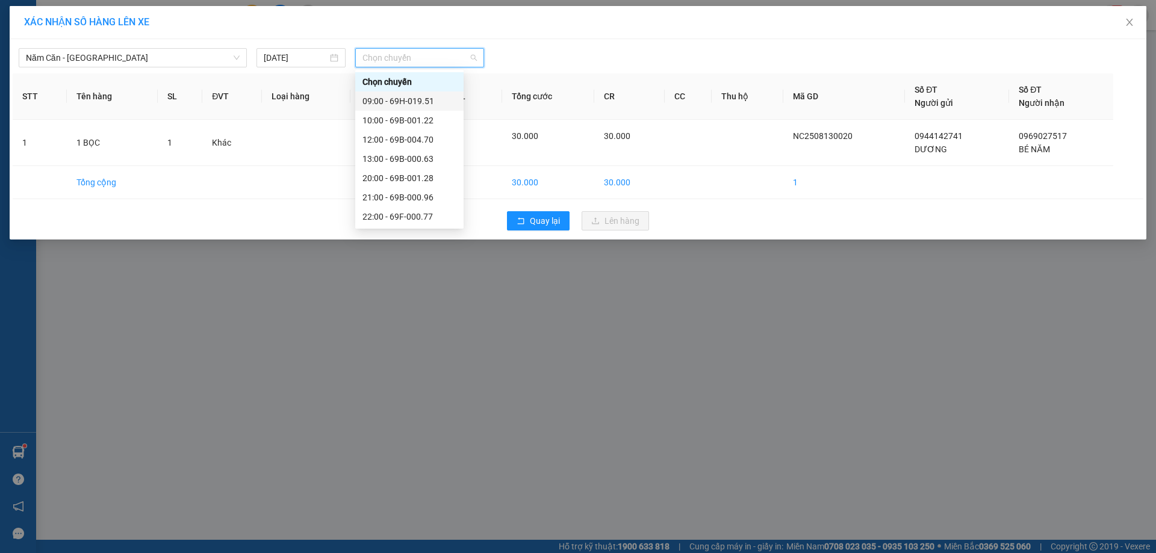
scroll to position [58, 0]
click at [420, 141] on div "21:00 - 69B-000.96" at bounding box center [409, 139] width 94 height 13
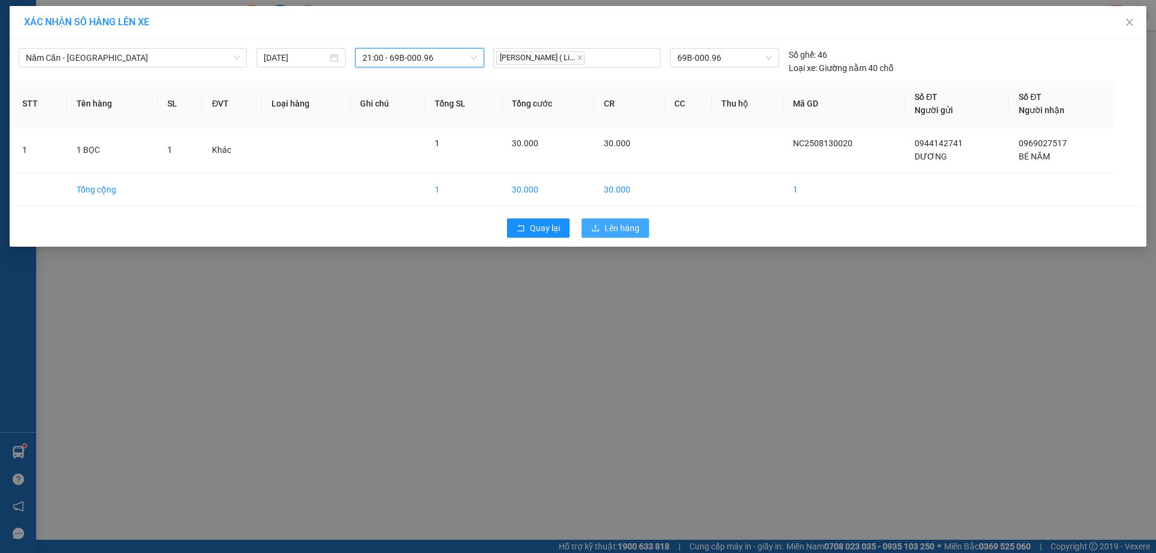
click at [622, 232] on span "Lên hàng" at bounding box center [621, 227] width 35 height 13
